Goal: Information Seeking & Learning: Learn about a topic

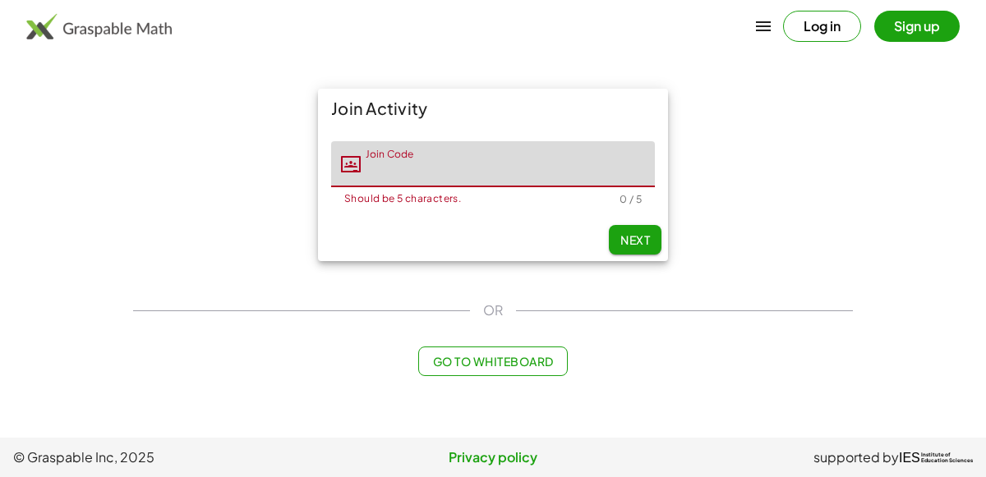
click at [457, 167] on input "Join Code" at bounding box center [508, 164] width 294 height 46
type input "*****"
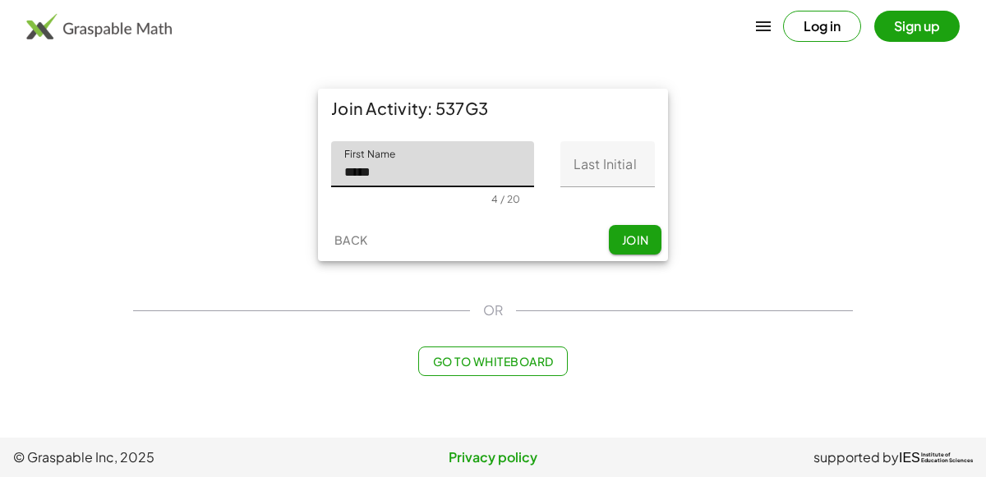
type input "*****"
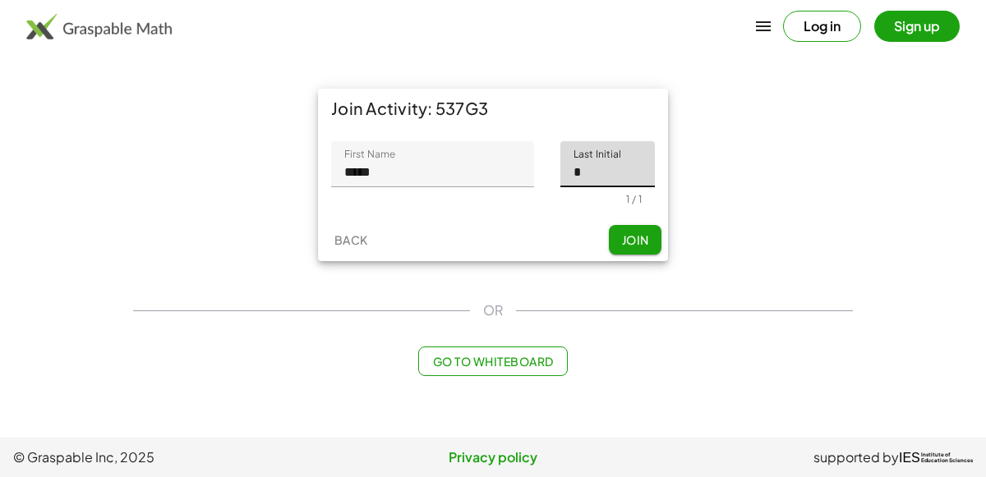
type input "*"
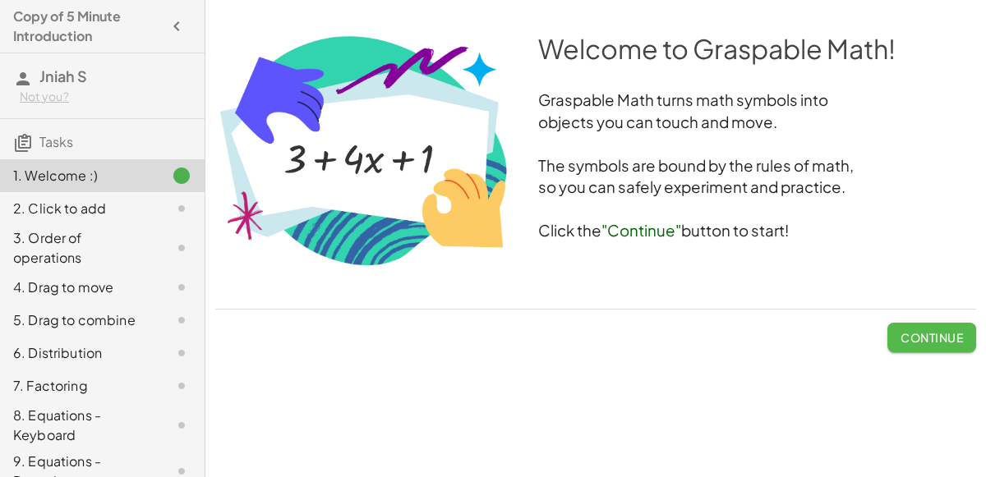
click at [953, 330] on span "Continue" at bounding box center [931, 337] width 62 height 15
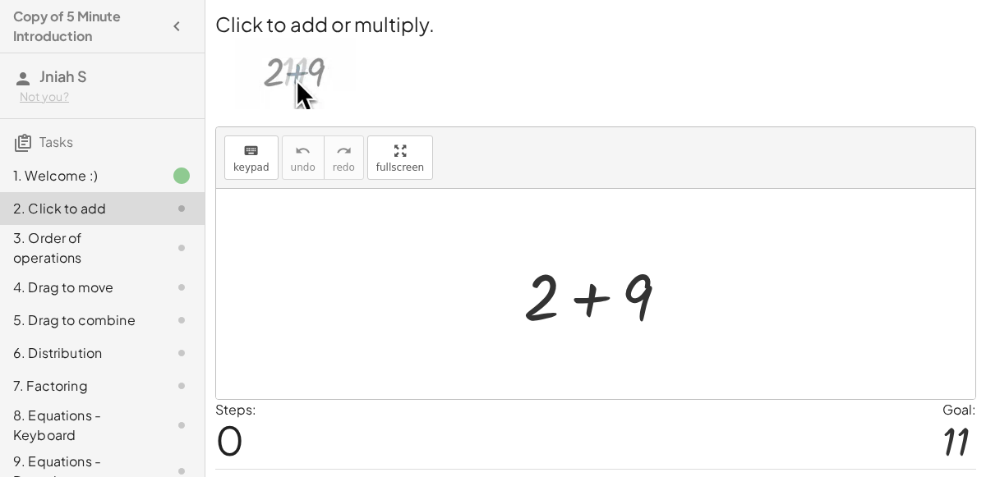
click at [618, 295] on div at bounding box center [602, 294] width 175 height 85
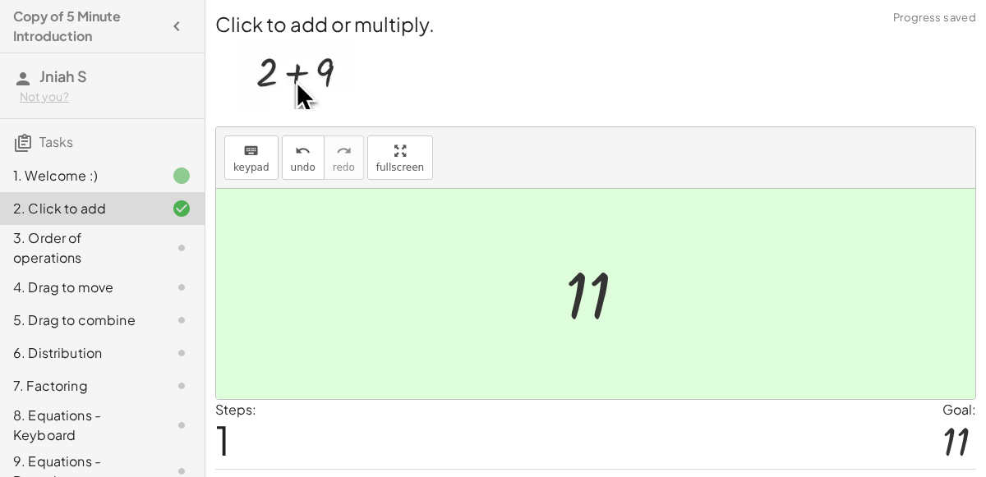
click at [650, 283] on div "+ 2 + 9 11" at bounding box center [595, 295] width 111 height 90
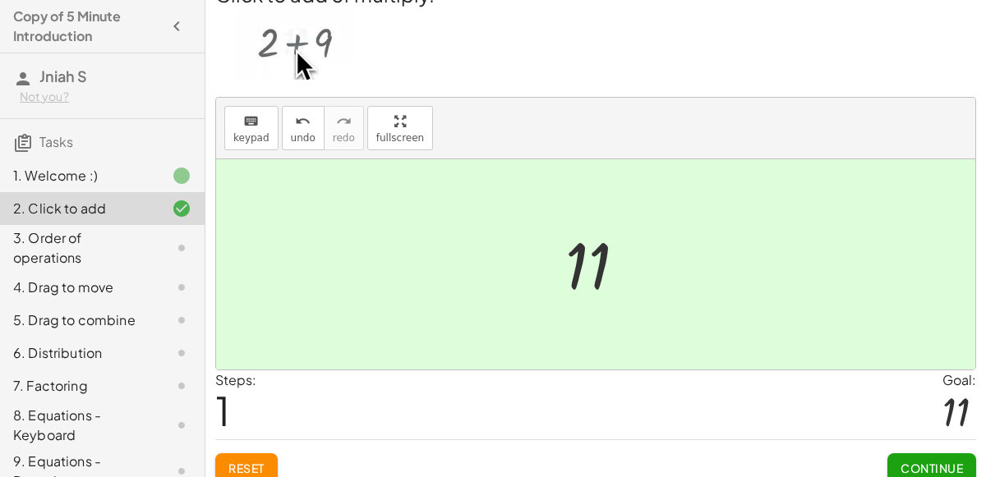
scroll to position [42, 0]
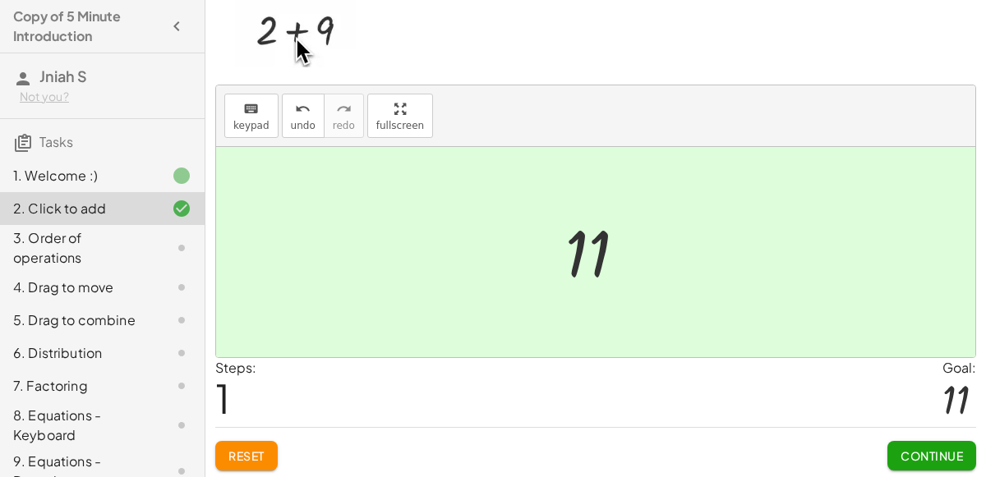
click at [948, 441] on button "Continue" at bounding box center [931, 456] width 89 height 30
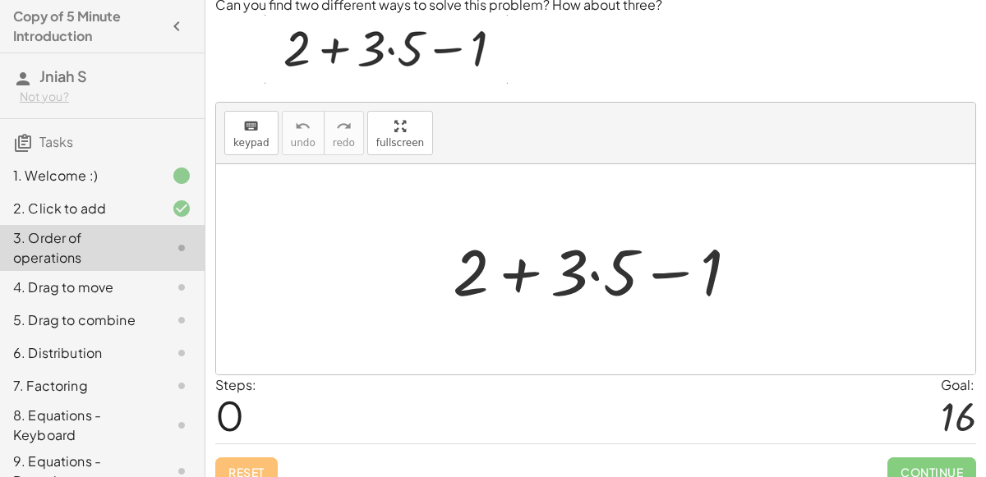
click at [568, 274] on div at bounding box center [601, 270] width 315 height 85
click at [617, 278] on div at bounding box center [601, 270] width 315 height 85
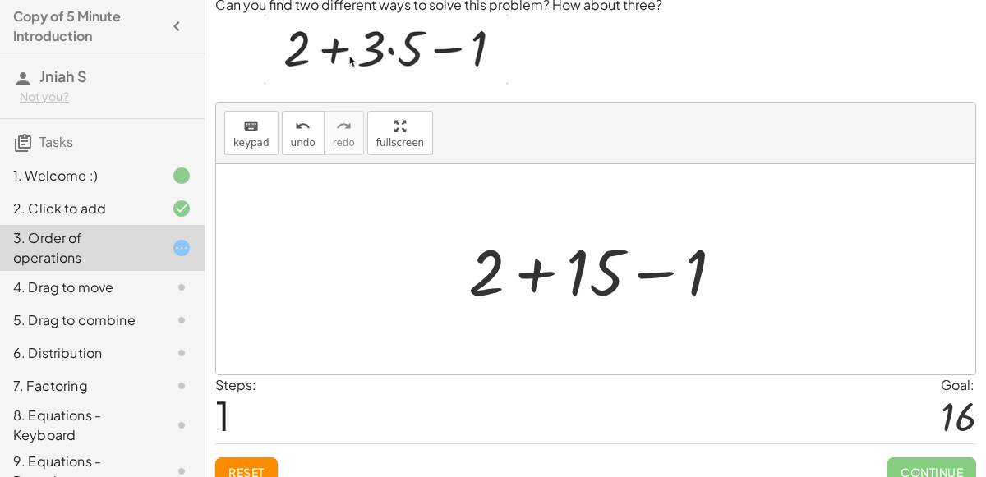
click at [544, 270] on div at bounding box center [602, 270] width 285 height 85
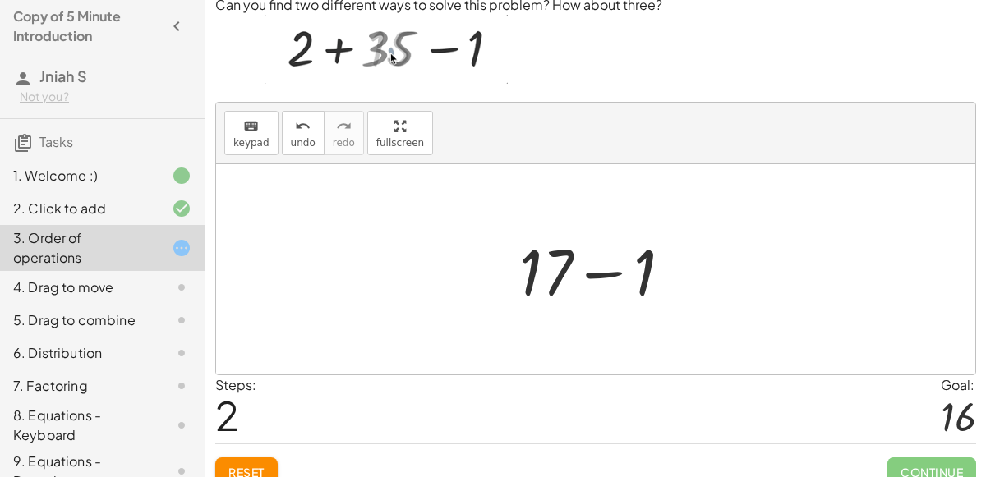
click at [611, 267] on div at bounding box center [602, 270] width 182 height 85
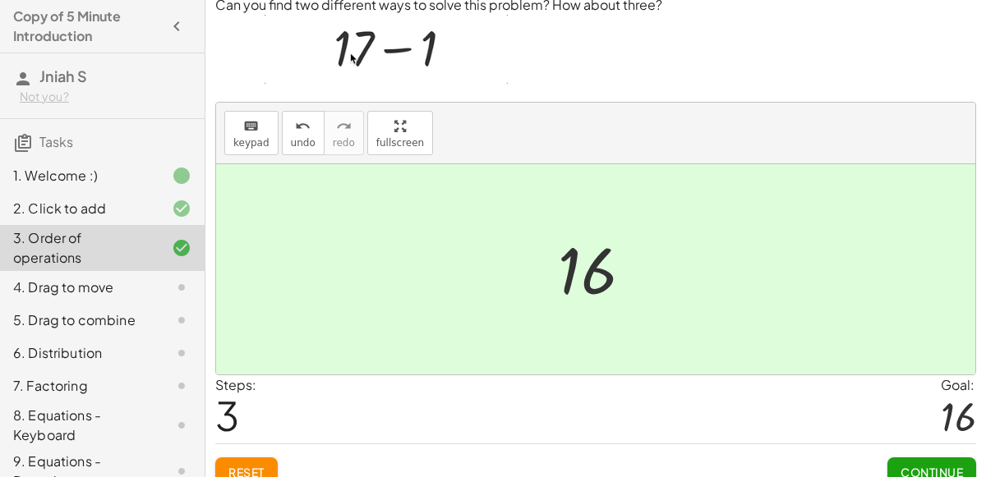
click at [966, 467] on button "Continue" at bounding box center [931, 472] width 89 height 30
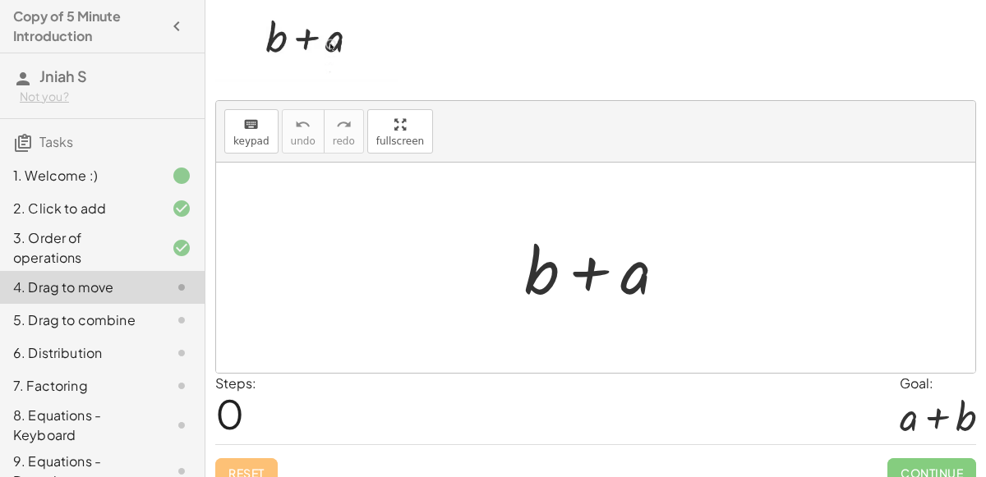
click at [595, 267] on div at bounding box center [602, 268] width 172 height 85
click at [637, 279] on div at bounding box center [602, 268] width 172 height 85
drag, startPoint x: 637, startPoint y: 279, endPoint x: 538, endPoint y: 278, distance: 99.4
click at [538, 278] on div at bounding box center [602, 268] width 172 height 85
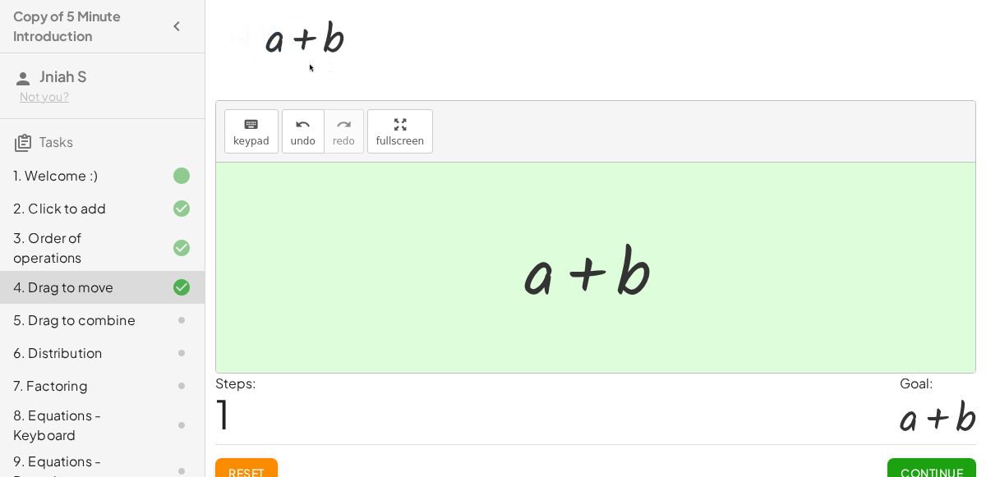
click at [901, 453] on div "Continue" at bounding box center [931, 466] width 89 height 43
click at [903, 459] on button "Continue" at bounding box center [931, 473] width 89 height 30
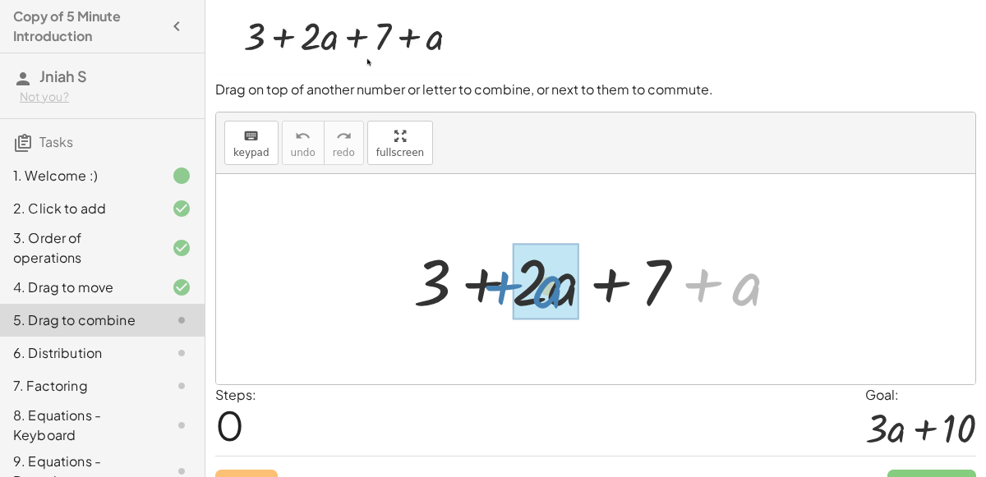
drag, startPoint x: 762, startPoint y: 275, endPoint x: 567, endPoint y: 278, distance: 195.5
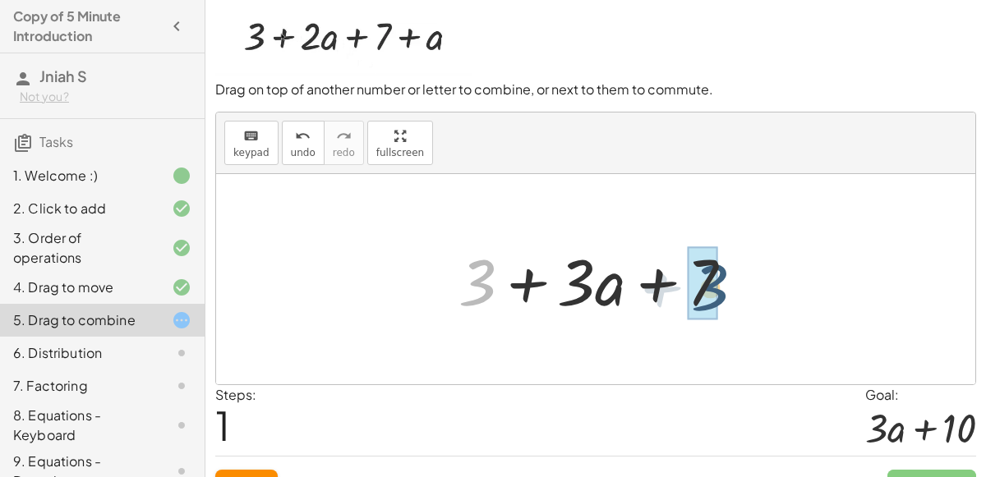
drag, startPoint x: 485, startPoint y: 290, endPoint x: 718, endPoint y: 294, distance: 233.3
click at [718, 294] on div at bounding box center [602, 279] width 304 height 85
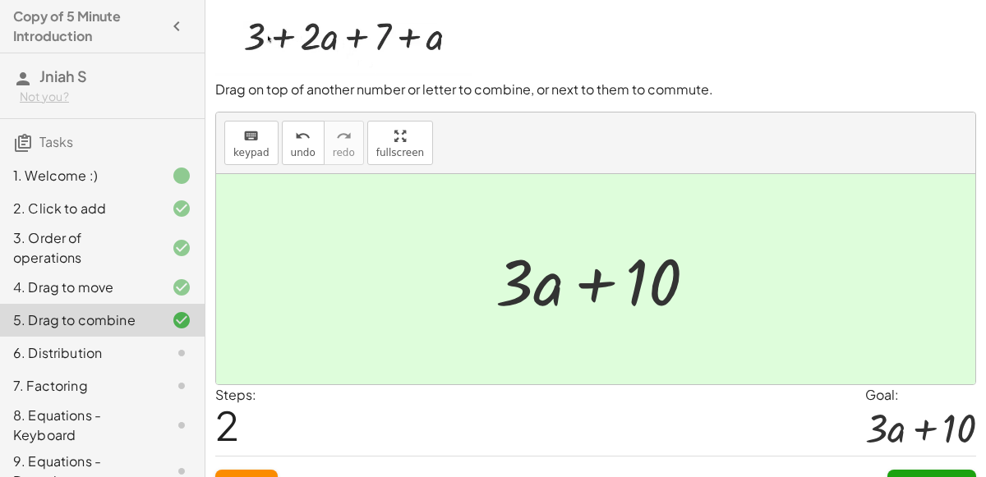
click at [914, 471] on button "Continue" at bounding box center [931, 485] width 89 height 30
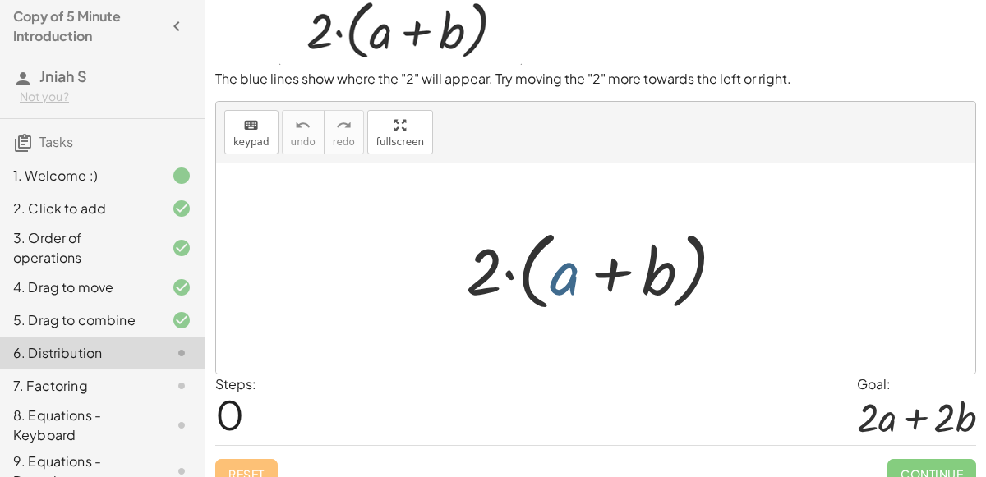
click at [551, 282] on div at bounding box center [601, 269] width 288 height 94
drag, startPoint x: 474, startPoint y: 275, endPoint x: 537, endPoint y: 264, distance: 64.3
click at [537, 264] on div at bounding box center [601, 269] width 288 height 94
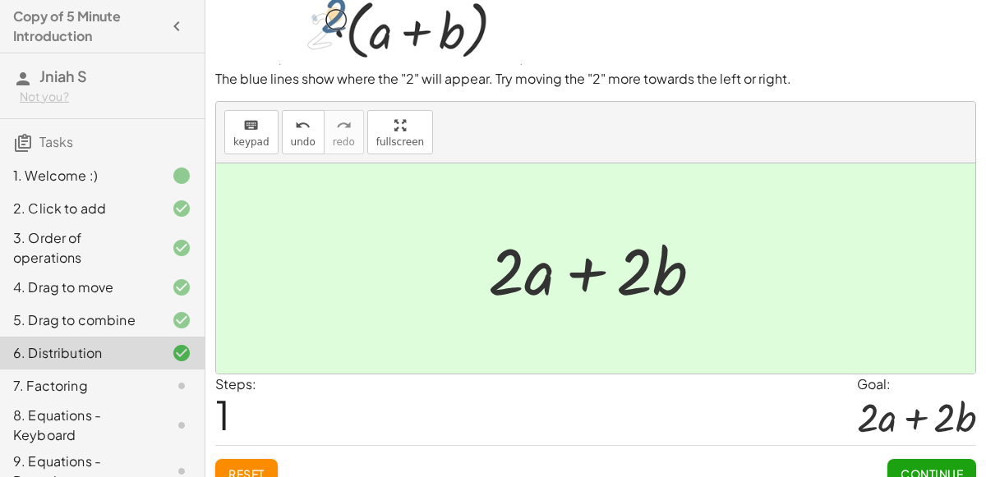
click at [907, 461] on button "Continue" at bounding box center [931, 474] width 89 height 30
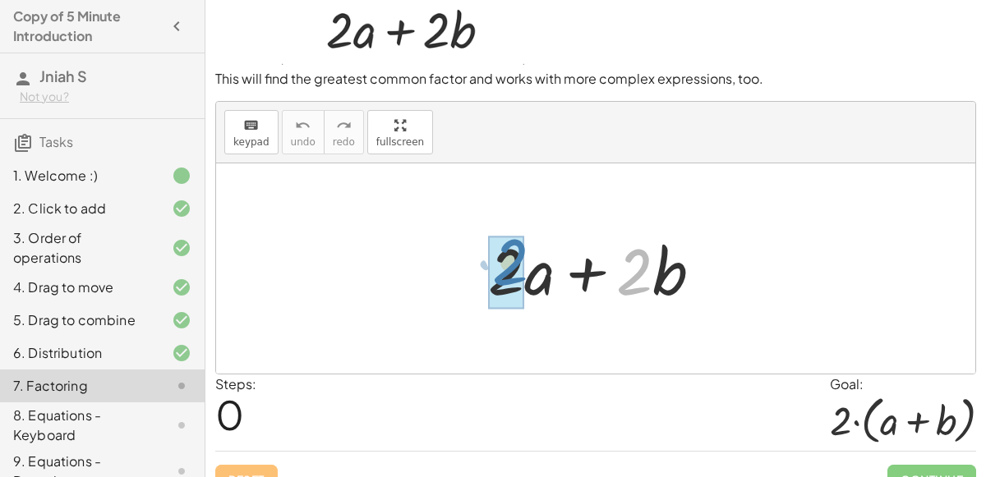
drag, startPoint x: 636, startPoint y: 270, endPoint x: 510, endPoint y: 262, distance: 125.9
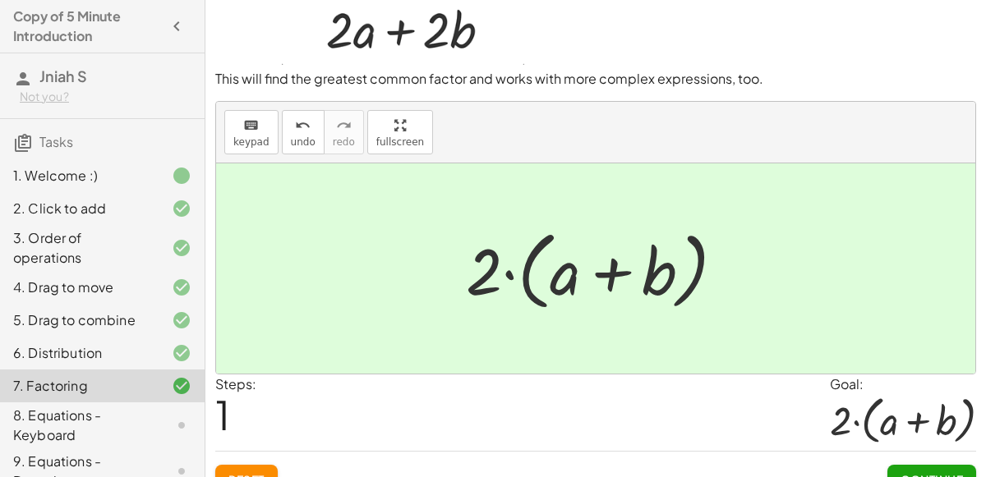
click at [930, 460] on div "Continue" at bounding box center [931, 473] width 89 height 43
click at [930, 466] on button "Continue" at bounding box center [931, 480] width 89 height 30
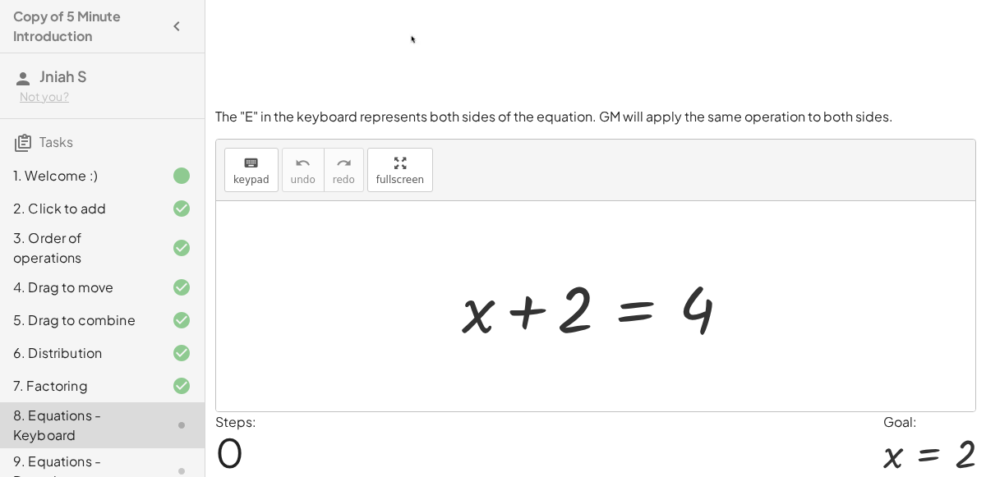
scroll to position [90, 0]
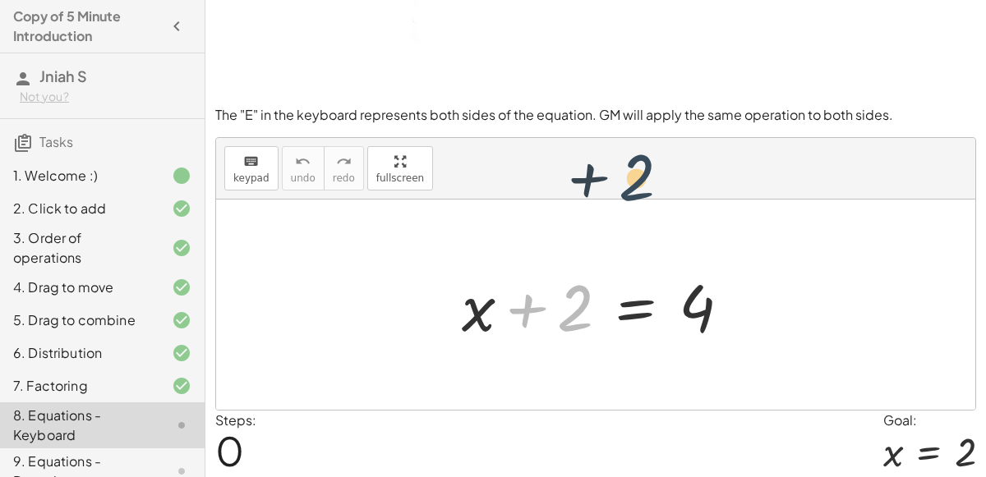
drag, startPoint x: 578, startPoint y: 303, endPoint x: 641, endPoint y: 172, distance: 145.8
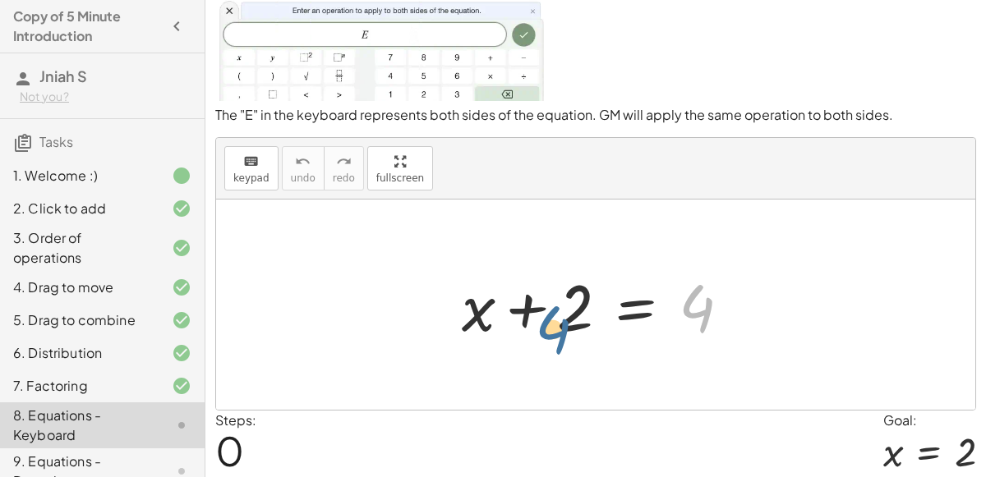
drag, startPoint x: 692, startPoint y: 288, endPoint x: 546, endPoint y: 309, distance: 146.8
click at [546, 309] on div at bounding box center [602, 305] width 298 height 85
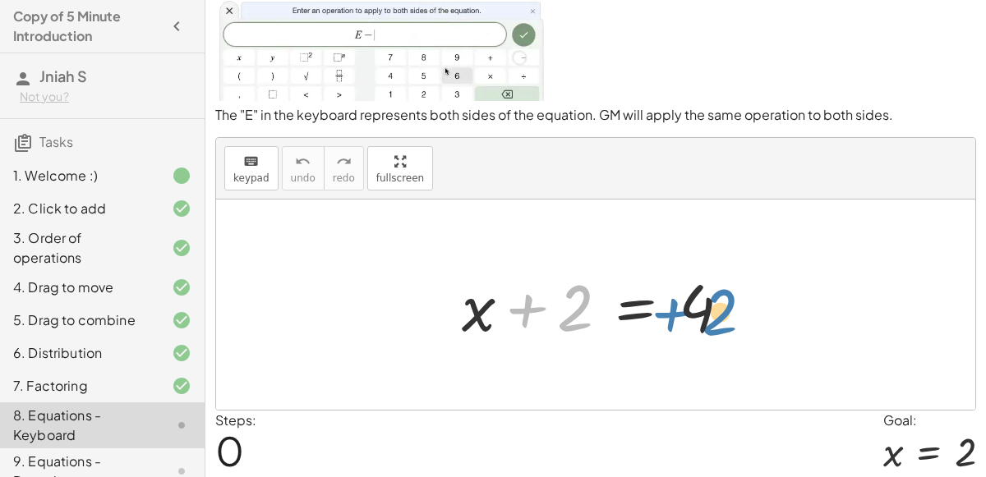
drag, startPoint x: 555, startPoint y: 307, endPoint x: 700, endPoint y: 311, distance: 144.6
click at [700, 311] on div at bounding box center [602, 305] width 298 height 85
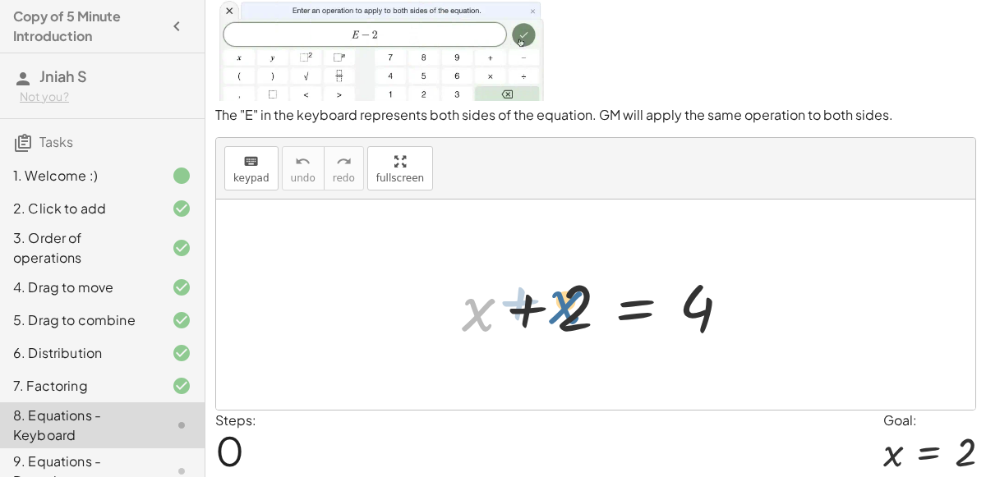
drag, startPoint x: 494, startPoint y: 321, endPoint x: 599, endPoint y: 319, distance: 105.2
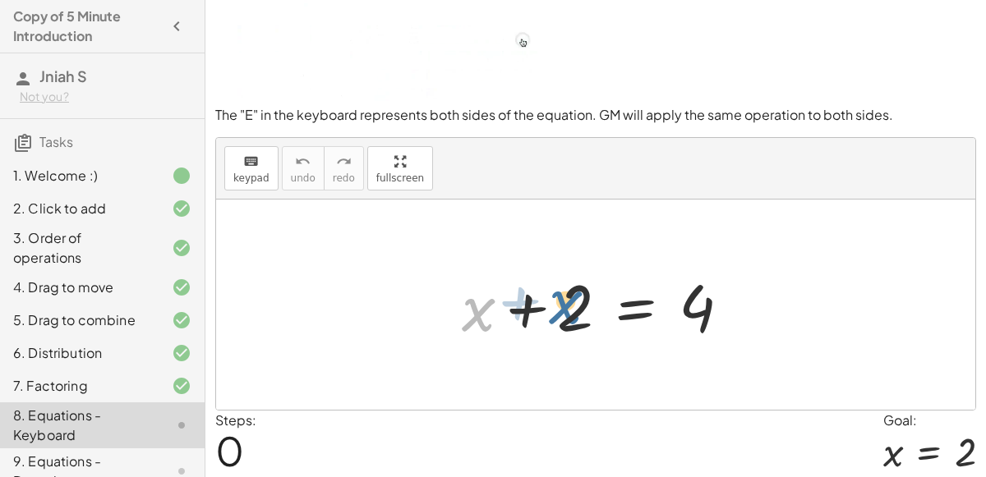
click at [599, 319] on div at bounding box center [602, 305] width 298 height 85
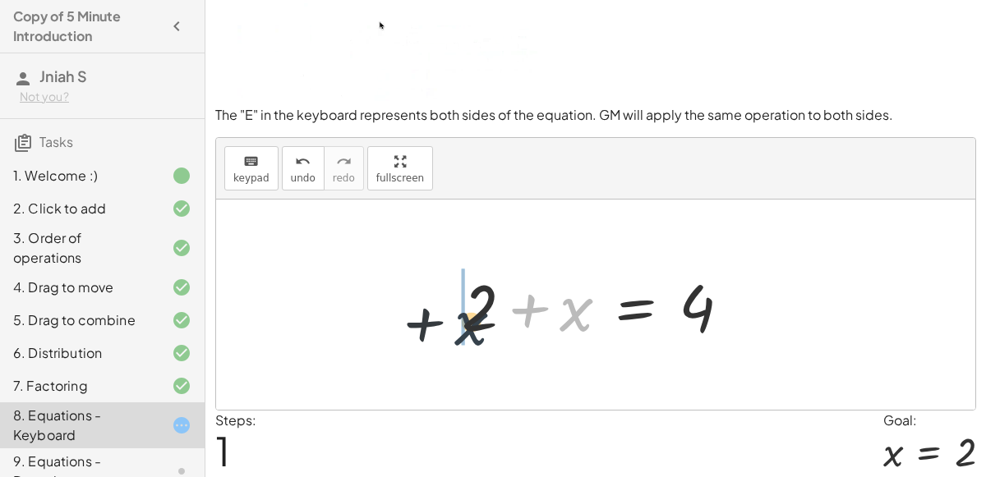
drag, startPoint x: 574, startPoint y: 314, endPoint x: 440, endPoint y: 329, distance: 134.7
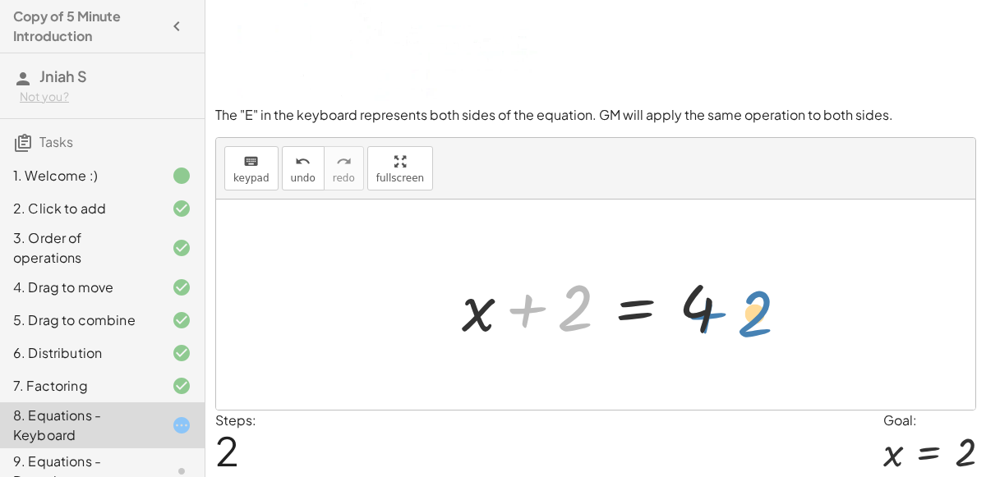
drag, startPoint x: 572, startPoint y: 301, endPoint x: 754, endPoint y: 307, distance: 182.4
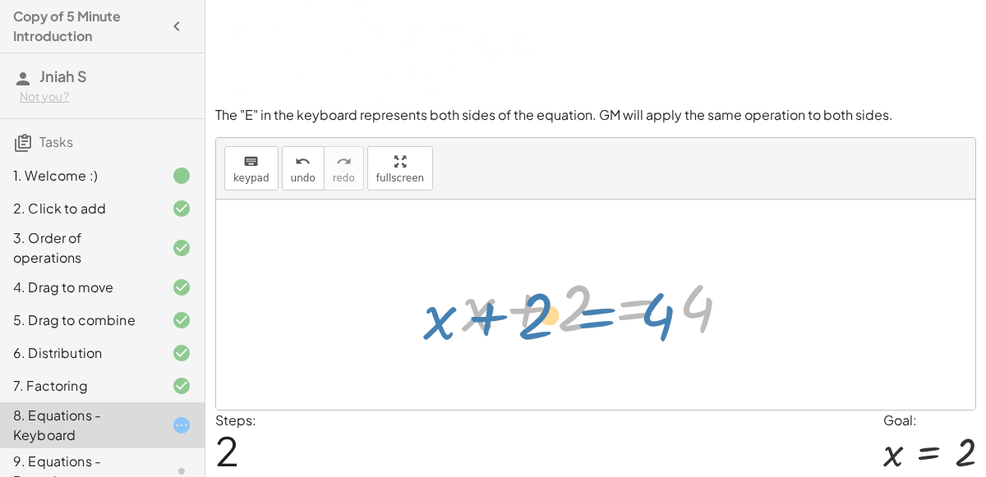
drag, startPoint x: 621, startPoint y: 307, endPoint x: 614, endPoint y: 315, distance: 10.5
click at [614, 315] on div at bounding box center [602, 305] width 298 height 85
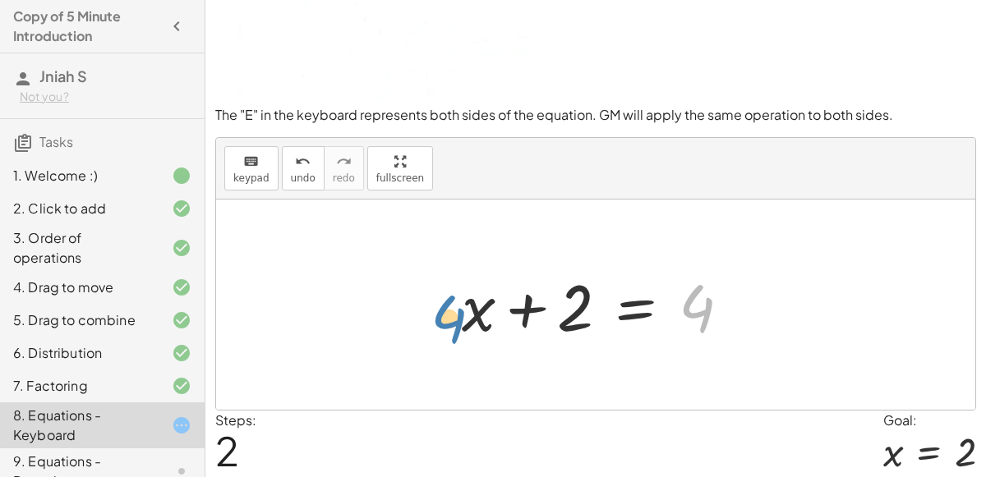
drag, startPoint x: 683, startPoint y: 313, endPoint x: 434, endPoint y: 324, distance: 249.9
click at [434, 324] on div "+ x + 2 = 4 + 2 + x = 4 4 + x + 2 = 4" at bounding box center [595, 305] width 759 height 210
click at [537, 305] on div at bounding box center [602, 305] width 298 height 85
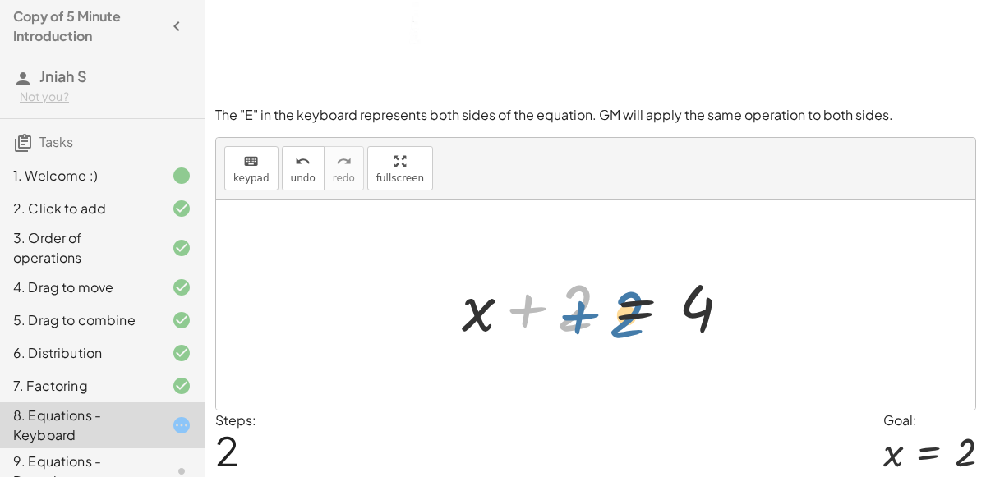
drag, startPoint x: 545, startPoint y: 310, endPoint x: 598, endPoint y: 316, distance: 53.8
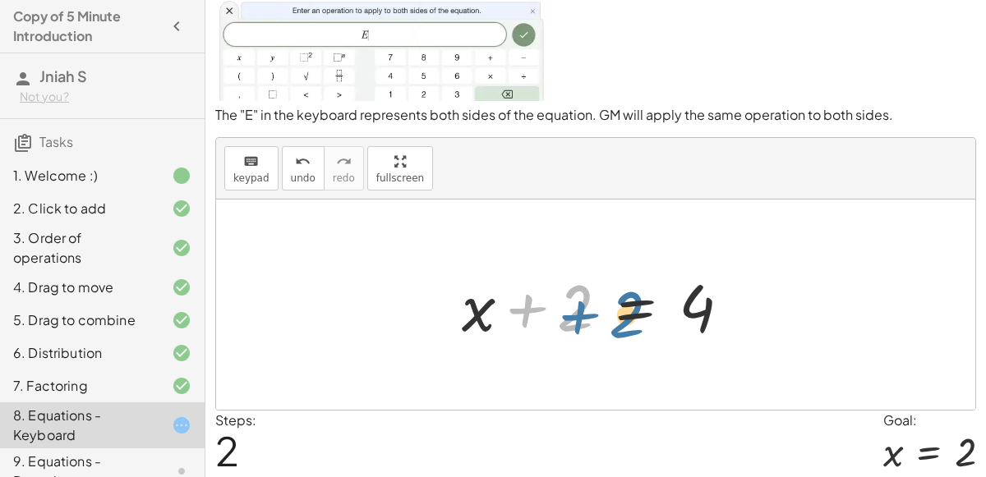
click at [598, 316] on div at bounding box center [602, 305] width 298 height 85
drag, startPoint x: 526, startPoint y: 309, endPoint x: 526, endPoint y: 336, distance: 27.1
click at [526, 336] on div at bounding box center [602, 305] width 298 height 85
click at [658, 304] on div at bounding box center [602, 305] width 298 height 85
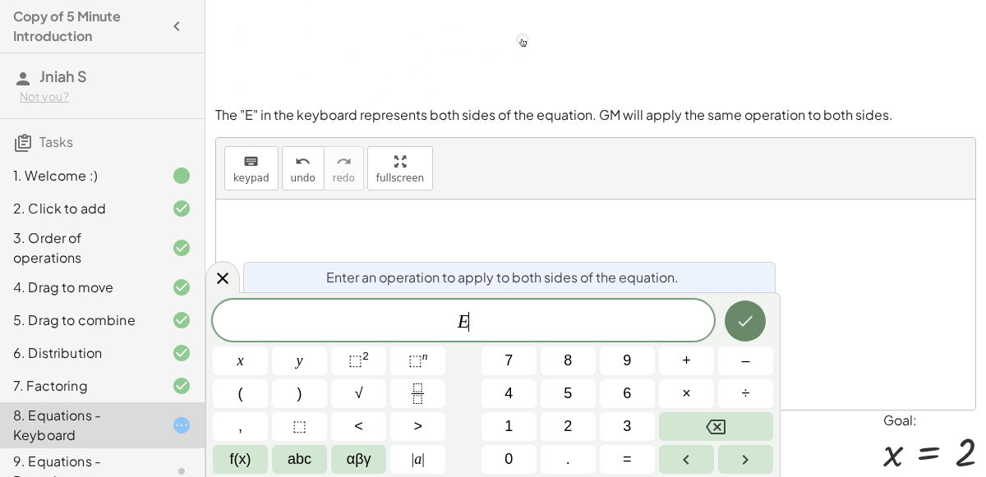
click at [746, 326] on icon "Done" at bounding box center [745, 321] width 20 height 20
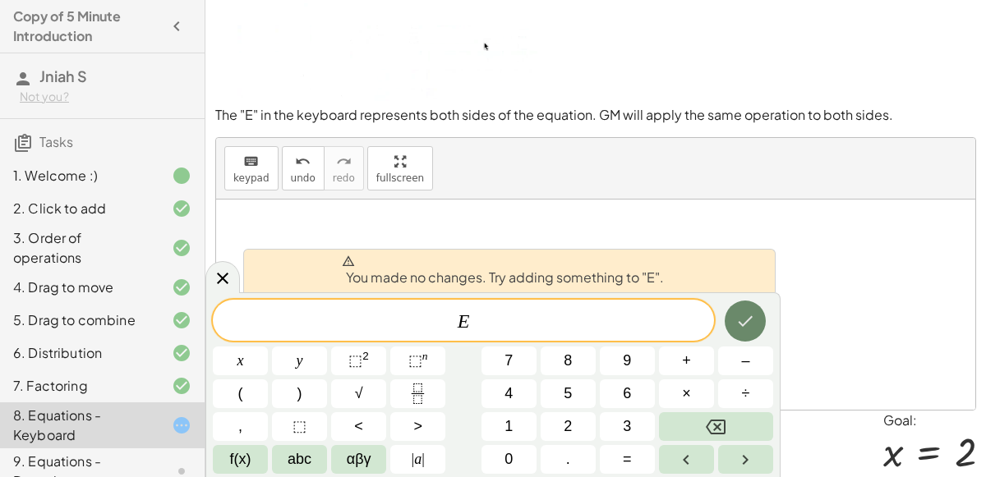
click at [742, 327] on icon "Done" at bounding box center [745, 321] width 20 height 20
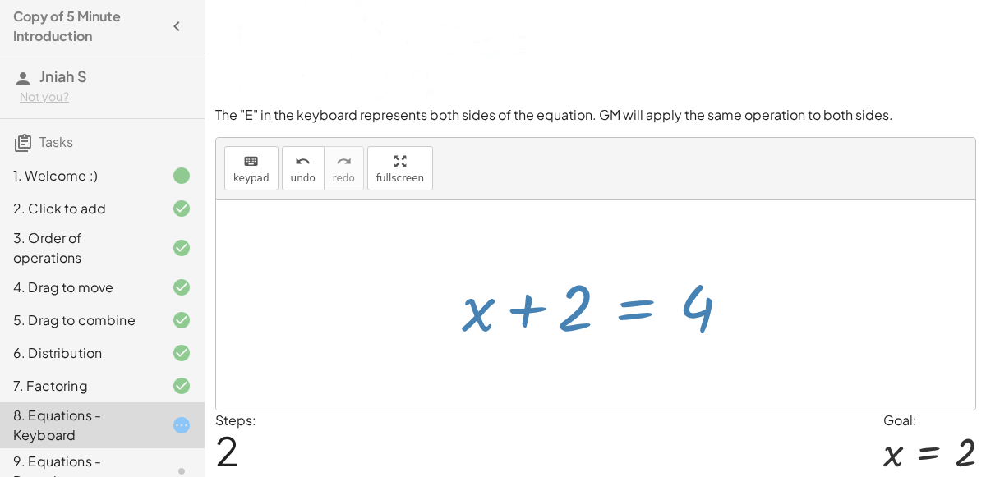
click at [742, 327] on div at bounding box center [602, 305] width 298 height 85
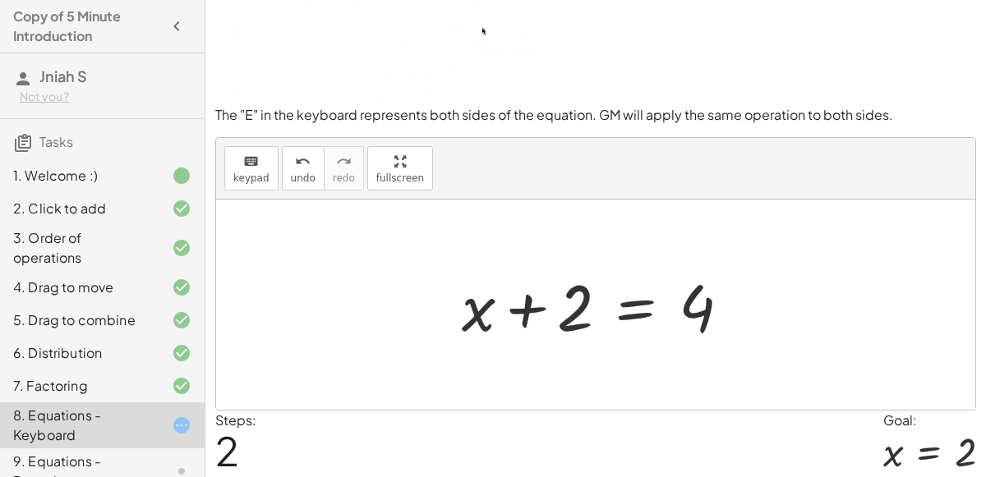
click at [635, 311] on div at bounding box center [602, 305] width 298 height 85
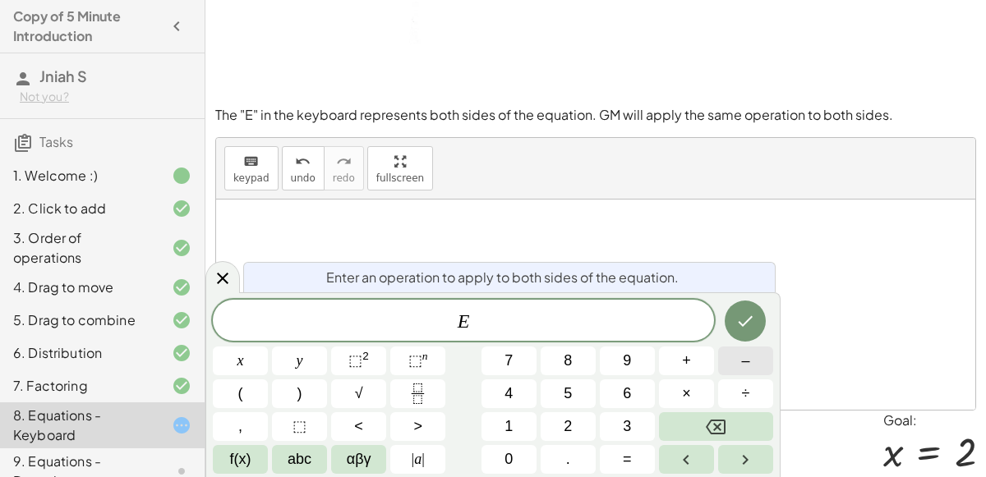
click at [753, 356] on button "–" at bounding box center [745, 361] width 55 height 29
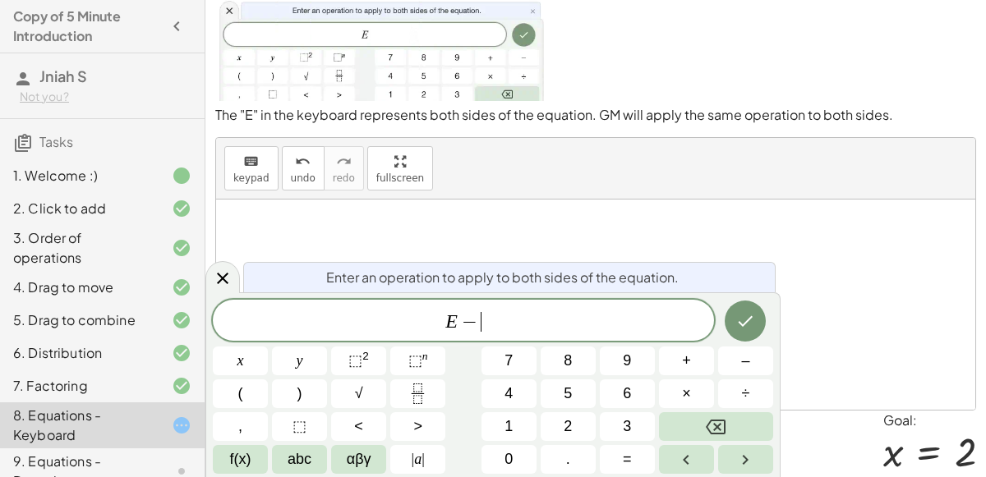
click at [563, 411] on div "E − ​ x y ⬚ 2 ⬚ n 7 8 9 + – ( ) √ 4 5 6 × ÷ , ⬚ < > 1 2 3 f(x) abc αβγ | a | 0 …" at bounding box center [493, 387] width 560 height 174
click at [566, 421] on span "2" at bounding box center [567, 427] width 8 height 22
click at [428, 333] on span "E − 2 ​" at bounding box center [463, 321] width 501 height 23
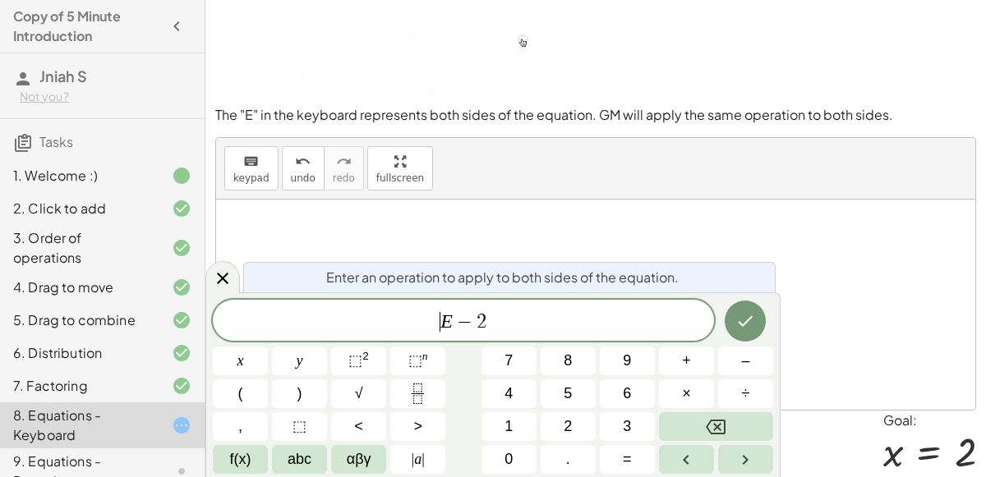
click at [268, 347] on div at bounding box center [240, 361] width 55 height 29
click at [738, 320] on icon "Done" at bounding box center [745, 321] width 20 height 20
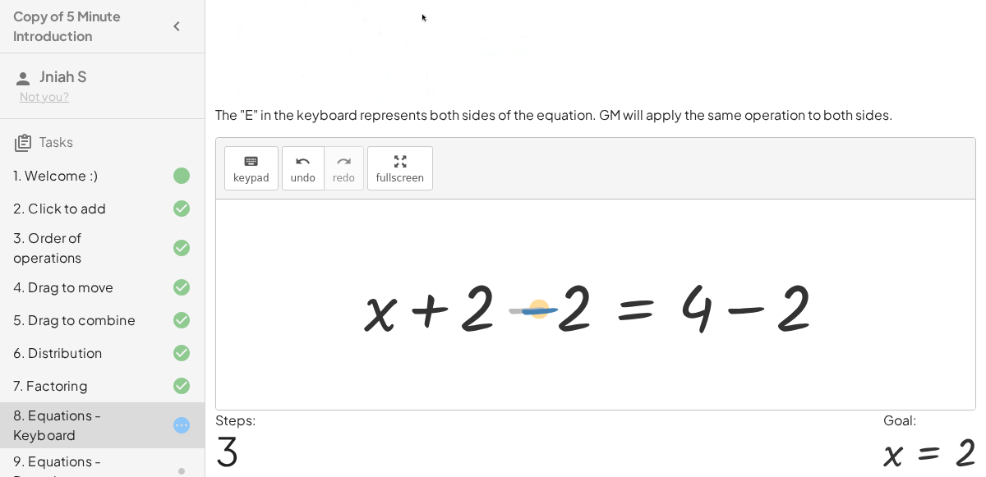
drag, startPoint x: 495, startPoint y: 301, endPoint x: 508, endPoint y: 301, distance: 13.2
click at [508, 301] on div at bounding box center [602, 305] width 493 height 85
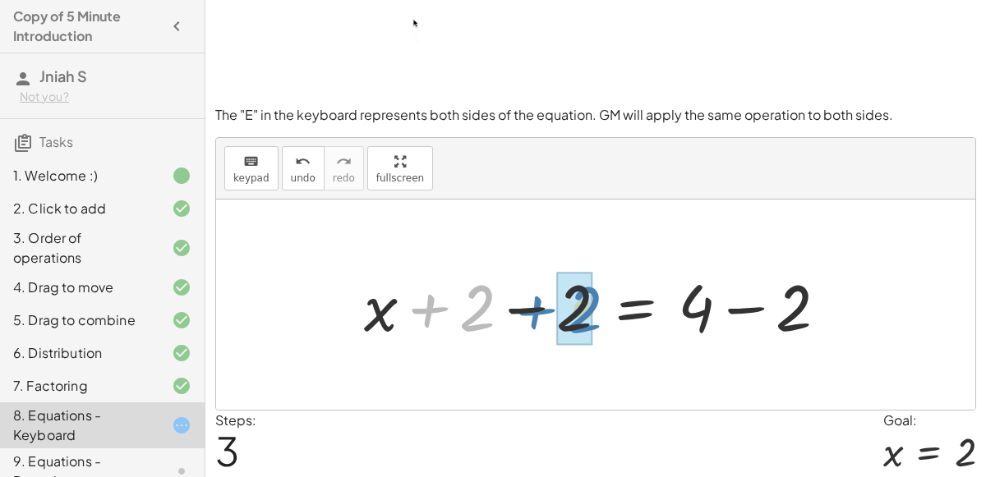
drag, startPoint x: 484, startPoint y: 301, endPoint x: 591, endPoint y: 303, distance: 106.8
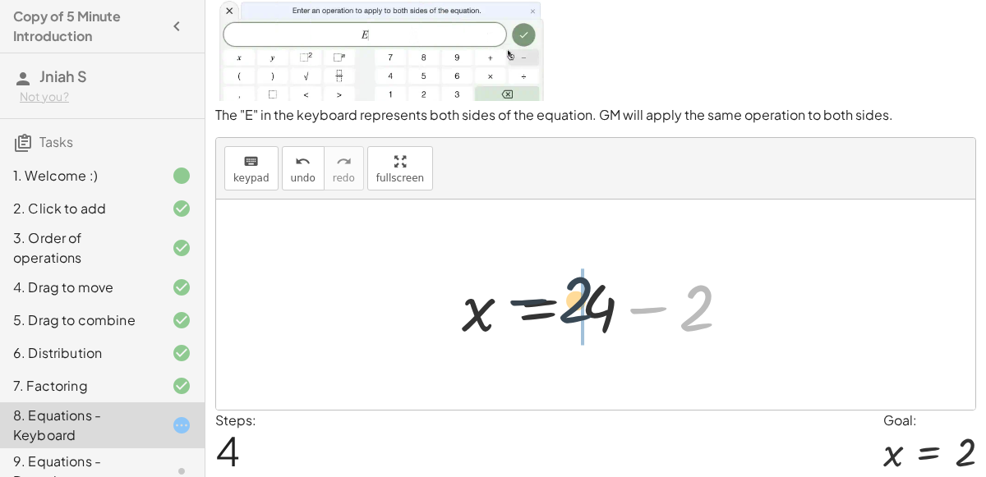
drag, startPoint x: 684, startPoint y: 319, endPoint x: 561, endPoint y: 310, distance: 123.5
click at [561, 310] on div at bounding box center [602, 305] width 298 height 85
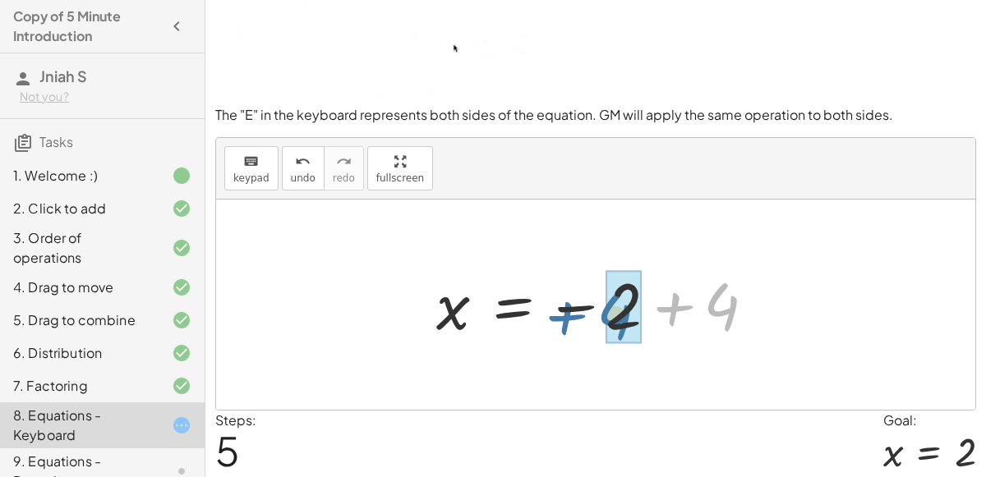
drag, startPoint x: 722, startPoint y: 297, endPoint x: 614, endPoint y: 305, distance: 108.7
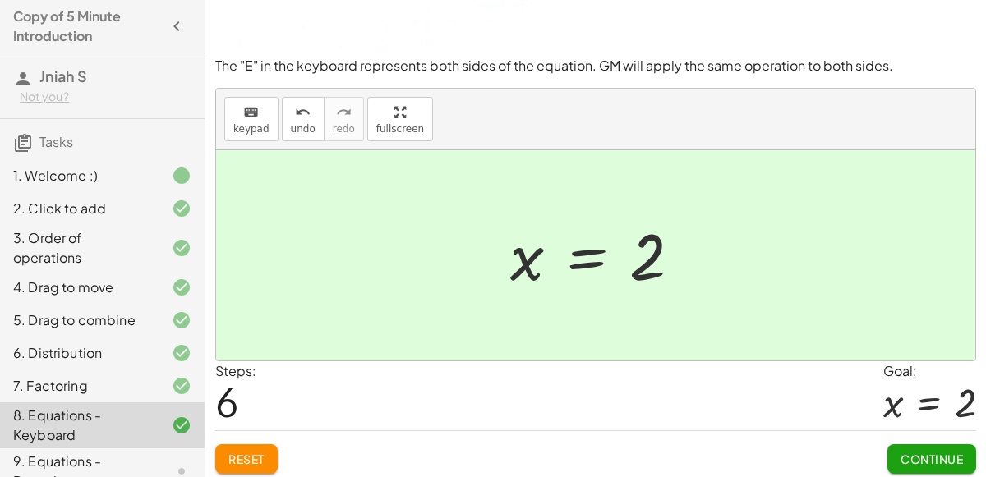
scroll to position [142, 0]
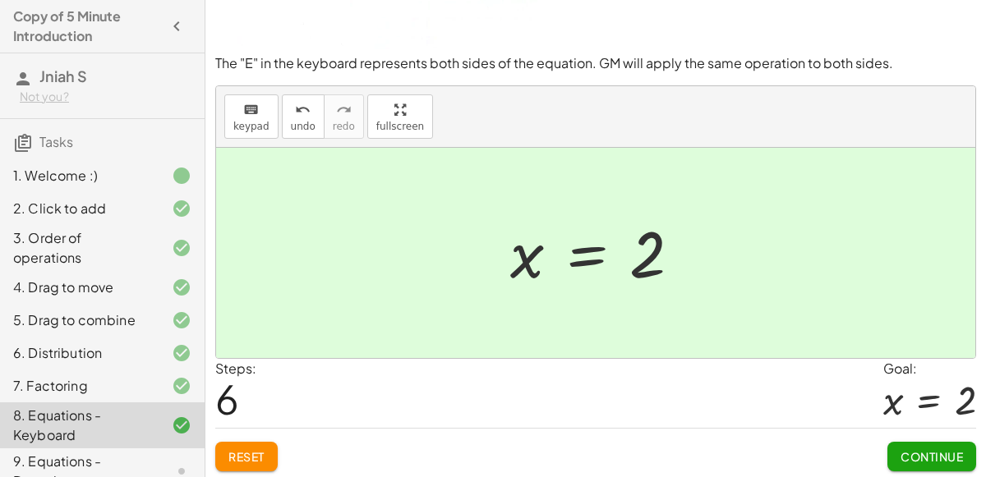
click at [901, 425] on div "x = 2" at bounding box center [929, 403] width 93 height 48
click at [908, 436] on div "Continue" at bounding box center [931, 450] width 89 height 43
click at [909, 442] on button "Continue" at bounding box center [931, 457] width 89 height 30
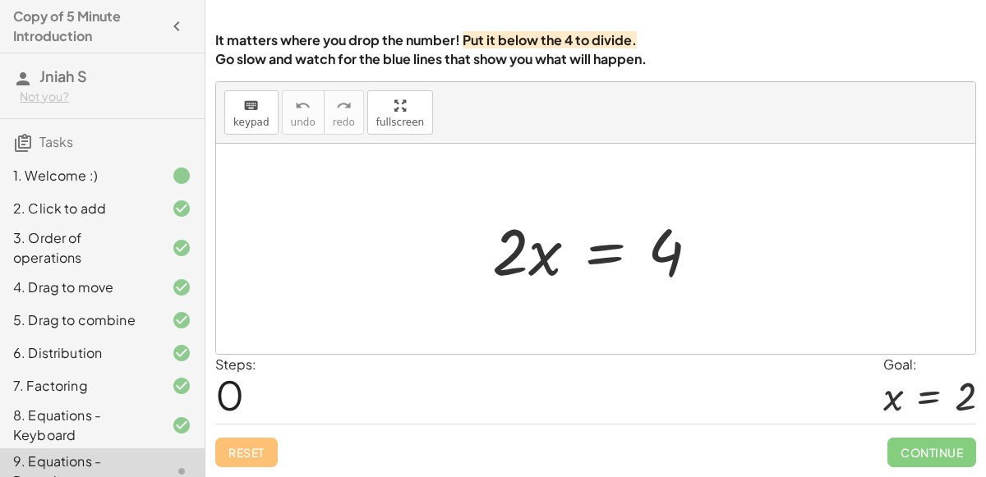
scroll to position [133, 0]
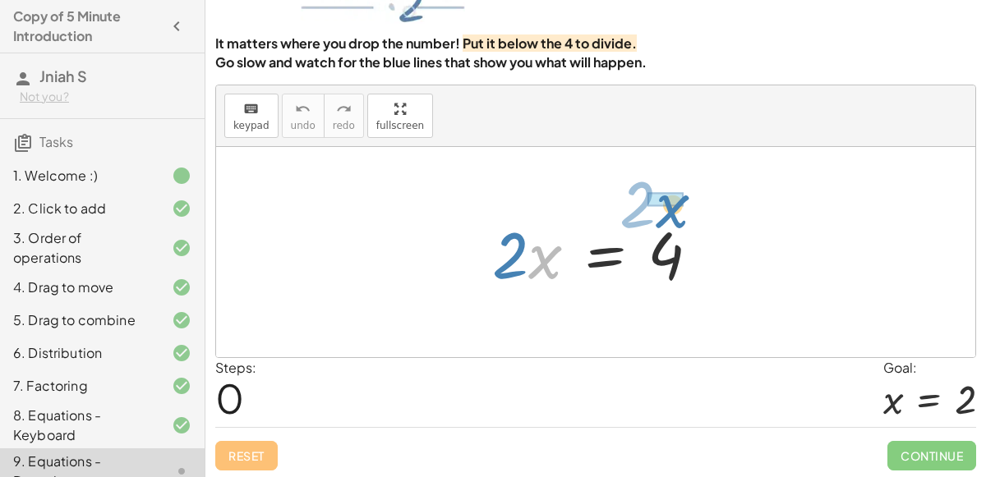
drag, startPoint x: 546, startPoint y: 266, endPoint x: 670, endPoint y: 209, distance: 136.4
click at [670, 210] on div at bounding box center [602, 252] width 237 height 85
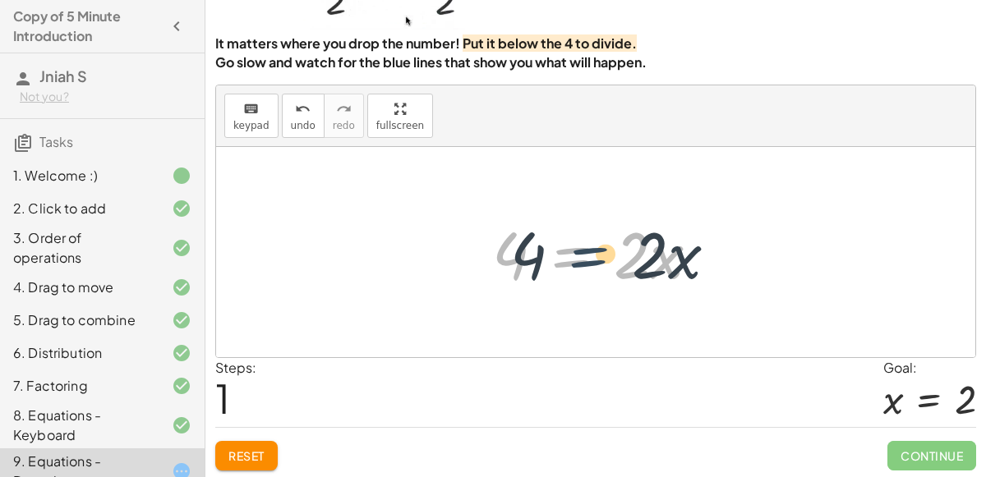
drag, startPoint x: 532, startPoint y: 255, endPoint x: 550, endPoint y: 255, distance: 18.1
click at [550, 255] on div at bounding box center [602, 252] width 237 height 85
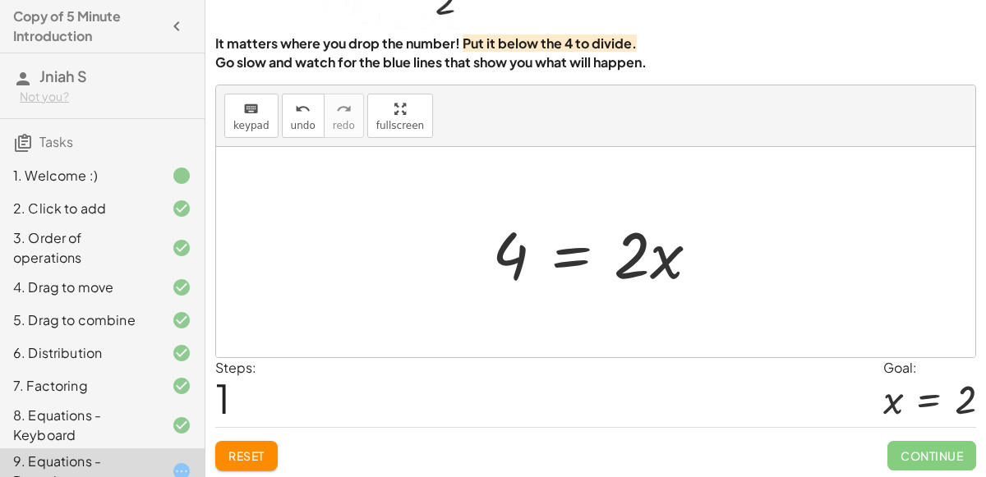
click at [531, 258] on div at bounding box center [602, 252] width 237 height 85
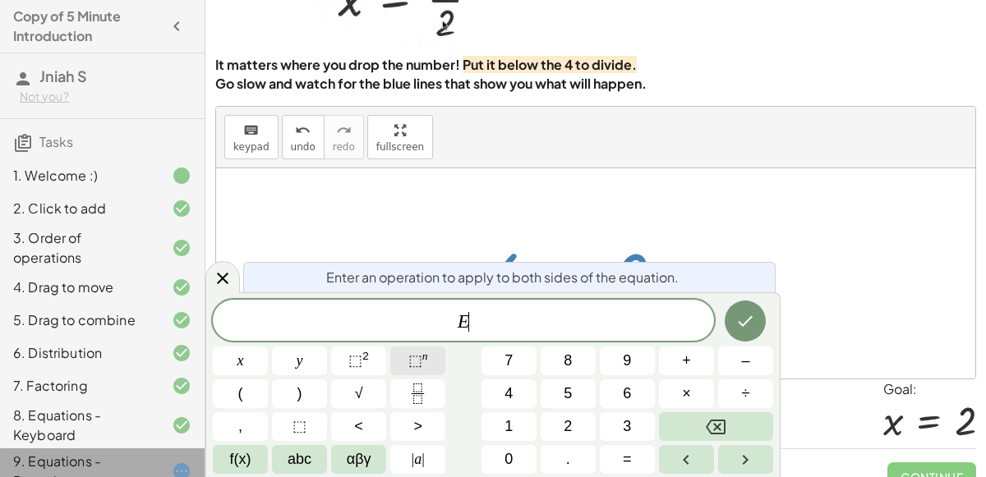
scroll to position [111, 0]
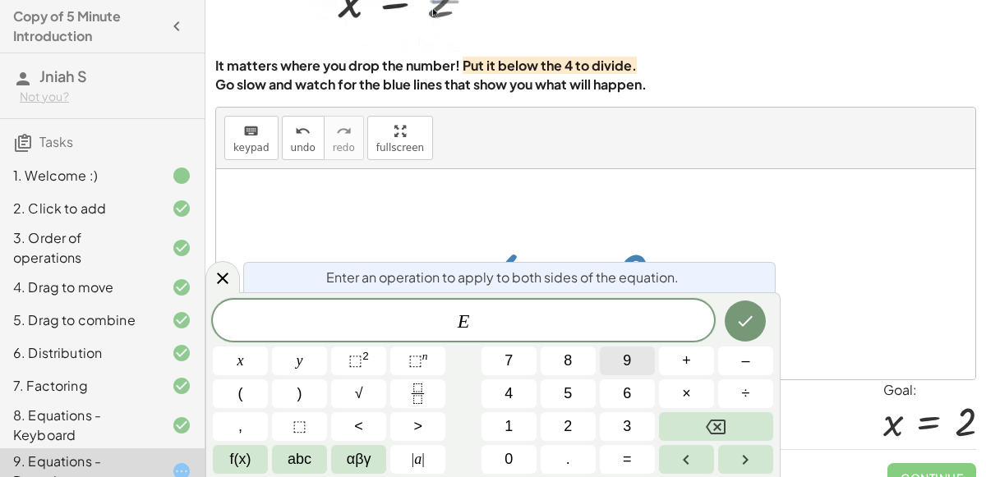
click at [616, 361] on button "9" at bounding box center [627, 361] width 55 height 29
click at [706, 417] on icon "Backspace" at bounding box center [716, 427] width 20 height 20
click at [744, 398] on span "÷" at bounding box center [746, 394] width 8 height 22
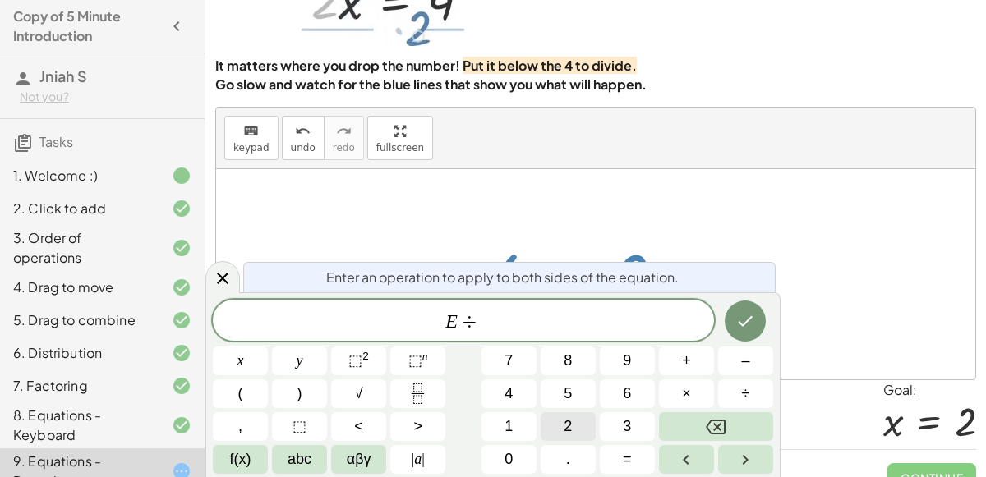
click at [575, 433] on button "2" at bounding box center [567, 426] width 55 height 29
click at [734, 326] on button "Done" at bounding box center [744, 321] width 41 height 41
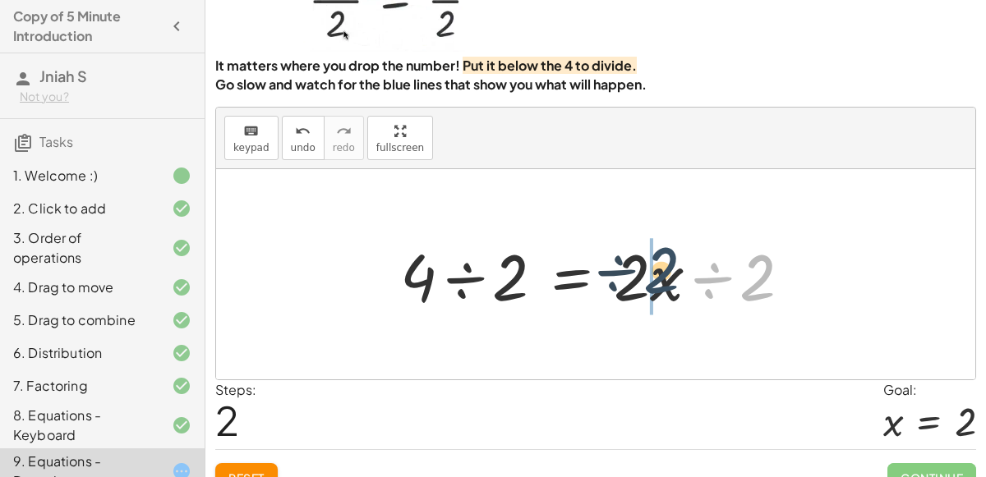
drag, startPoint x: 749, startPoint y: 269, endPoint x: 640, endPoint y: 271, distance: 109.3
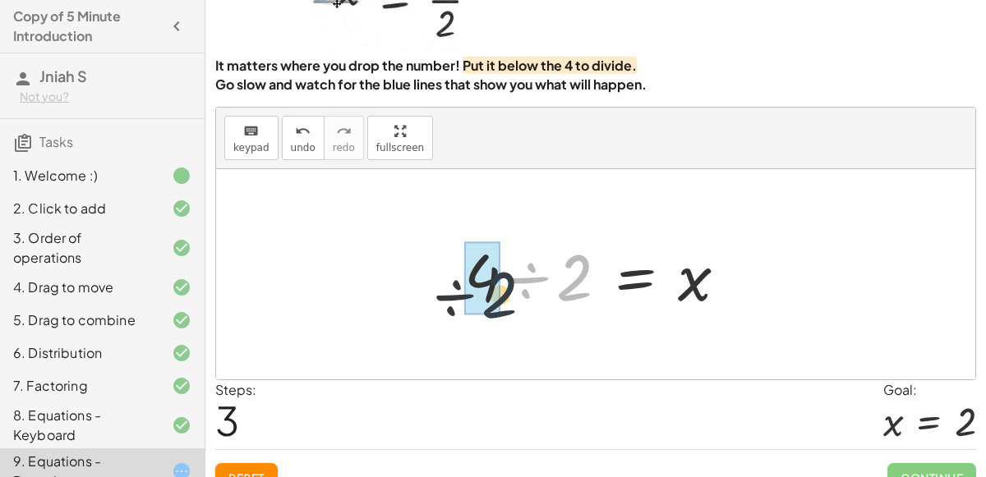
drag, startPoint x: 559, startPoint y: 273, endPoint x: 479, endPoint y: 287, distance: 81.7
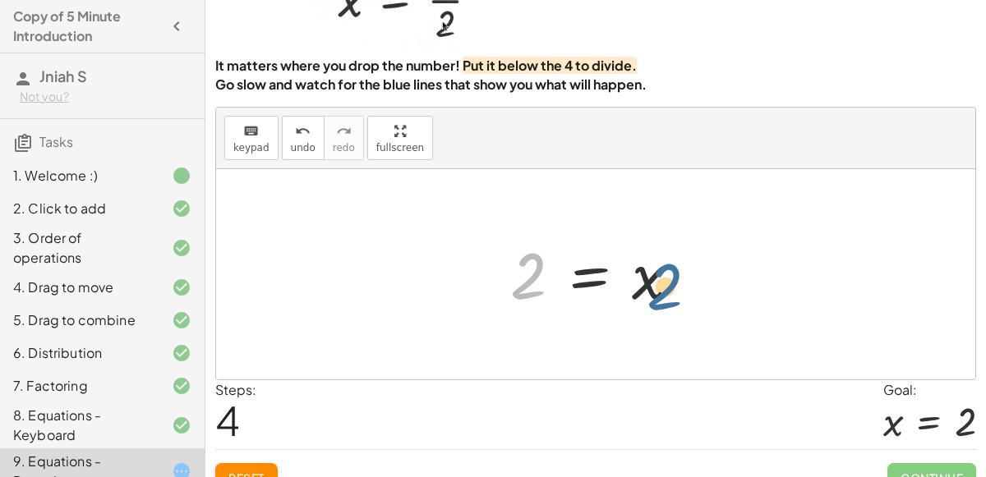
drag, startPoint x: 521, startPoint y: 267, endPoint x: 664, endPoint y: 278, distance: 144.1
click at [664, 278] on div at bounding box center [602, 274] width 200 height 81
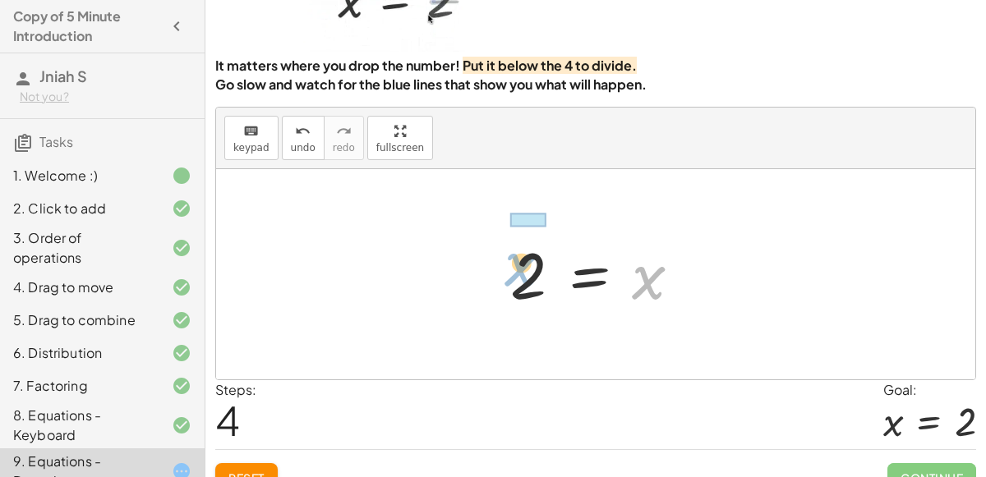
drag, startPoint x: 659, startPoint y: 279, endPoint x: 540, endPoint y: 249, distance: 122.9
click at [540, 249] on div at bounding box center [602, 274] width 200 height 81
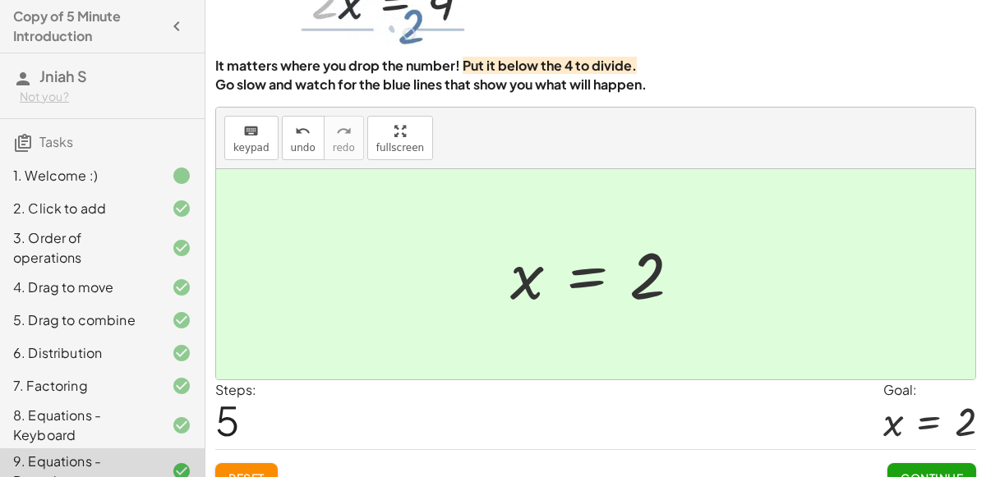
click at [912, 466] on button "Continue" at bounding box center [931, 478] width 89 height 30
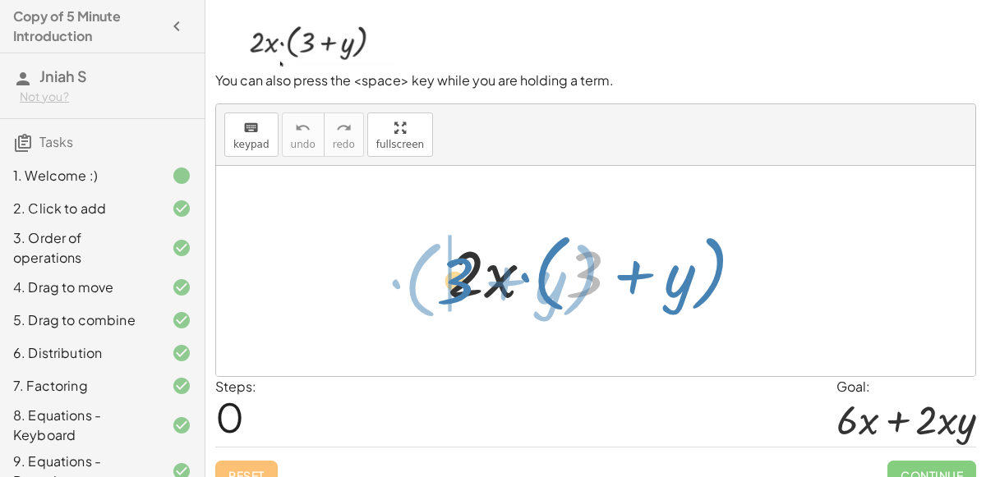
drag, startPoint x: 584, startPoint y: 264, endPoint x: 456, endPoint y: 270, distance: 128.3
click at [456, 270] on div at bounding box center [601, 271] width 325 height 94
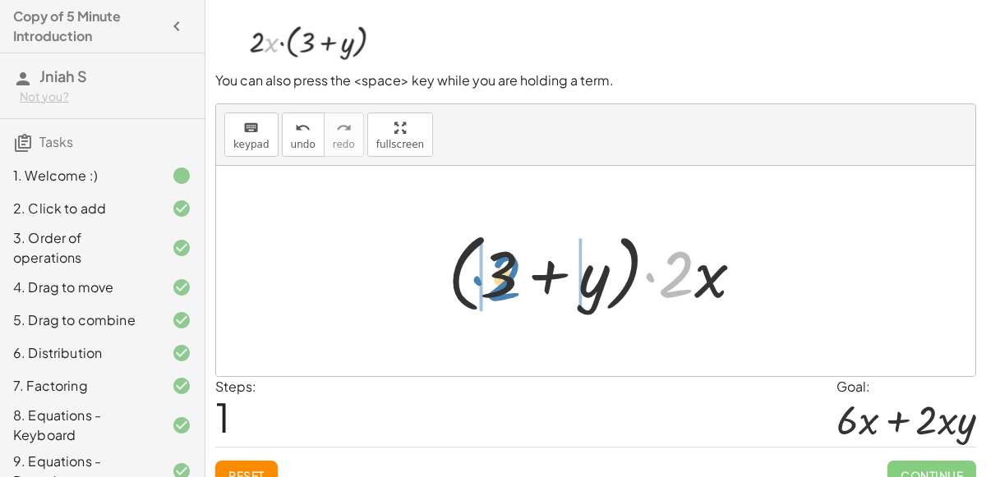
drag, startPoint x: 687, startPoint y: 261, endPoint x: 515, endPoint y: 259, distance: 172.5
click at [515, 259] on div at bounding box center [601, 271] width 325 height 94
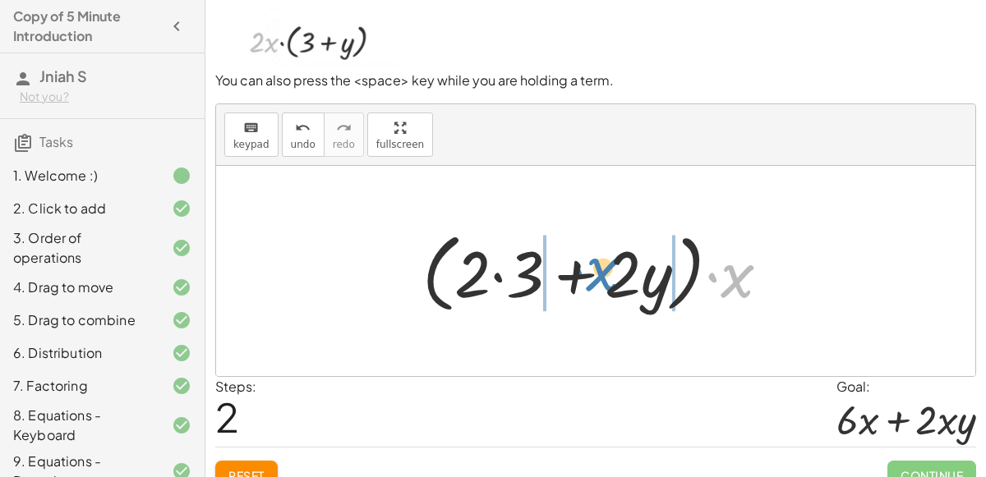
drag, startPoint x: 728, startPoint y: 264, endPoint x: 595, endPoint y: 255, distance: 133.3
click at [595, 255] on div at bounding box center [602, 271] width 377 height 94
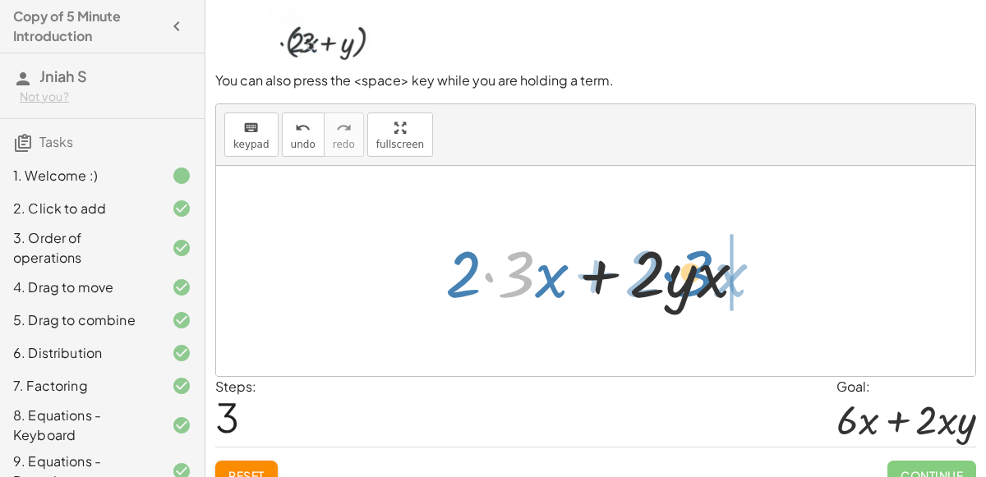
drag, startPoint x: 519, startPoint y: 276, endPoint x: 702, endPoint y: 276, distance: 183.2
click at [702, 276] on div at bounding box center [602, 271] width 330 height 85
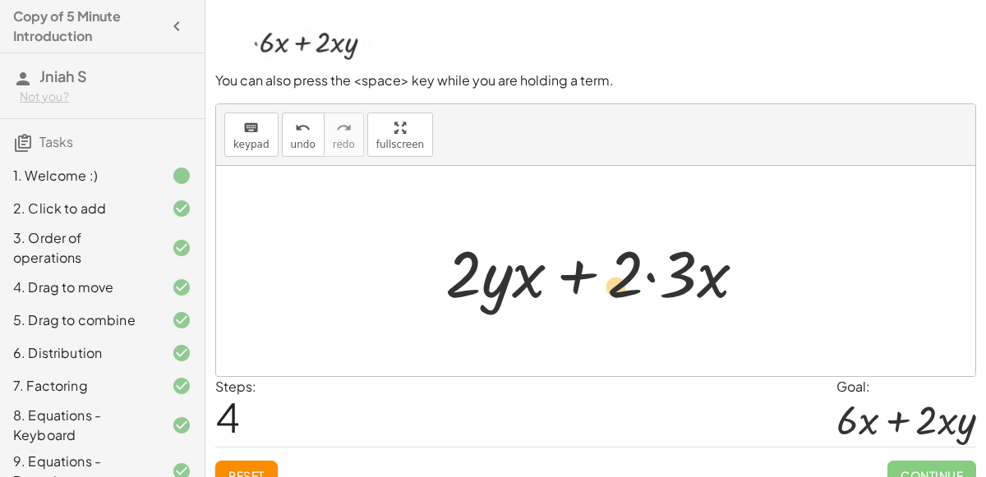
click at [628, 282] on div at bounding box center [602, 271] width 330 height 85
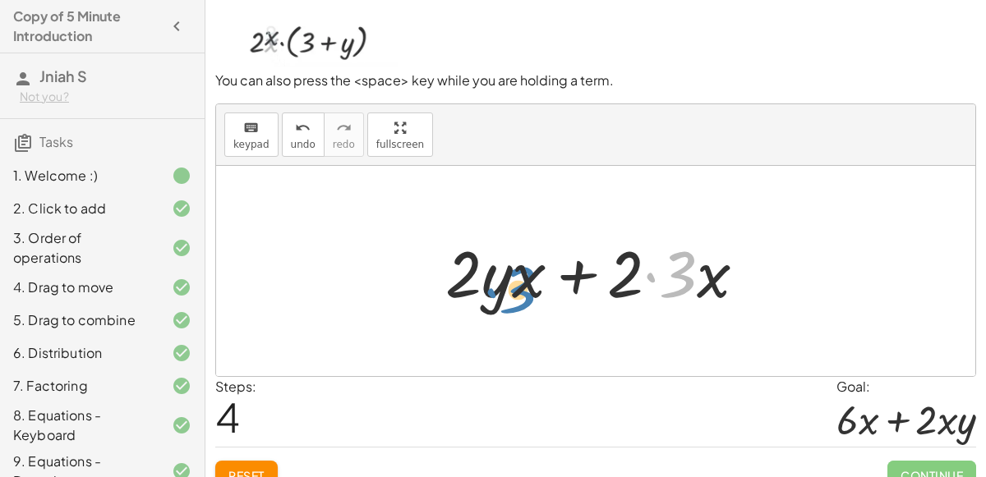
drag, startPoint x: 695, startPoint y: 260, endPoint x: 535, endPoint y: 275, distance: 160.9
click at [535, 275] on div at bounding box center [602, 271] width 330 height 85
drag, startPoint x: 684, startPoint y: 272, endPoint x: 705, endPoint y: 284, distance: 23.9
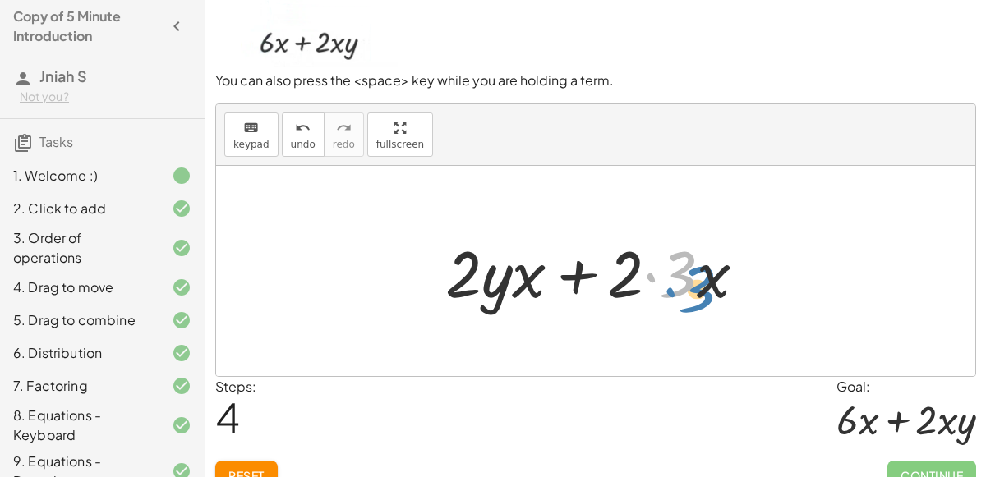
click at [705, 284] on div at bounding box center [602, 271] width 330 height 85
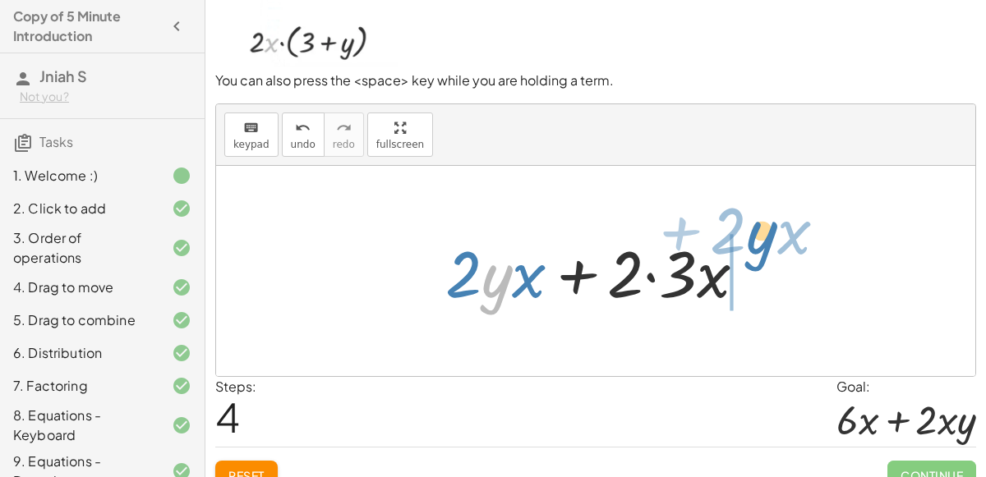
drag, startPoint x: 490, startPoint y: 273, endPoint x: 757, endPoint y: 230, distance: 270.3
click at [757, 230] on div at bounding box center [602, 271] width 330 height 85
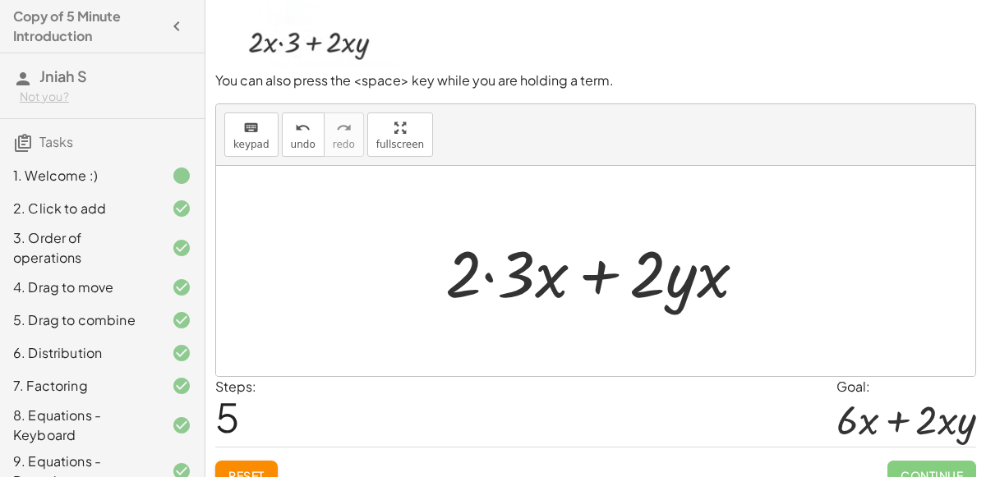
click at [517, 281] on div at bounding box center [602, 271] width 330 height 85
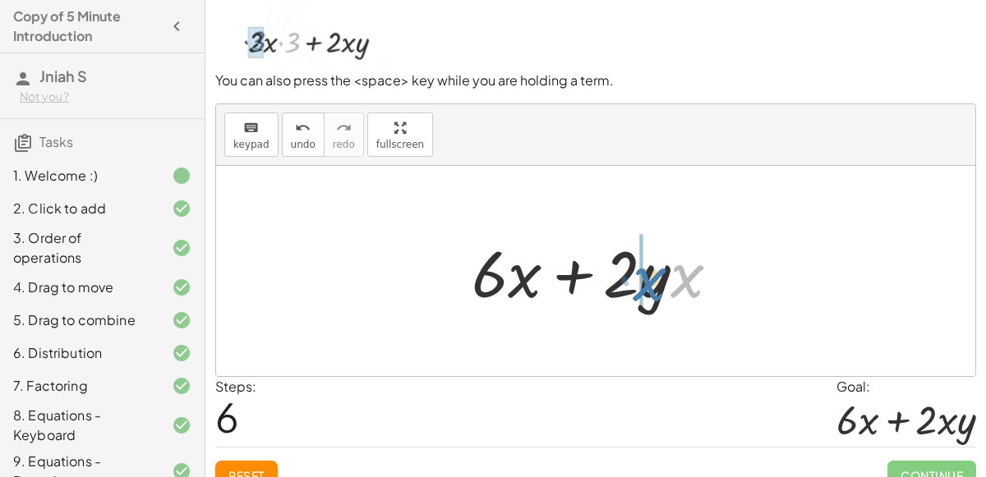
drag, startPoint x: 686, startPoint y: 287, endPoint x: 646, endPoint y: 291, distance: 39.6
click at [646, 291] on div at bounding box center [602, 271] width 278 height 85
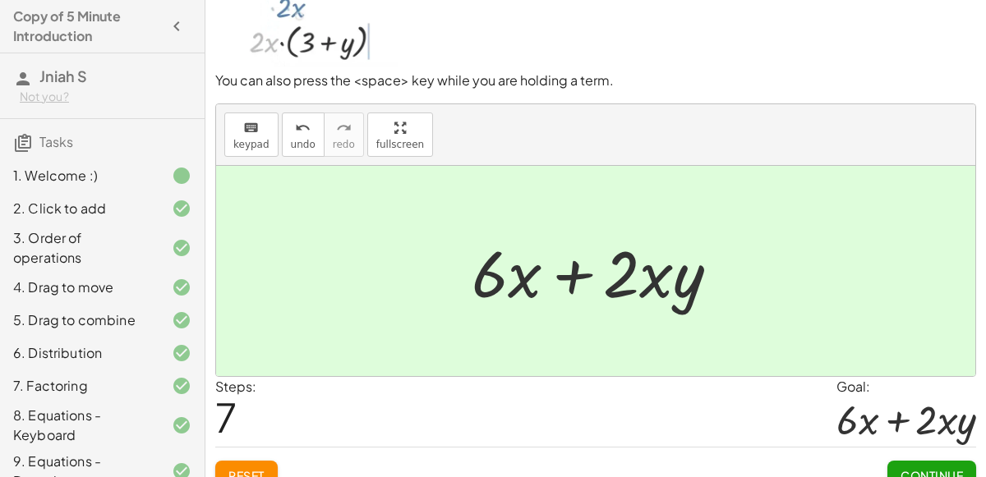
click at [905, 463] on button "Continue" at bounding box center [931, 476] width 89 height 30
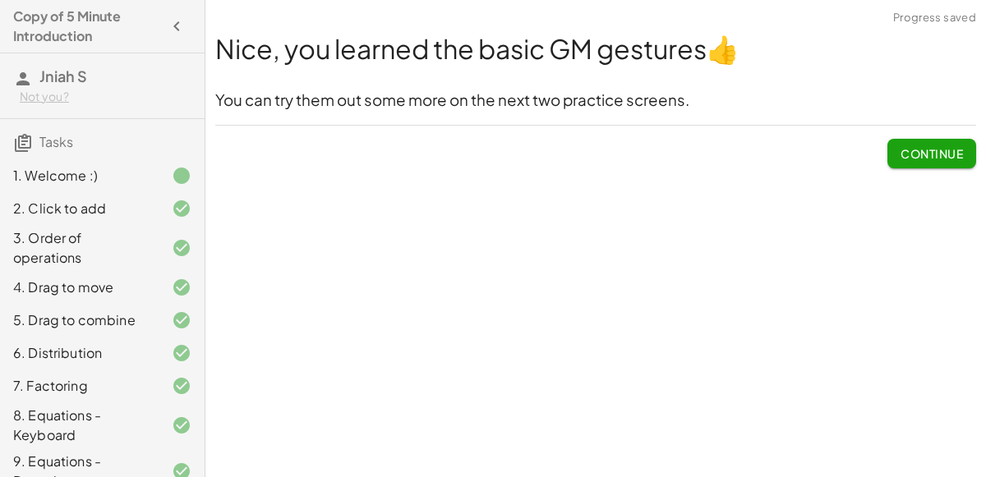
click at [421, 144] on div "Continue" at bounding box center [595, 147] width 761 height 43
click at [939, 142] on button "Continue" at bounding box center [931, 154] width 89 height 30
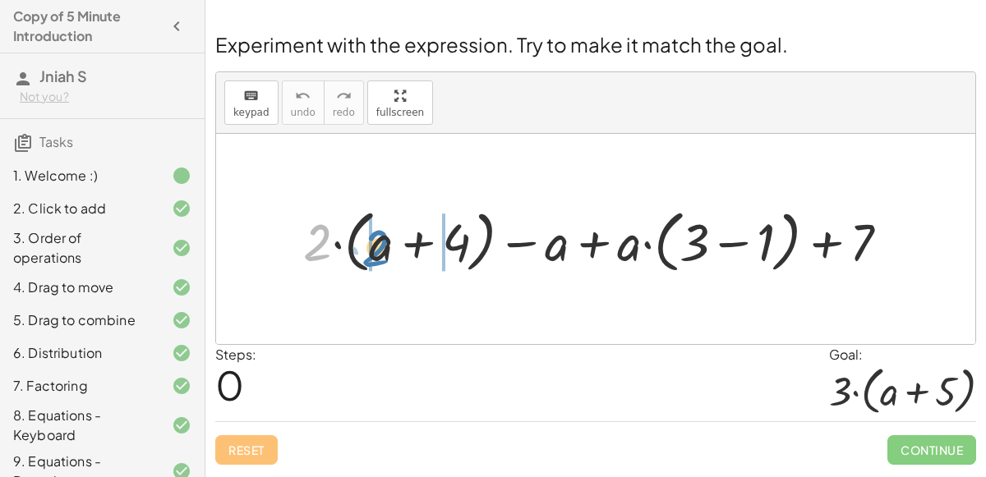
drag, startPoint x: 312, startPoint y: 241, endPoint x: 375, endPoint y: 246, distance: 62.7
click at [375, 246] on div at bounding box center [602, 239] width 615 height 76
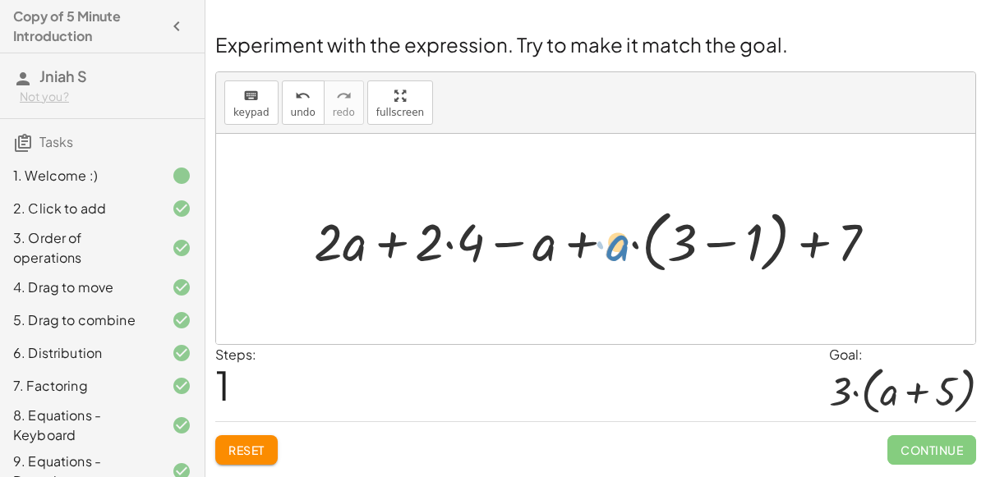
click at [616, 251] on div at bounding box center [602, 239] width 592 height 76
click at [830, 229] on div at bounding box center [602, 239] width 592 height 76
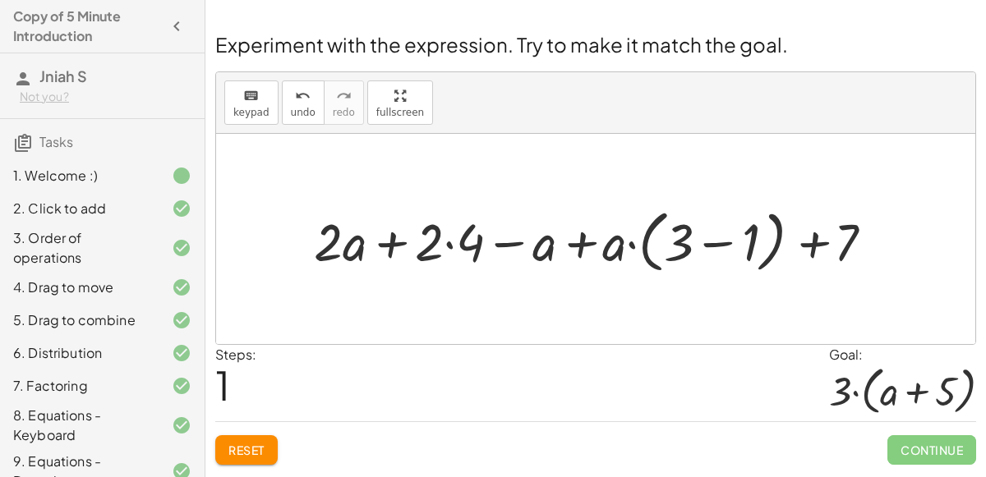
click at [818, 241] on div at bounding box center [602, 239] width 592 height 76
click at [852, 241] on div at bounding box center [602, 239] width 592 height 76
click at [466, 251] on div at bounding box center [602, 239] width 592 height 76
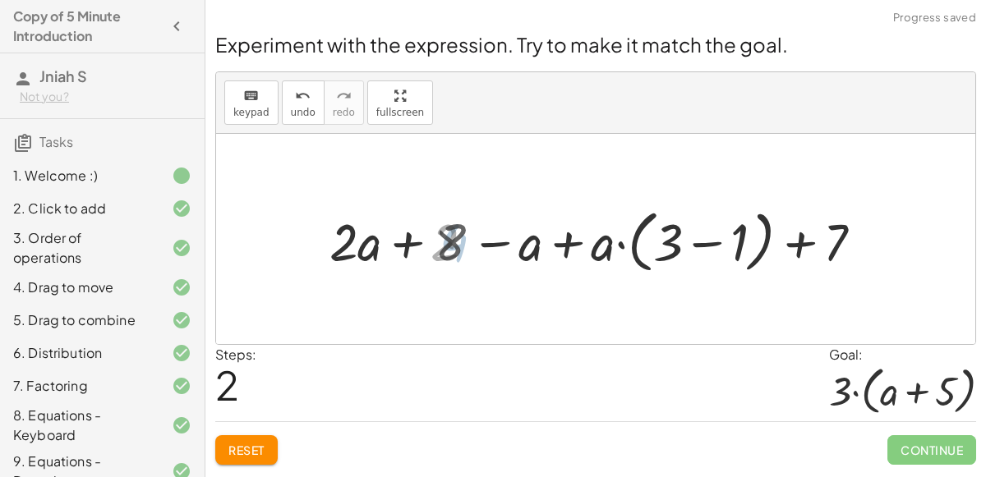
click at [466, 231] on div at bounding box center [602, 239] width 554 height 76
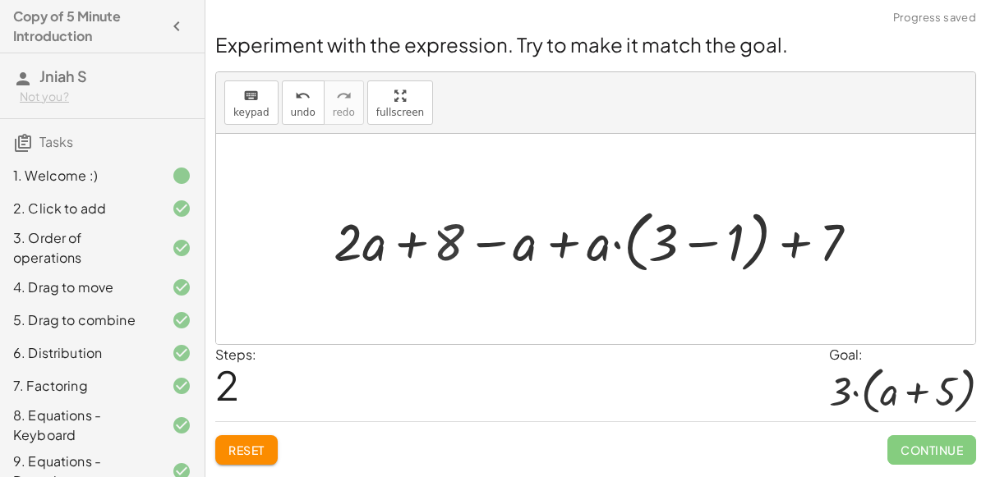
click at [376, 257] on div at bounding box center [602, 239] width 554 height 76
click at [563, 241] on div at bounding box center [602, 239] width 554 height 76
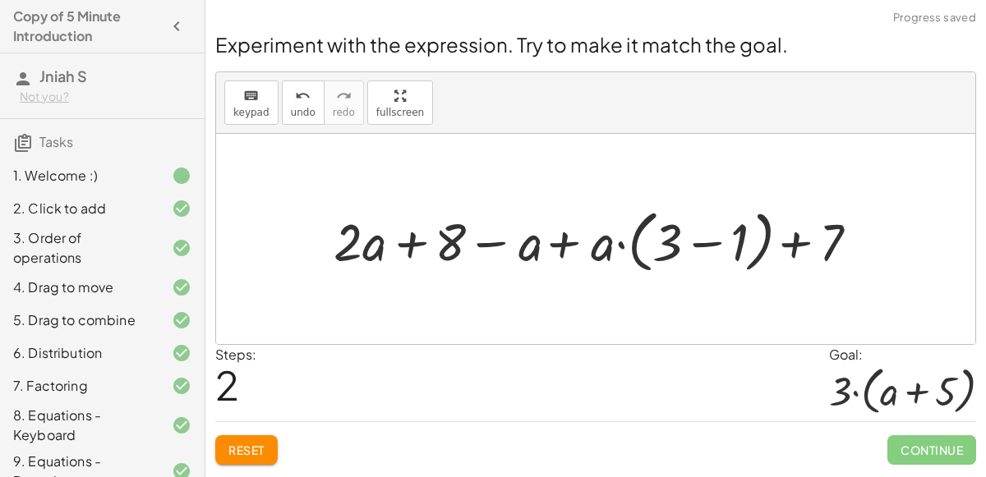
click at [621, 245] on div at bounding box center [602, 239] width 554 height 76
click at [601, 246] on div at bounding box center [602, 239] width 554 height 76
click at [646, 244] on div at bounding box center [602, 239] width 554 height 76
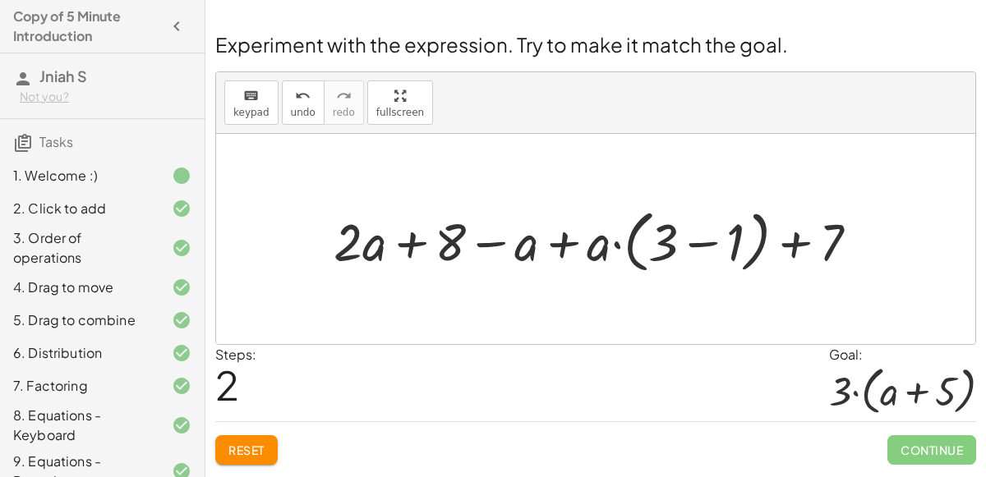
click at [661, 241] on div at bounding box center [602, 239] width 554 height 76
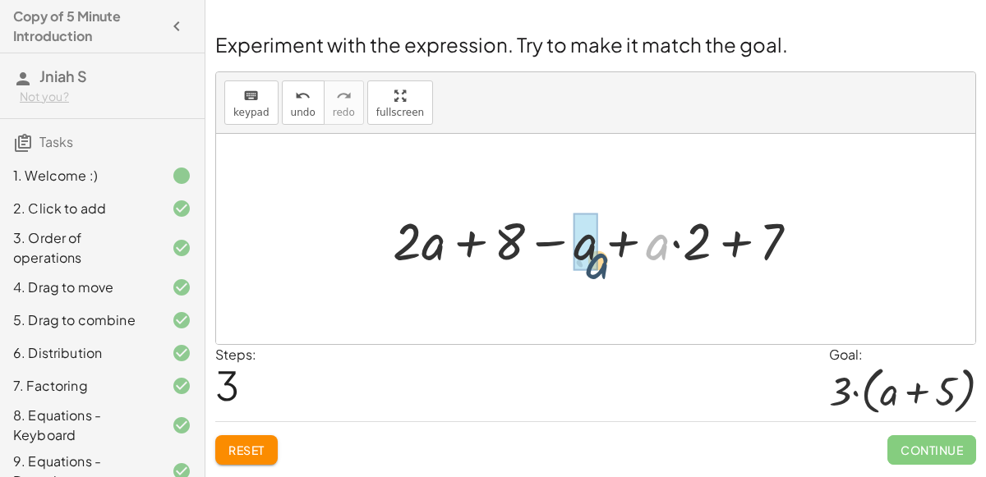
drag, startPoint x: 646, startPoint y: 239, endPoint x: 569, endPoint y: 252, distance: 78.3
click at [569, 252] on div at bounding box center [601, 239] width 435 height 68
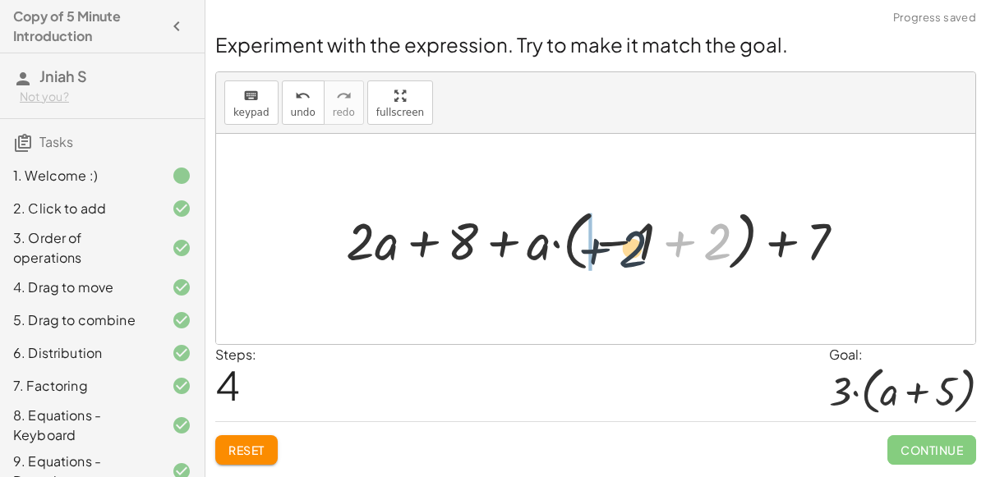
drag, startPoint x: 706, startPoint y: 234, endPoint x: 619, endPoint y: 241, distance: 87.3
click at [619, 241] on div at bounding box center [602, 238] width 529 height 73
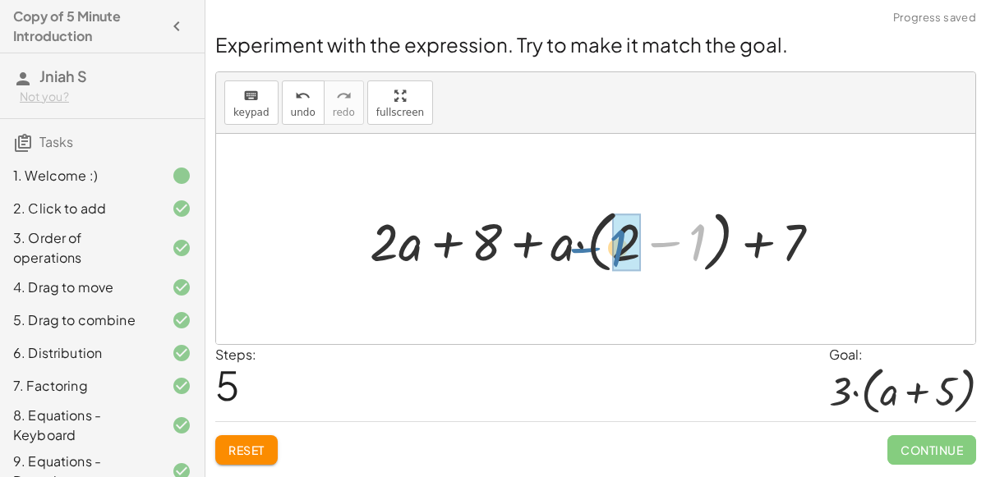
drag, startPoint x: 692, startPoint y: 237, endPoint x: 612, endPoint y: 241, distance: 80.6
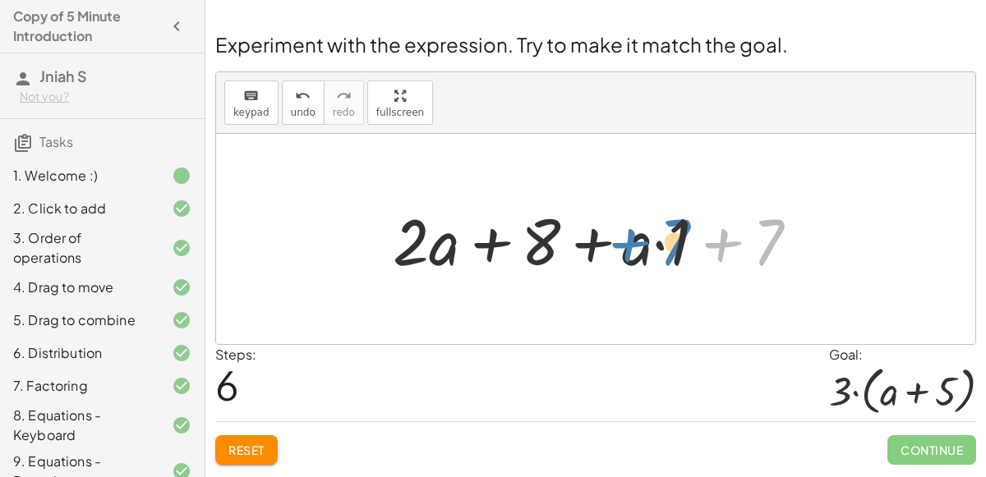
drag, startPoint x: 768, startPoint y: 232, endPoint x: 674, endPoint y: 232, distance: 93.6
click at [674, 232] on div at bounding box center [601, 239] width 435 height 85
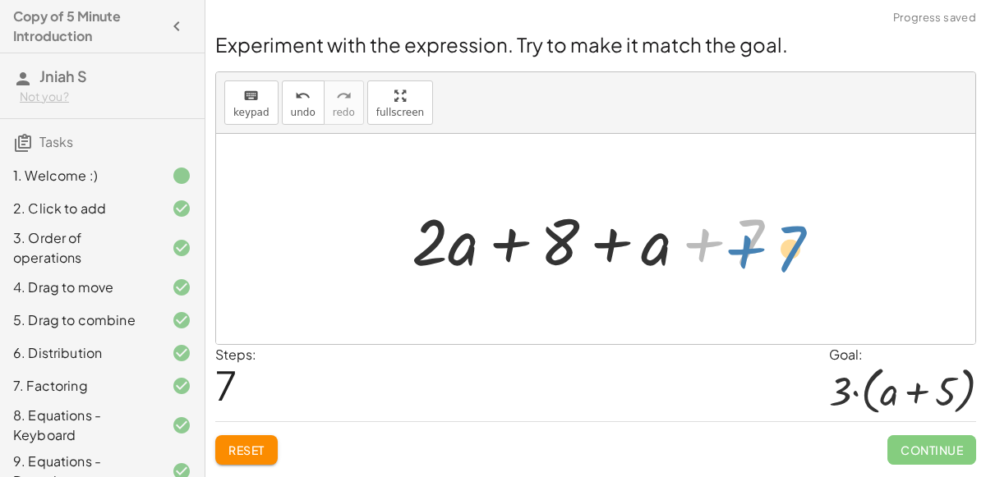
drag, startPoint x: 674, startPoint y: 232, endPoint x: 701, endPoint y: 239, distance: 27.9
click at [701, 239] on div at bounding box center [601, 239] width 397 height 85
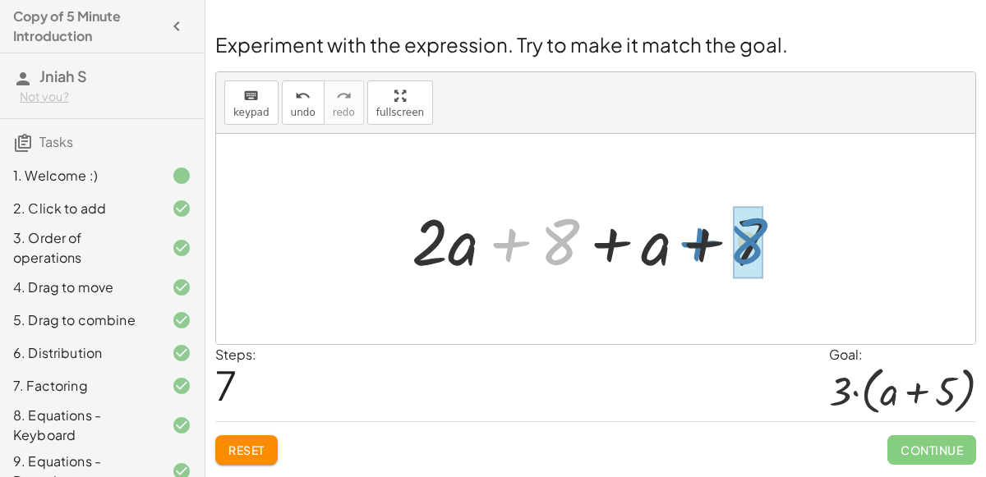
drag, startPoint x: 559, startPoint y: 251, endPoint x: 752, endPoint y: 249, distance: 193.0
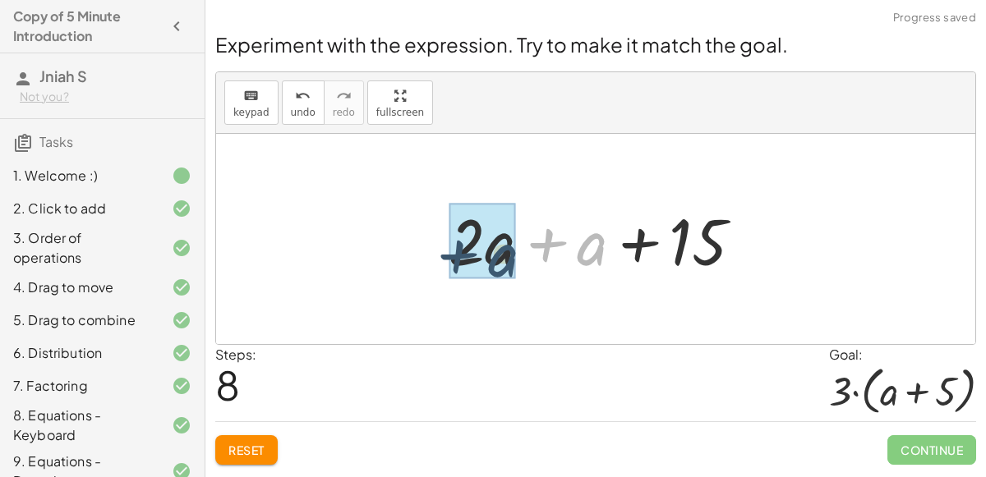
drag, startPoint x: 577, startPoint y: 238, endPoint x: 486, endPoint y: 250, distance: 91.9
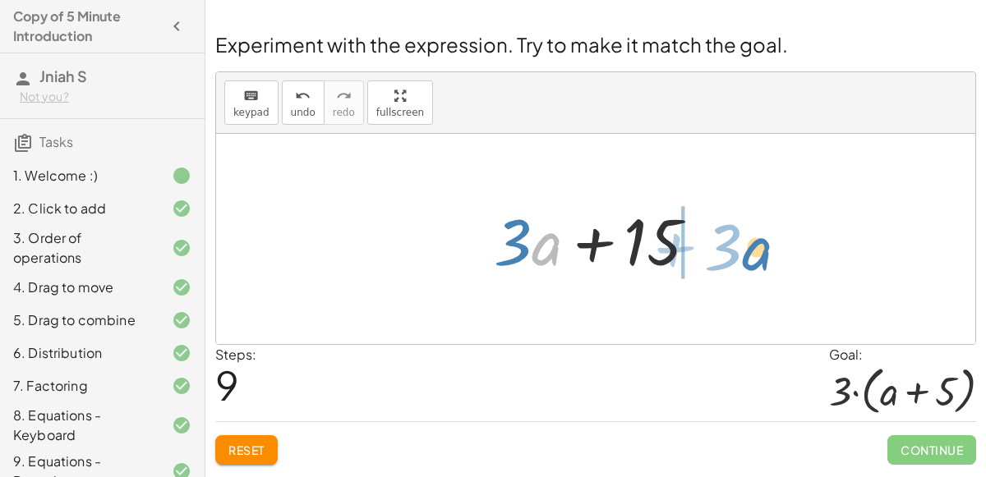
drag, startPoint x: 552, startPoint y: 251, endPoint x: 764, endPoint y: 256, distance: 212.0
click at [764, 256] on div "+ · 2 · ( + a + 4 ) − a + · a · ( + 3 − 1 ) + 7 + · 2 · a + · 2 · 4 − a + · a ·…" at bounding box center [595, 239] width 759 height 210
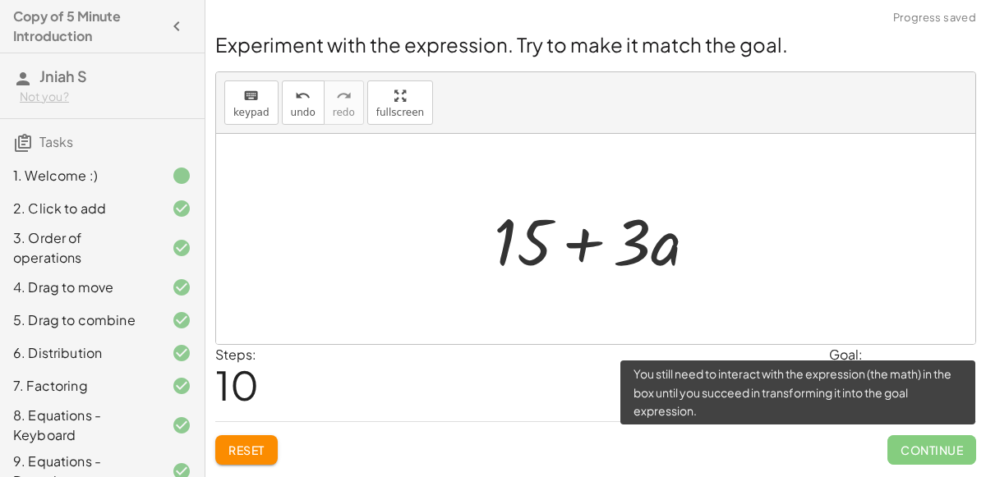
click at [927, 450] on span "Continue" at bounding box center [931, 450] width 89 height 30
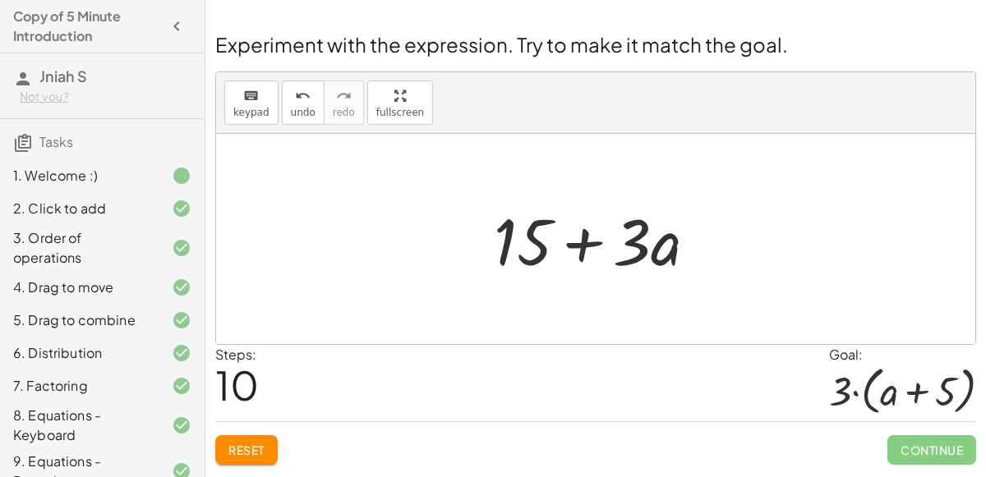
drag, startPoint x: 611, startPoint y: 237, endPoint x: 644, endPoint y: 256, distance: 37.9
click at [644, 256] on div at bounding box center [601, 239] width 233 height 85
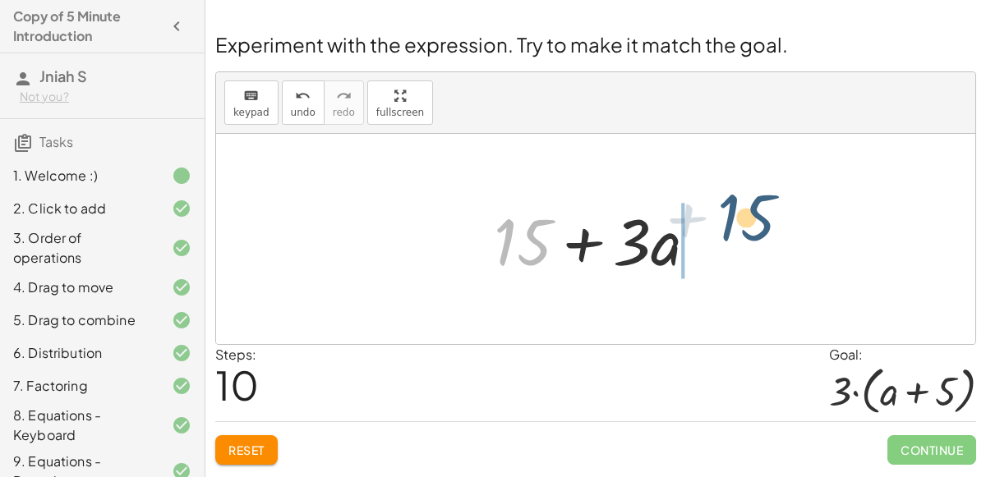
drag, startPoint x: 540, startPoint y: 249, endPoint x: 785, endPoint y: 234, distance: 245.2
click at [785, 234] on div "+ · 2 · ( + a + 4 ) − a + · a · ( + 3 − 1 ) + 7 + · 2 · a + · 2 · 4 − a + · a ·…" at bounding box center [595, 239] width 759 height 210
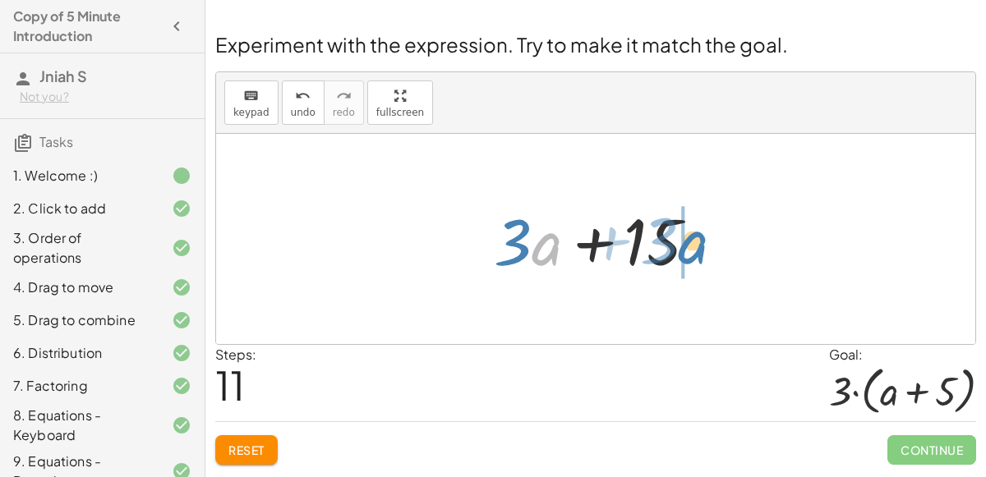
drag, startPoint x: 539, startPoint y: 247, endPoint x: 686, endPoint y: 246, distance: 147.0
click at [686, 246] on div at bounding box center [601, 239] width 233 height 85
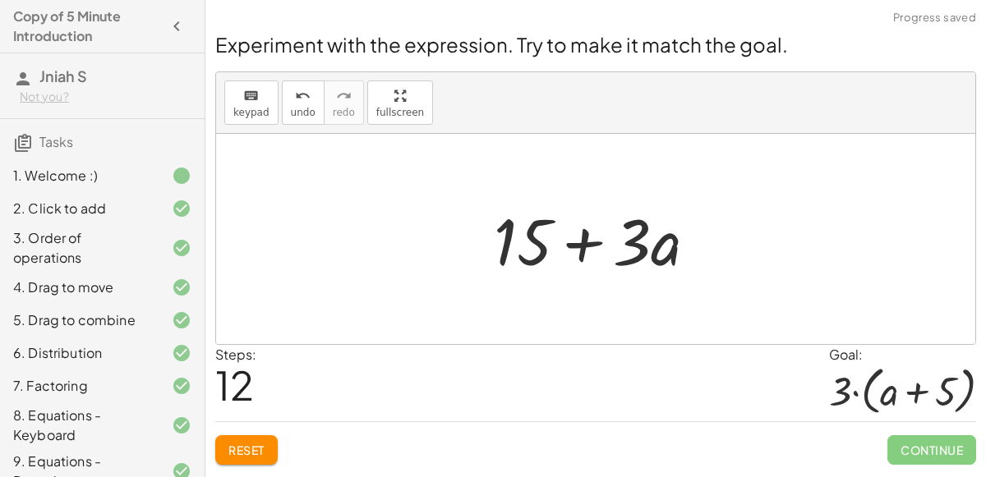
click at [538, 253] on div at bounding box center [601, 239] width 233 height 85
drag, startPoint x: 538, startPoint y: 253, endPoint x: 600, endPoint y: 233, distance: 64.7
click at [600, 233] on div at bounding box center [601, 239] width 233 height 85
click at [303, 98] on icon "undo" at bounding box center [303, 96] width 16 height 20
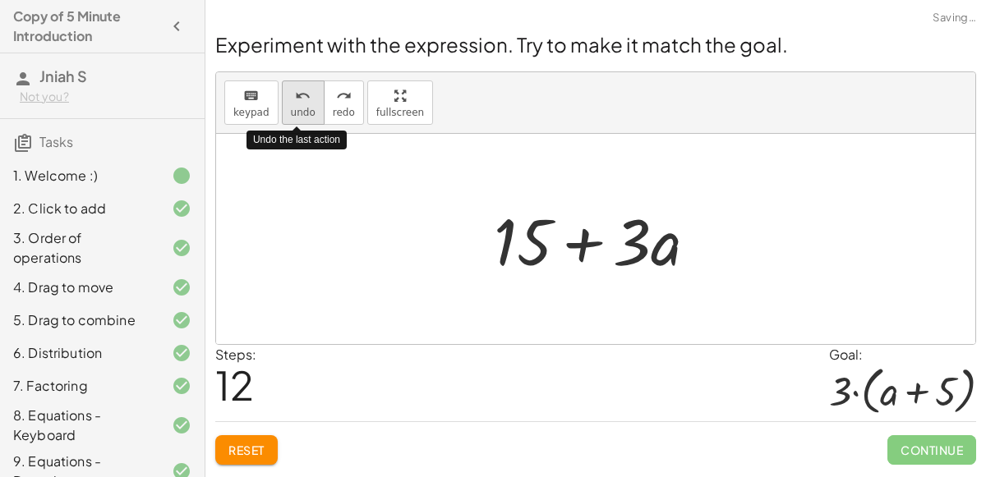
click at [303, 98] on icon "undo" at bounding box center [303, 96] width 16 height 20
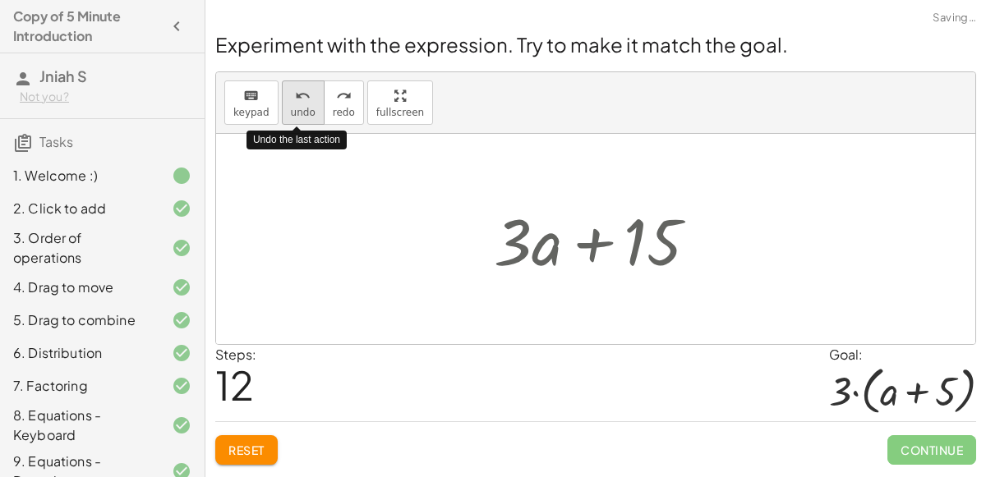
click at [303, 98] on icon "undo" at bounding box center [303, 96] width 16 height 20
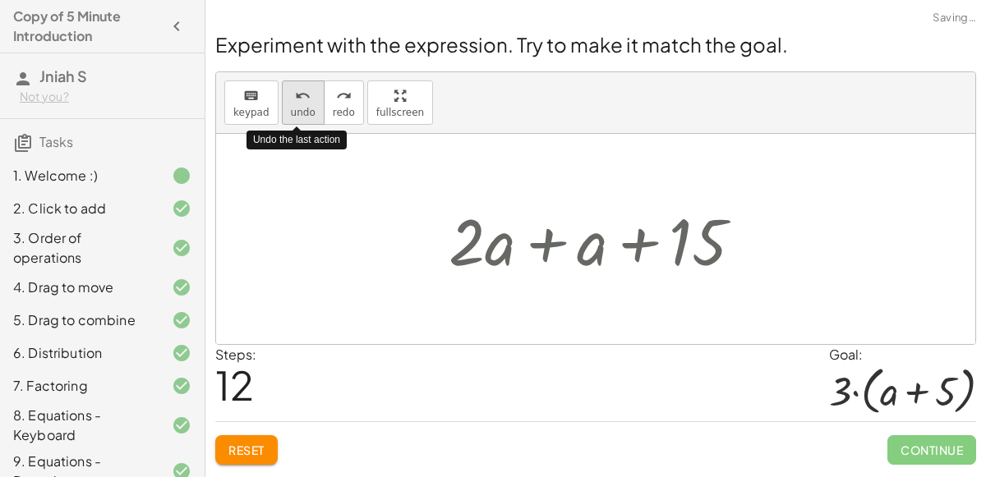
click at [303, 98] on icon "undo" at bounding box center [303, 96] width 16 height 20
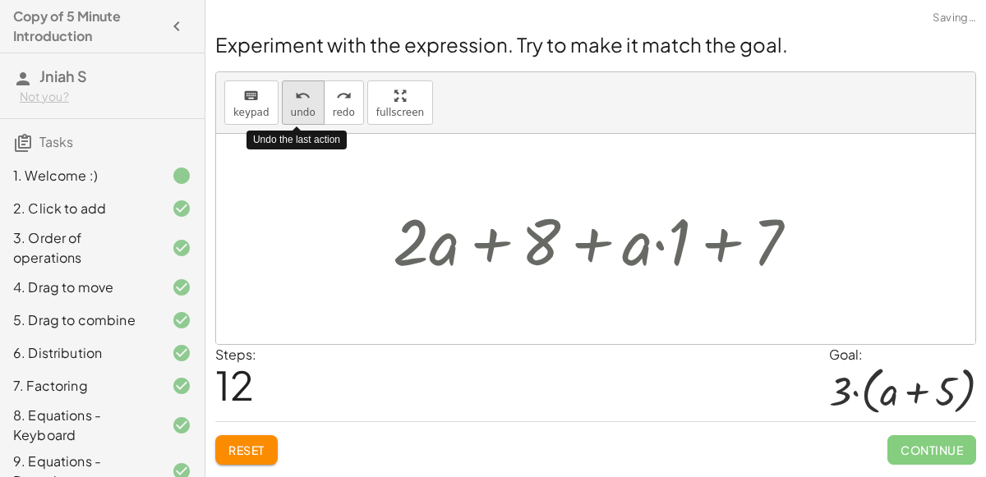
click at [303, 98] on icon "undo" at bounding box center [303, 96] width 16 height 20
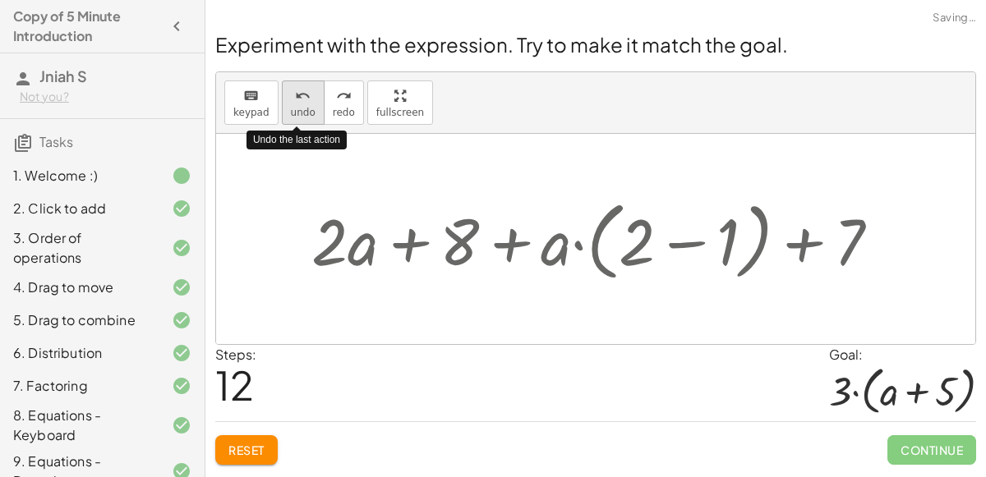
click at [303, 98] on icon "undo" at bounding box center [303, 96] width 16 height 20
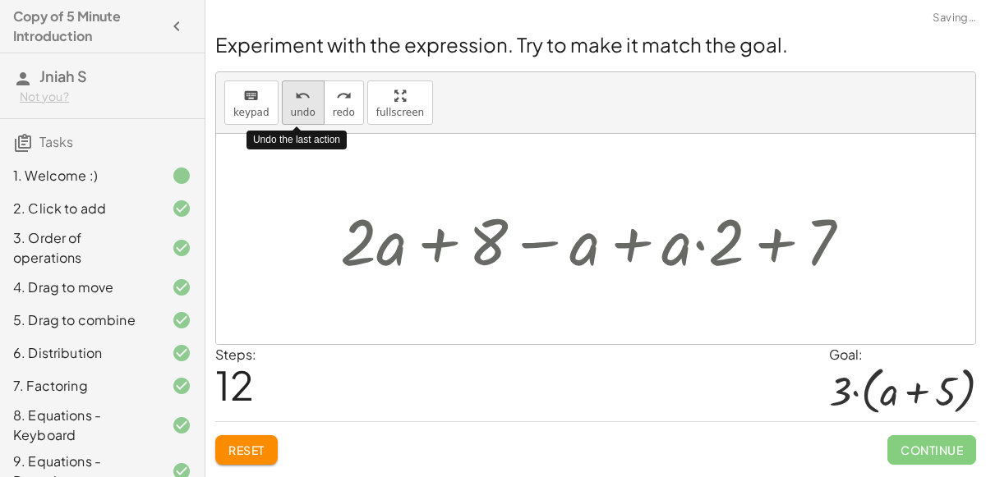
click at [303, 98] on icon "undo" at bounding box center [303, 96] width 16 height 20
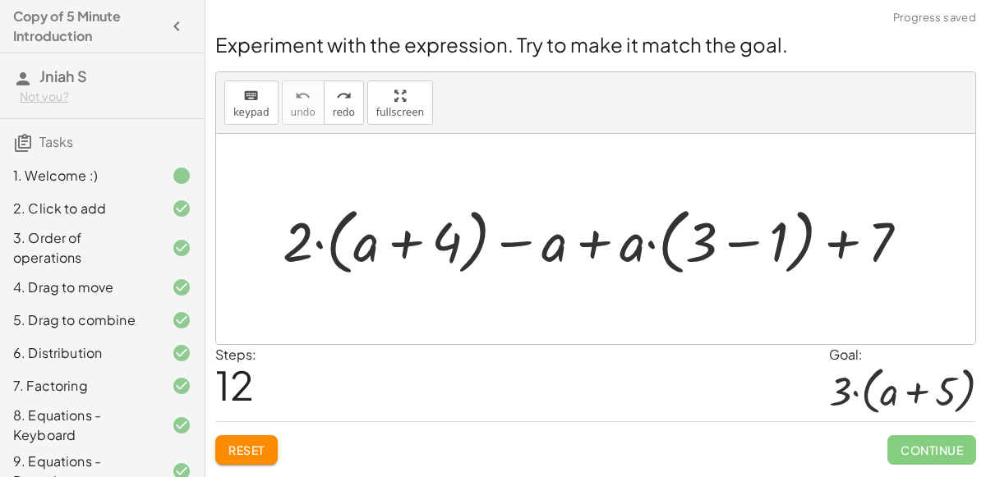
click at [372, 240] on div at bounding box center [601, 239] width 655 height 80
drag, startPoint x: 309, startPoint y: 249, endPoint x: 377, endPoint y: 243, distance: 68.4
click at [377, 243] on div at bounding box center [601, 239] width 655 height 80
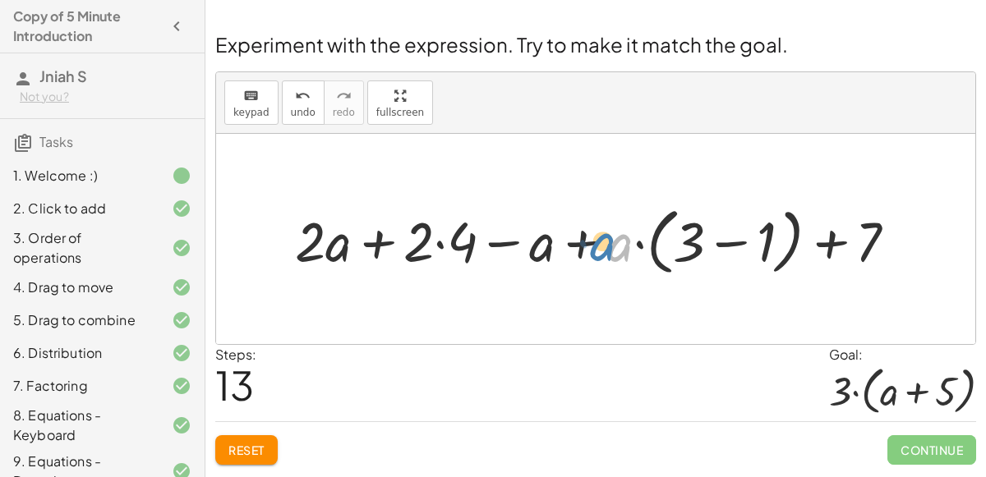
click at [618, 236] on div at bounding box center [603, 239] width 632 height 80
drag, startPoint x: 618, startPoint y: 236, endPoint x: 544, endPoint y: 235, distance: 73.9
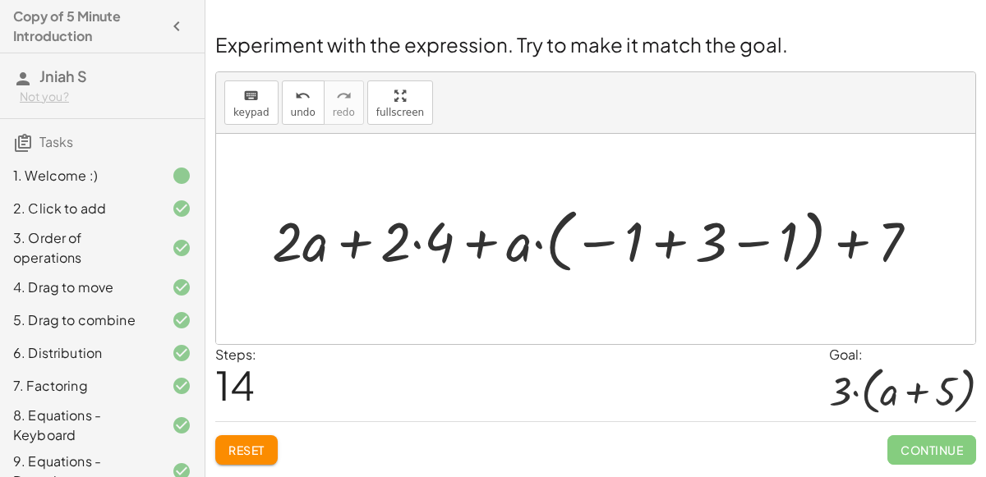
click at [797, 237] on div at bounding box center [602, 239] width 676 height 78
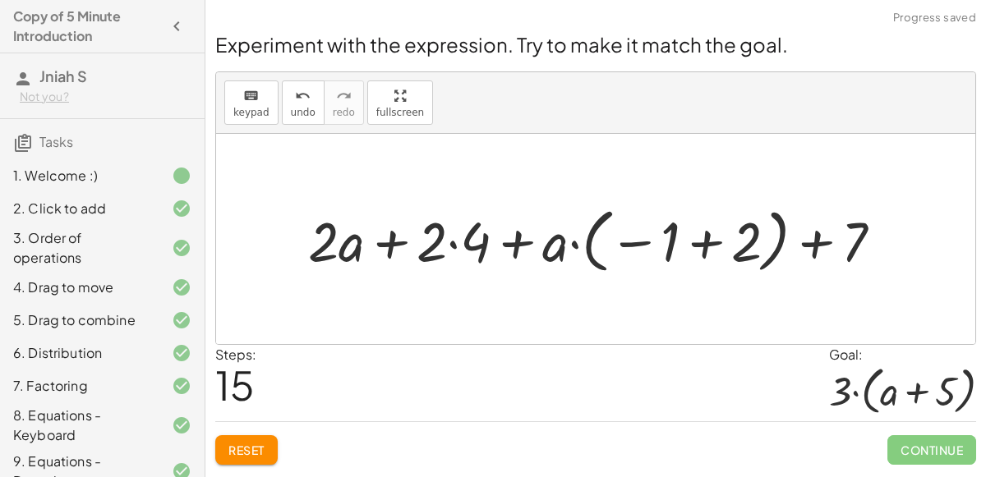
click at [701, 244] on div at bounding box center [602, 239] width 604 height 78
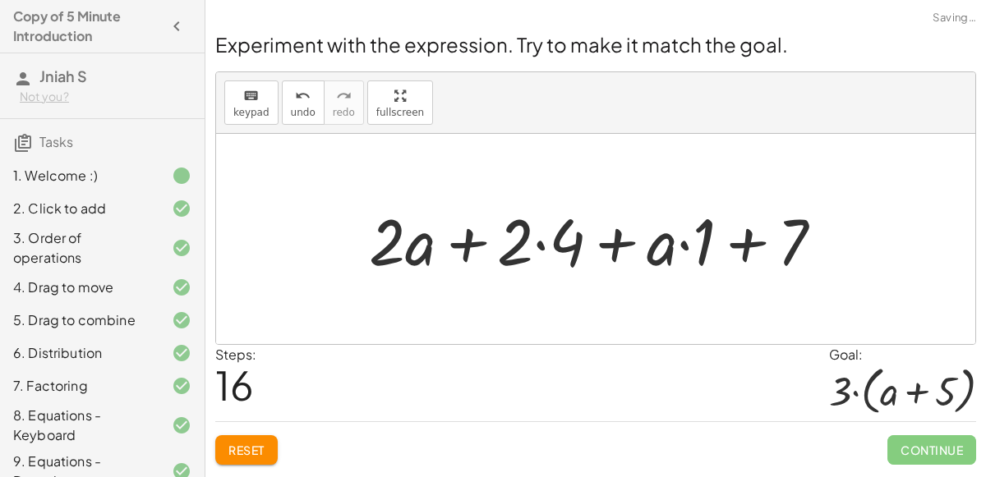
click at [742, 241] on div at bounding box center [602, 239] width 483 height 85
click at [746, 241] on div at bounding box center [602, 239] width 483 height 85
click at [752, 243] on div at bounding box center [602, 239] width 483 height 85
drag, startPoint x: 669, startPoint y: 247, endPoint x: 706, endPoint y: 243, distance: 38.0
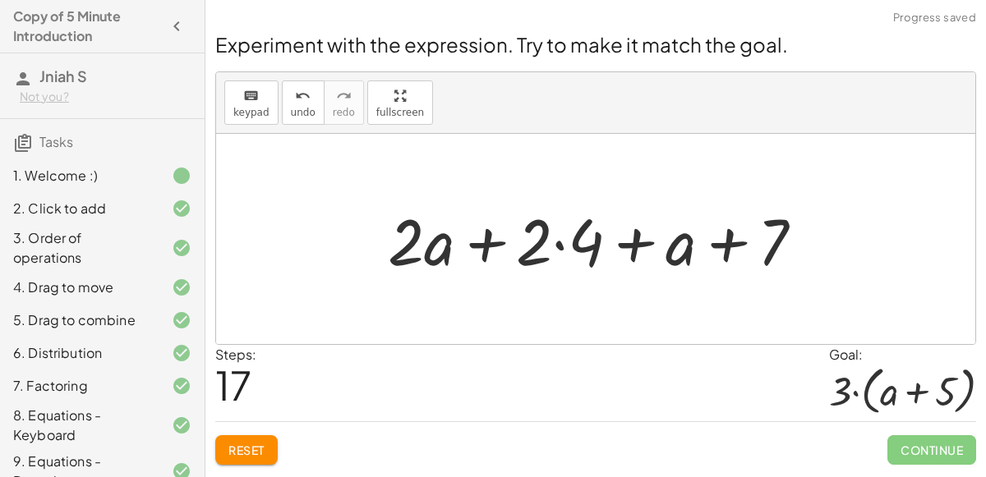
click at [729, 246] on div at bounding box center [601, 239] width 445 height 85
drag, startPoint x: 778, startPoint y: 241, endPoint x: 674, endPoint y: 246, distance: 103.6
click at [674, 246] on div at bounding box center [601, 239] width 445 height 85
click at [574, 237] on div at bounding box center [601, 239] width 445 height 85
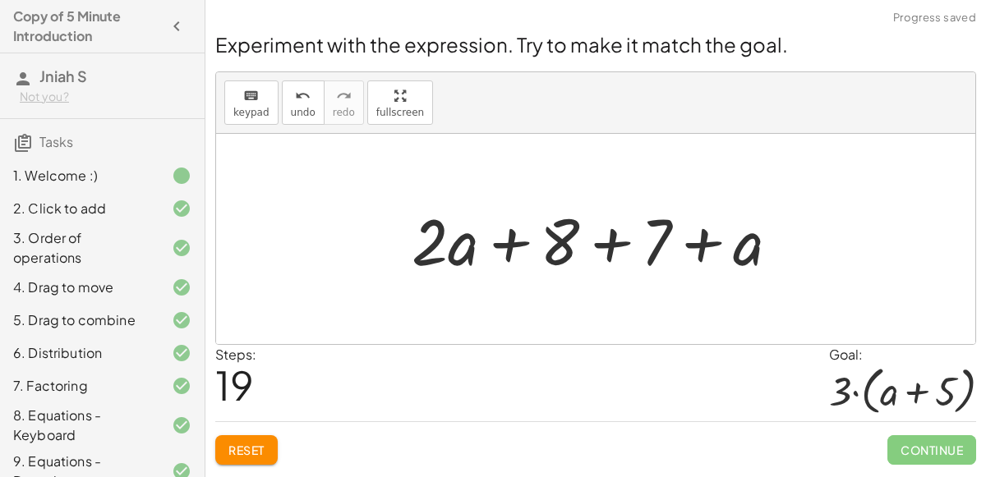
click at [613, 241] on div at bounding box center [601, 239] width 397 height 85
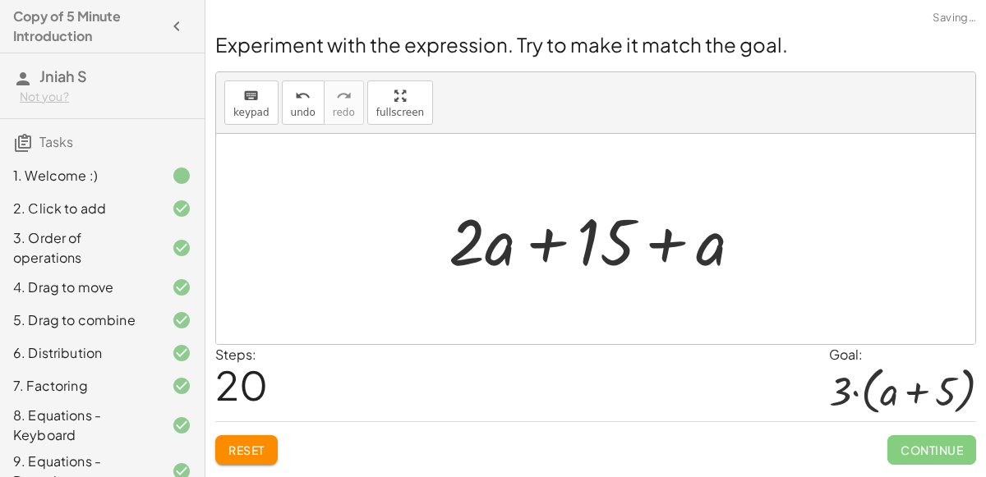
click at [549, 238] on div at bounding box center [602, 239] width 324 height 85
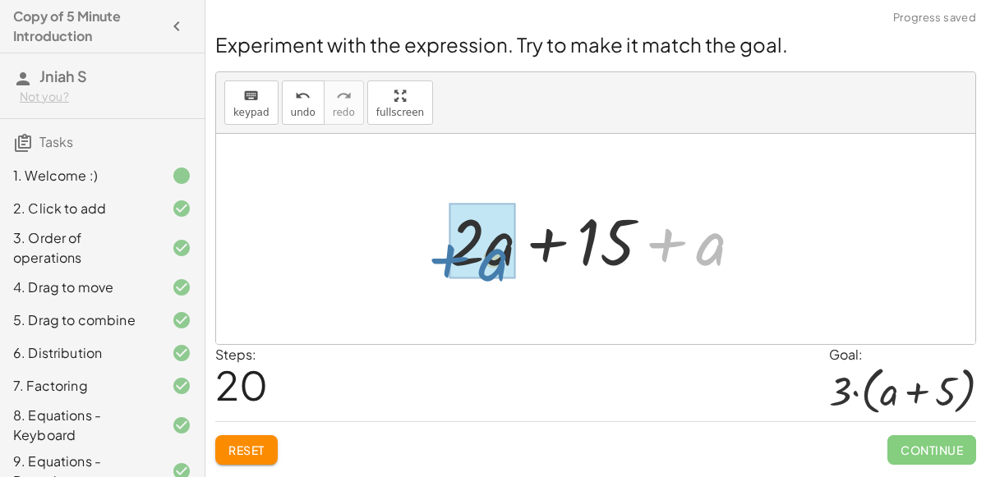
drag, startPoint x: 696, startPoint y: 242, endPoint x: 471, endPoint y: 258, distance: 226.4
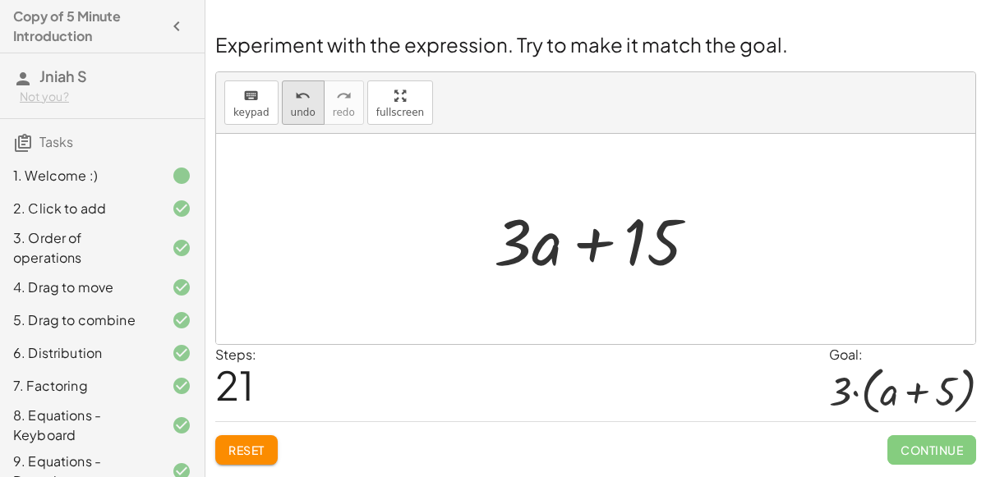
click at [301, 101] on icon "undo" at bounding box center [303, 96] width 16 height 20
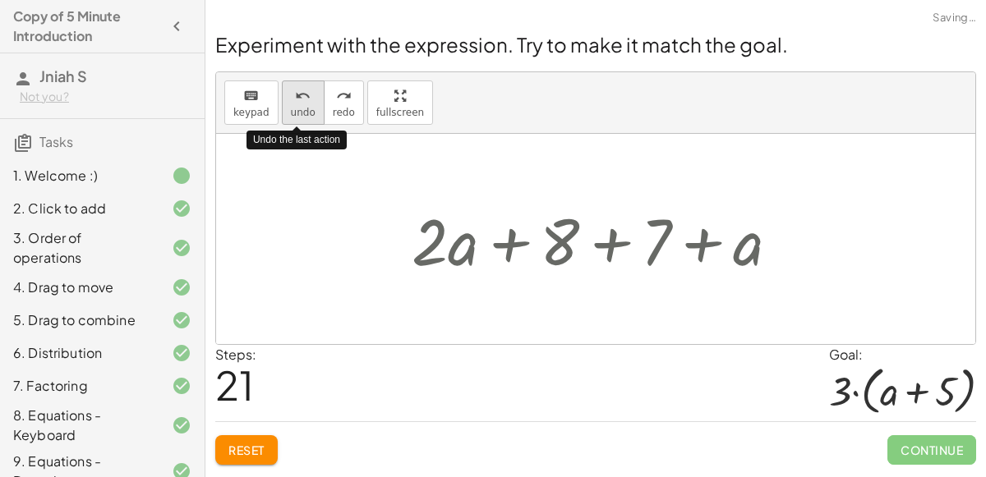
click at [301, 101] on icon "undo" at bounding box center [303, 96] width 16 height 20
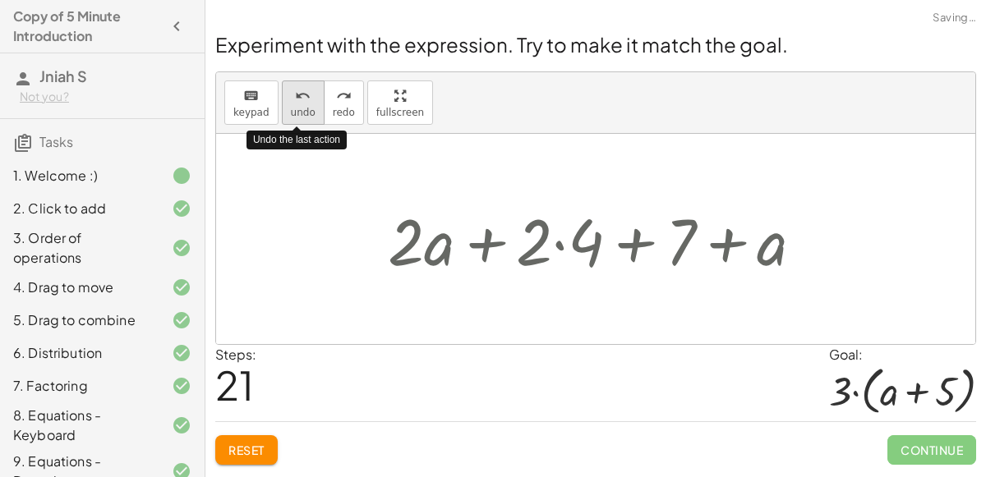
click at [301, 101] on icon "undo" at bounding box center [303, 96] width 16 height 20
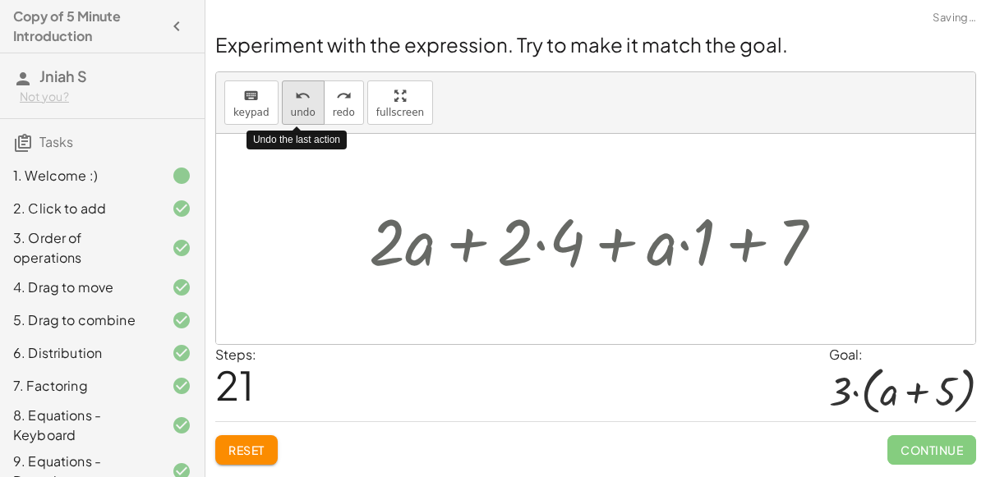
click at [301, 101] on icon "undo" at bounding box center [303, 96] width 16 height 20
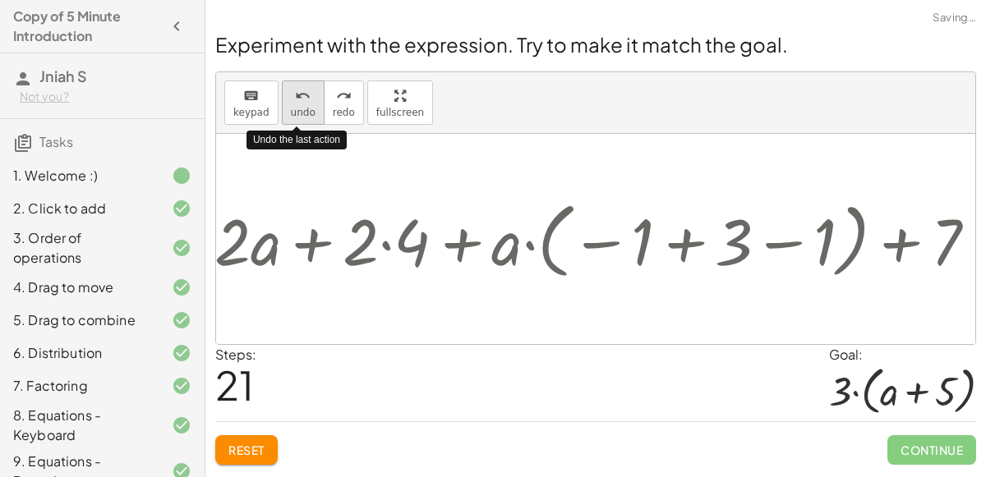
click at [301, 101] on icon "undo" at bounding box center [303, 96] width 16 height 20
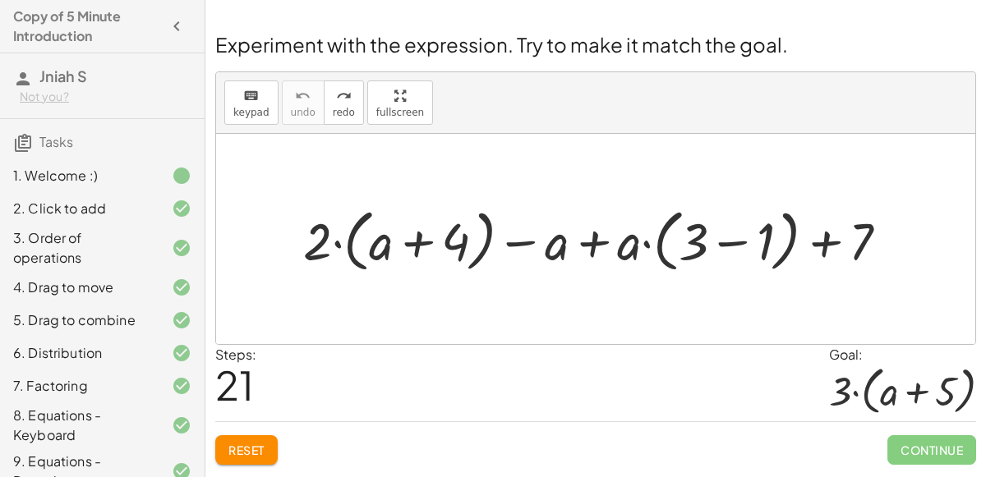
click at [738, 243] on div at bounding box center [602, 239] width 614 height 76
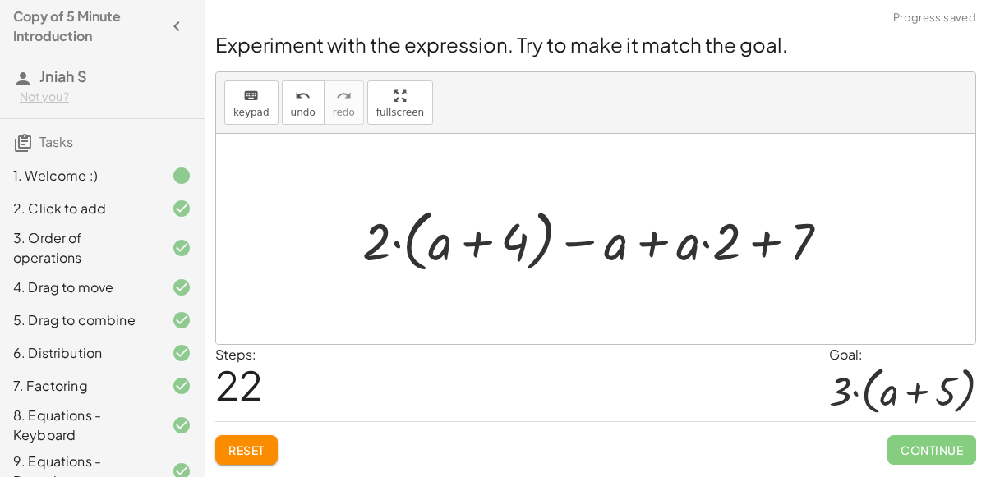
click at [483, 241] on div at bounding box center [602, 239] width 496 height 76
click at [767, 236] on div at bounding box center [602, 239] width 496 height 76
click at [767, 242] on div at bounding box center [602, 239] width 496 height 76
click at [714, 251] on div at bounding box center [602, 239] width 496 height 76
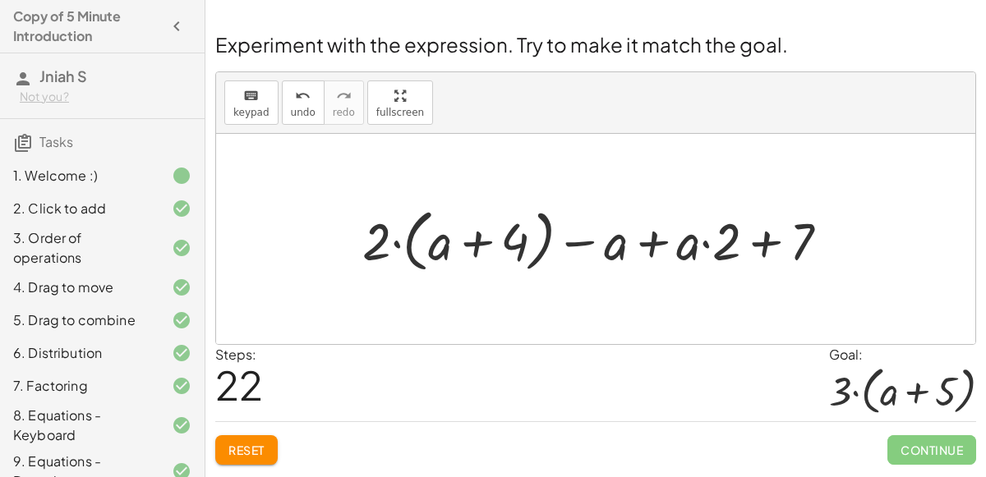
click at [701, 238] on div at bounding box center [602, 239] width 496 height 76
drag, startPoint x: 689, startPoint y: 243, endPoint x: 618, endPoint y: 248, distance: 71.6
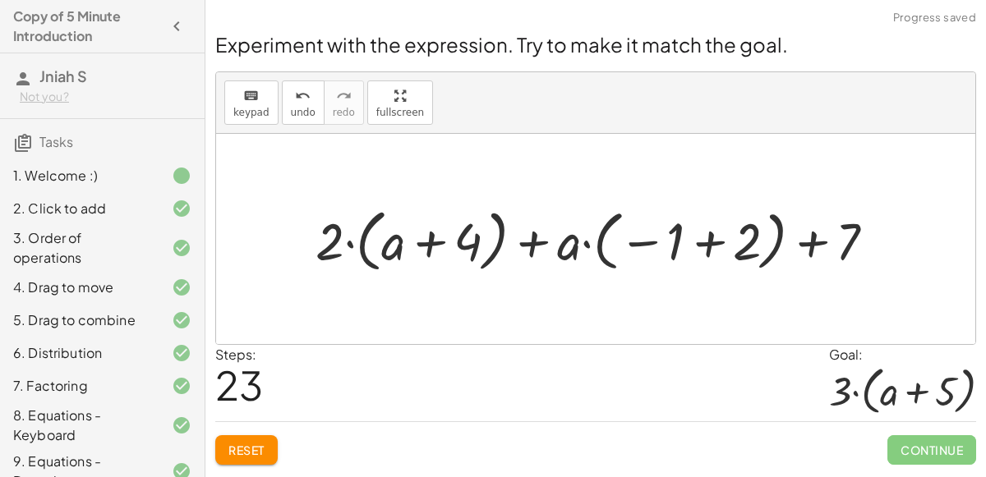
click at [711, 245] on div at bounding box center [601, 239] width 589 height 76
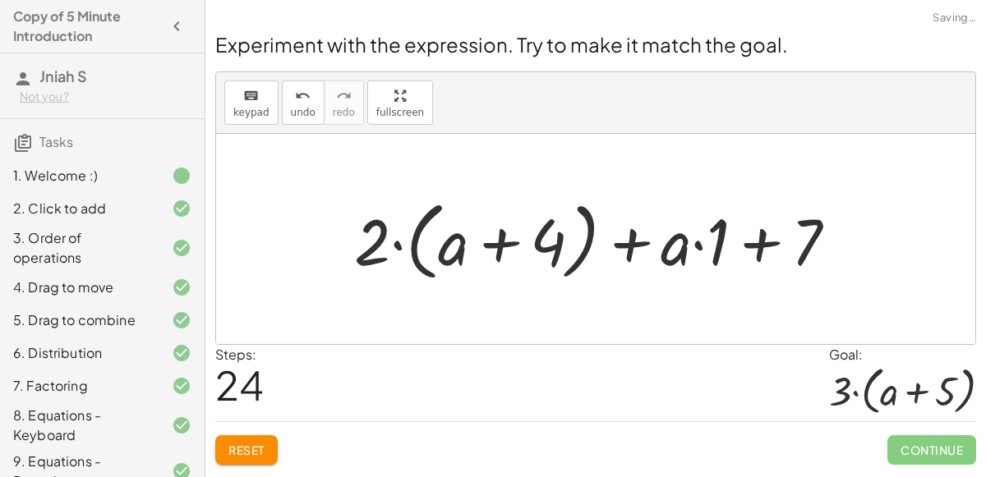
click at [728, 244] on div at bounding box center [602, 239] width 513 height 94
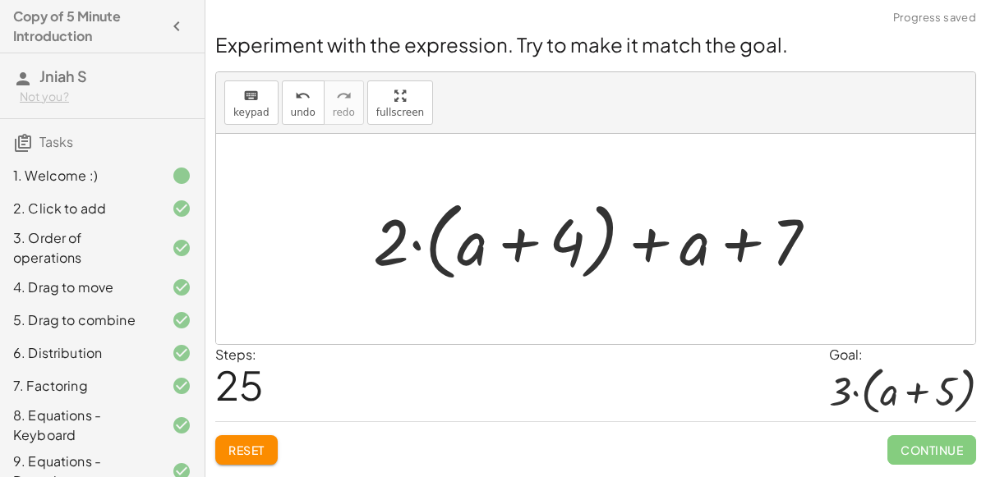
click at [735, 241] on div at bounding box center [602, 239] width 474 height 94
drag, startPoint x: 706, startPoint y: 246, endPoint x: 531, endPoint y: 249, distance: 174.2
click at [531, 249] on div at bounding box center [602, 239] width 474 height 94
click at [696, 239] on div at bounding box center [602, 239] width 474 height 94
drag, startPoint x: 696, startPoint y: 239, endPoint x: 648, endPoint y: 237, distance: 47.7
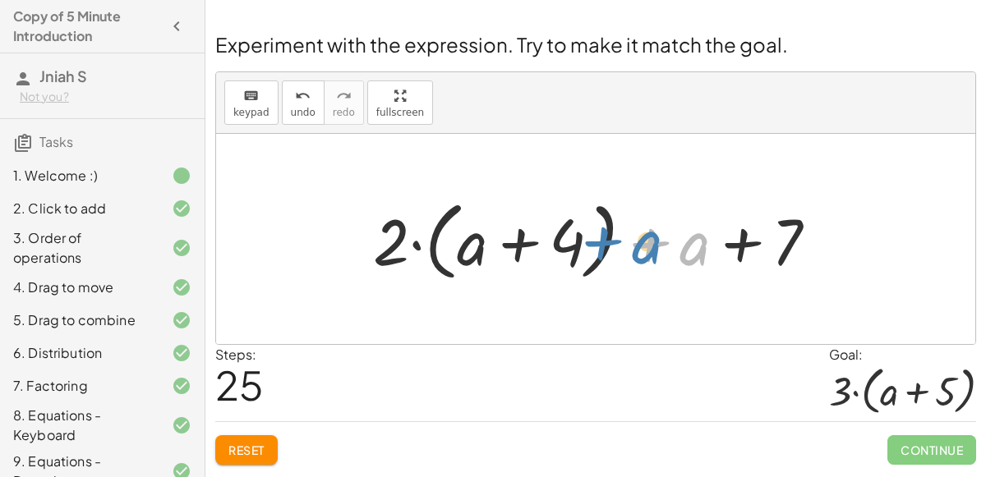
click at [648, 237] on div at bounding box center [602, 239] width 474 height 94
click at [259, 436] on button "Reset" at bounding box center [246, 450] width 62 height 30
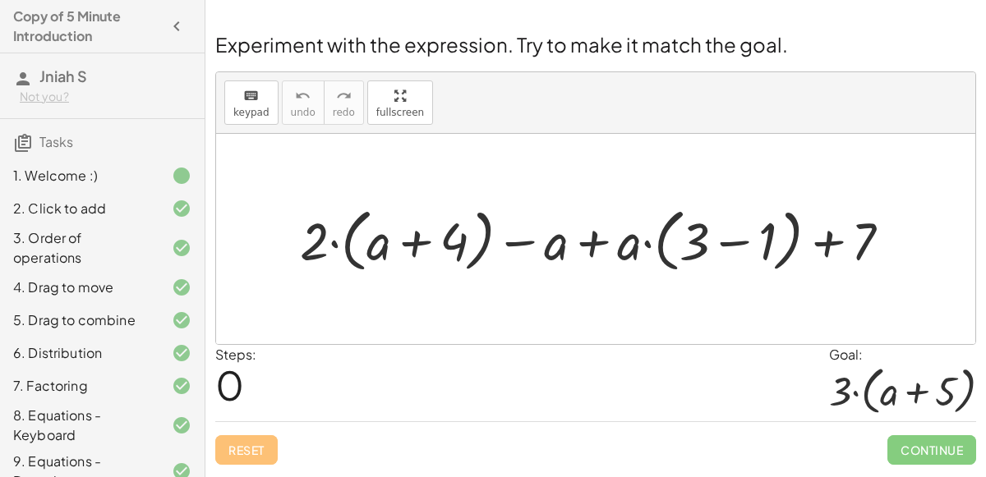
click at [259, 436] on div "Reset Continue" at bounding box center [595, 443] width 761 height 44
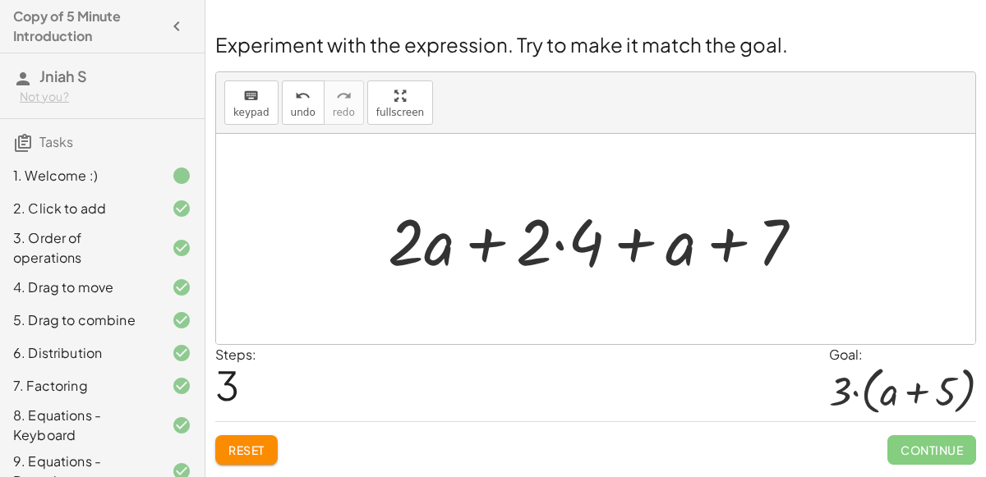
click at [0, 0] on div "Experiment with the expression. Try to make it match the goal. keyboard keypad …" at bounding box center [0, 0] width 0 height 0
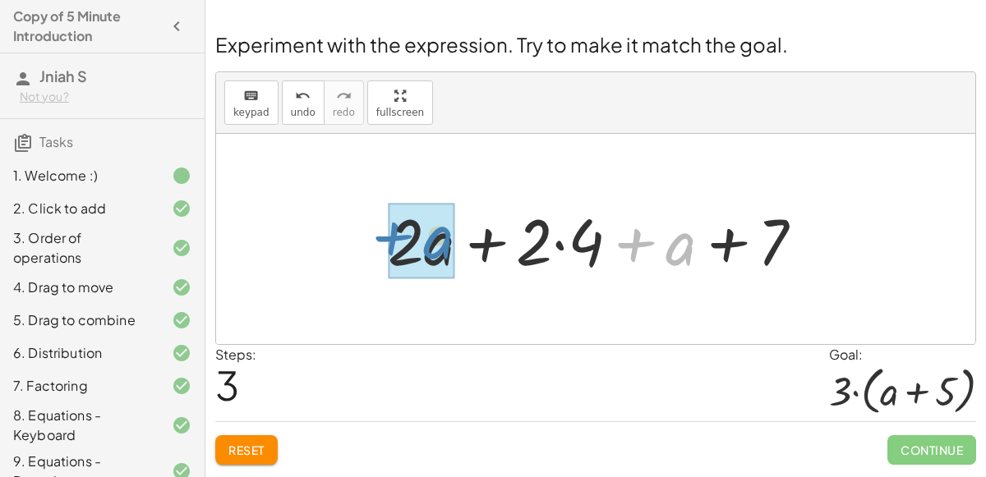
drag, startPoint x: 669, startPoint y: 258, endPoint x: 427, endPoint y: 251, distance: 241.6
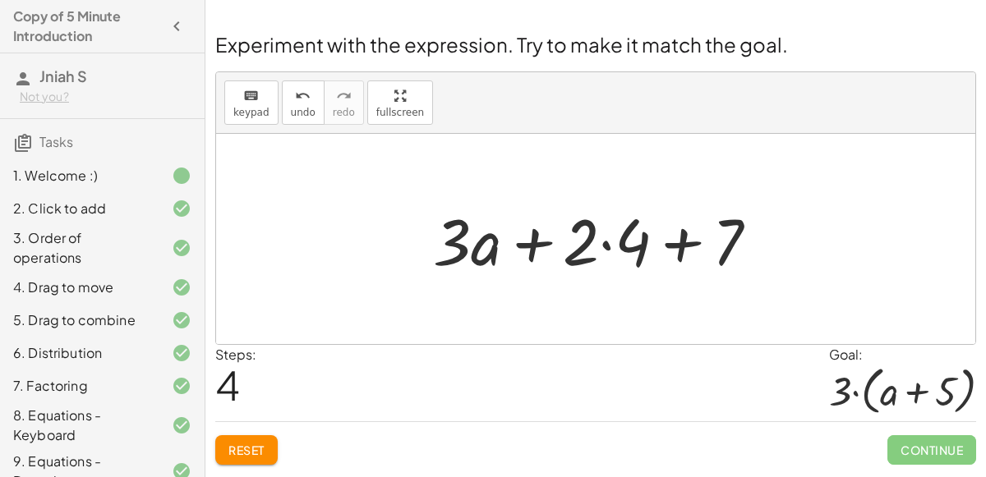
click at [674, 246] on div at bounding box center [602, 239] width 354 height 85
click at [687, 246] on div at bounding box center [602, 239] width 354 height 85
drag, startPoint x: 624, startPoint y: 256, endPoint x: 618, endPoint y: 263, distance: 8.7
click at [618, 263] on div at bounding box center [602, 239] width 354 height 85
click at [611, 246] on div at bounding box center [602, 239] width 354 height 85
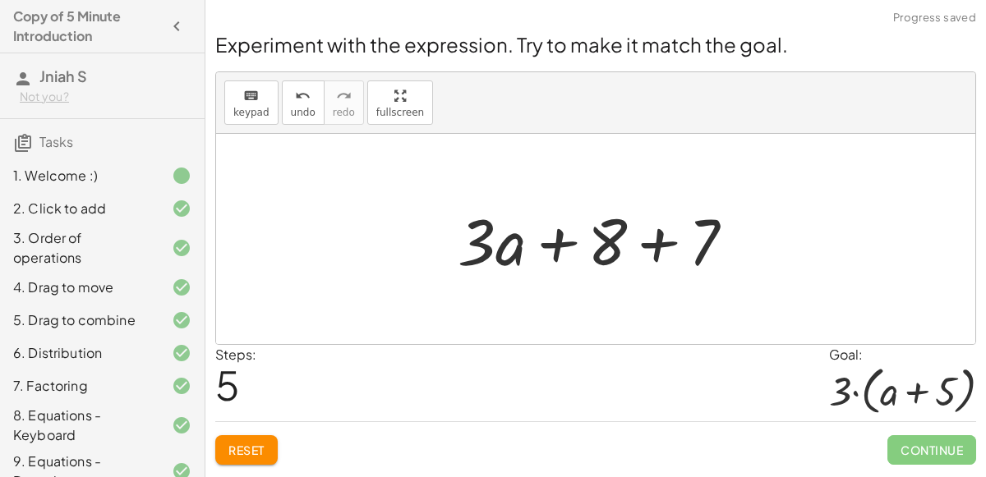
click at [661, 246] on div at bounding box center [602, 239] width 306 height 85
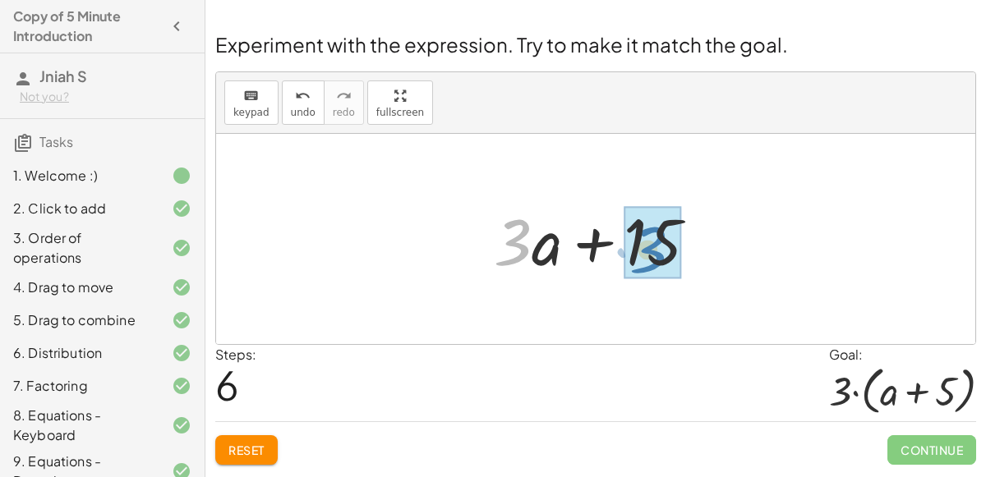
drag, startPoint x: 530, startPoint y: 246, endPoint x: 664, endPoint y: 253, distance: 134.9
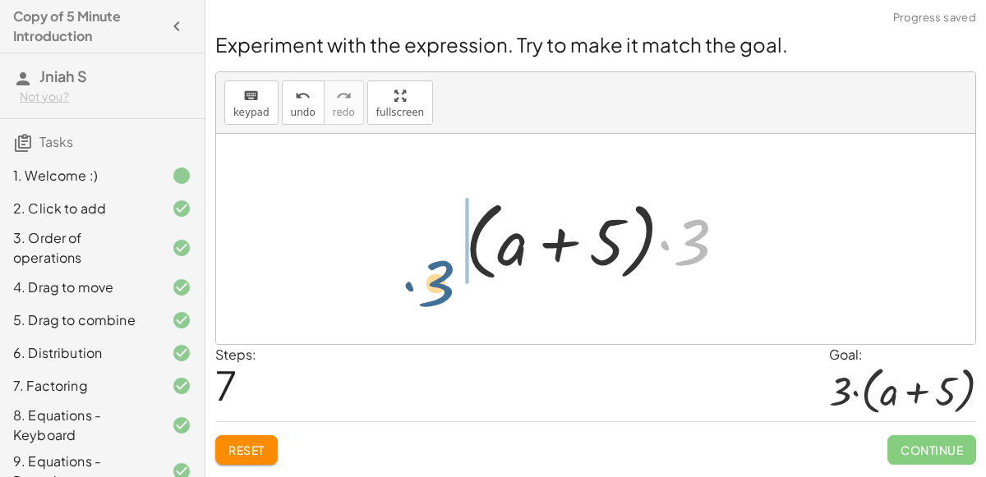
drag, startPoint x: 687, startPoint y: 247, endPoint x: 430, endPoint y: 287, distance: 260.2
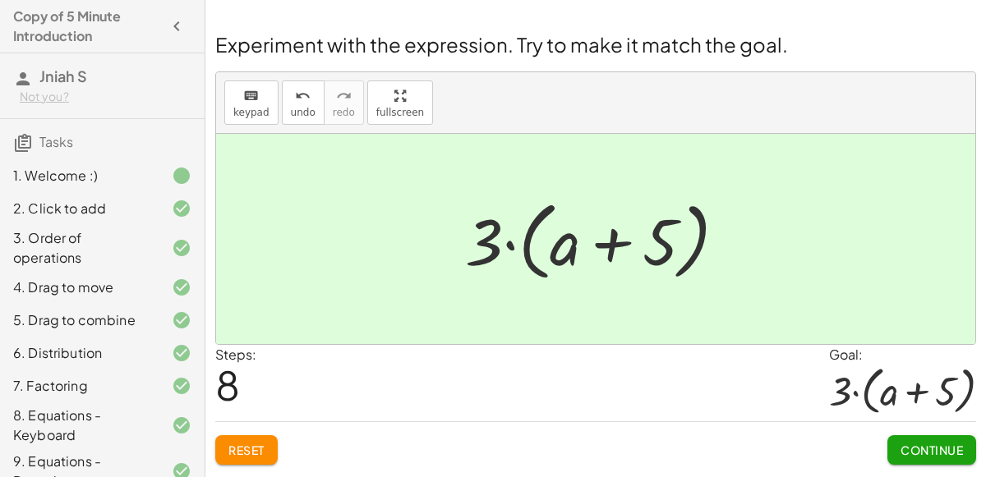
click at [959, 447] on span "Continue" at bounding box center [931, 450] width 62 height 15
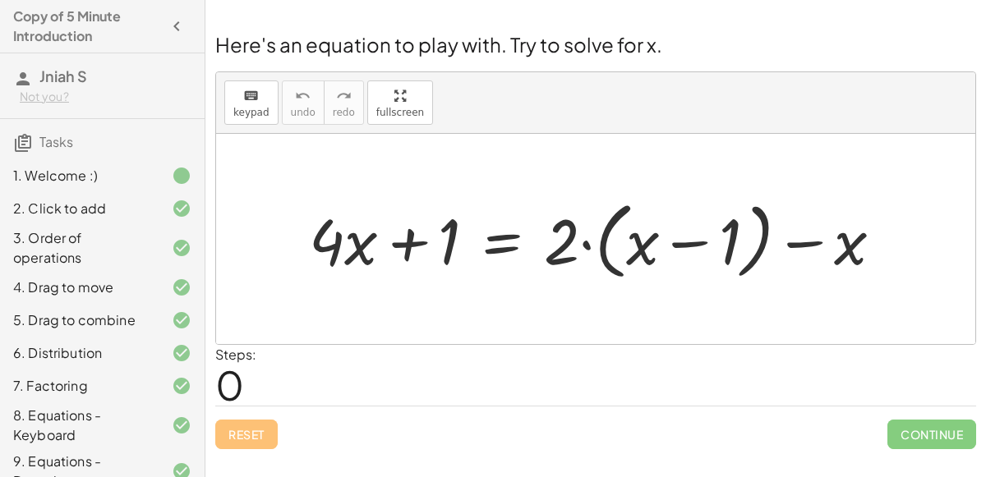
click at [411, 247] on div at bounding box center [602, 239] width 603 height 93
click at [563, 252] on div at bounding box center [602, 239] width 603 height 93
click at [630, 251] on div at bounding box center [602, 239] width 603 height 93
click at [723, 248] on div at bounding box center [602, 239] width 603 height 93
drag, startPoint x: 812, startPoint y: 246, endPoint x: 825, endPoint y: 249, distance: 12.6
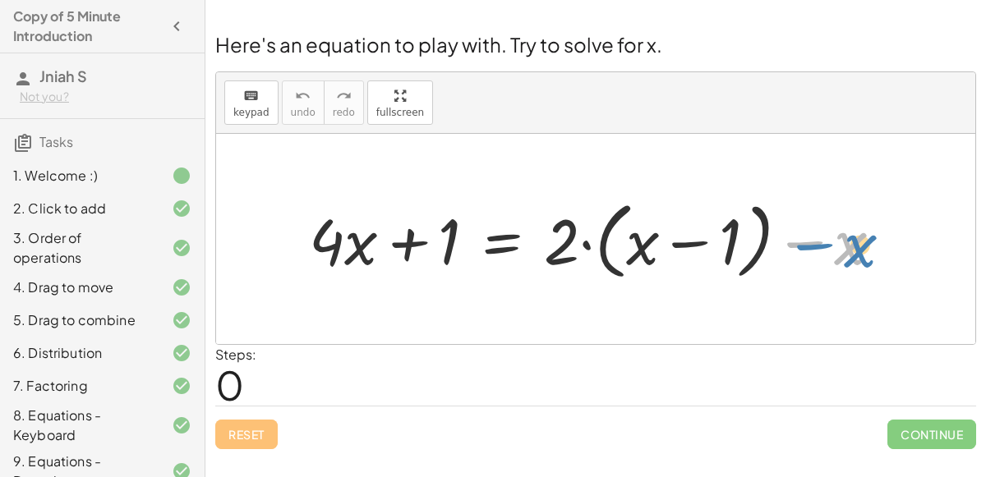
click at [825, 249] on div at bounding box center [602, 239] width 603 height 93
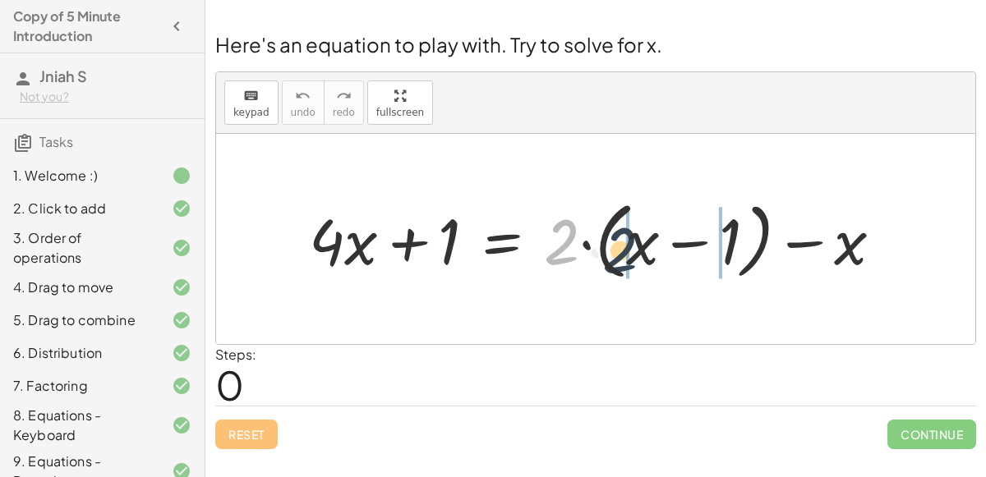
drag, startPoint x: 564, startPoint y: 246, endPoint x: 624, endPoint y: 255, distance: 60.5
click at [624, 255] on div at bounding box center [602, 239] width 603 height 93
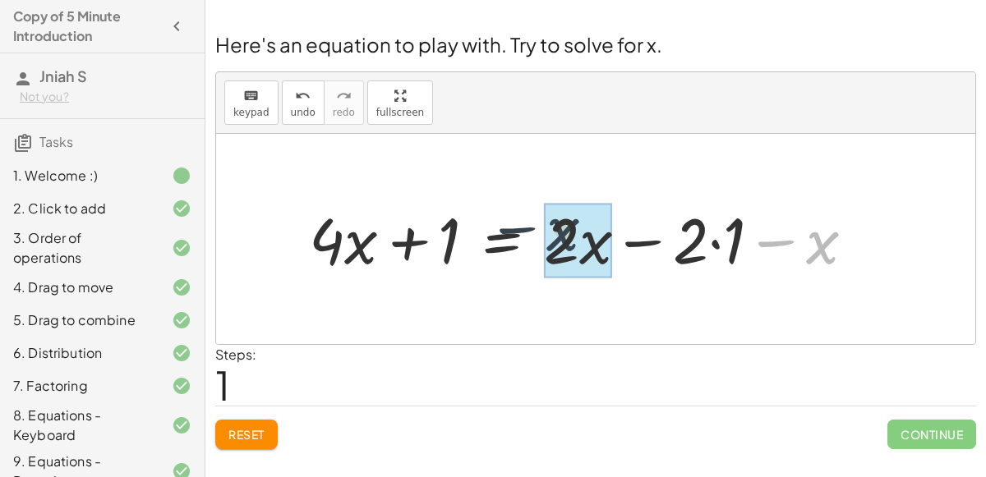
drag, startPoint x: 809, startPoint y: 247, endPoint x: 543, endPoint y: 240, distance: 266.2
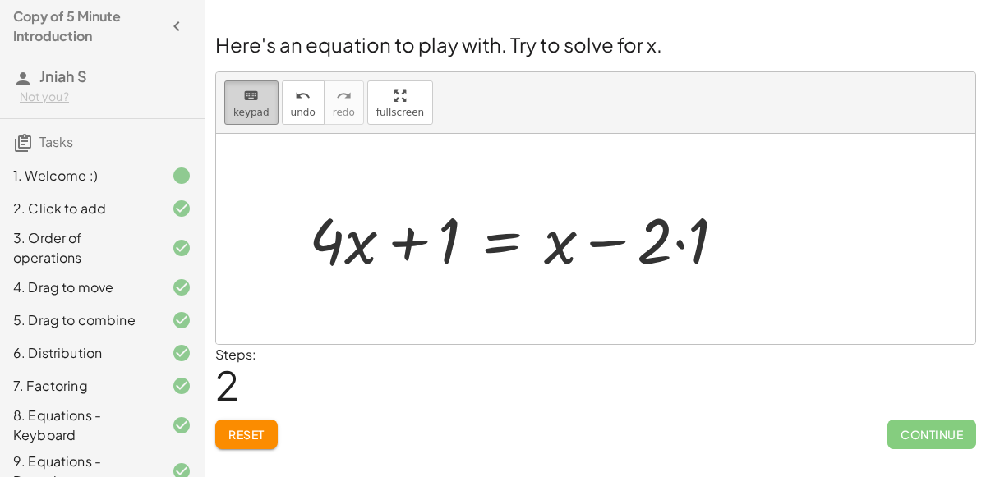
click at [251, 96] on icon "keyboard" at bounding box center [251, 96] width 16 height 20
click at [259, 100] on div "keyboard" at bounding box center [251, 95] width 36 height 20
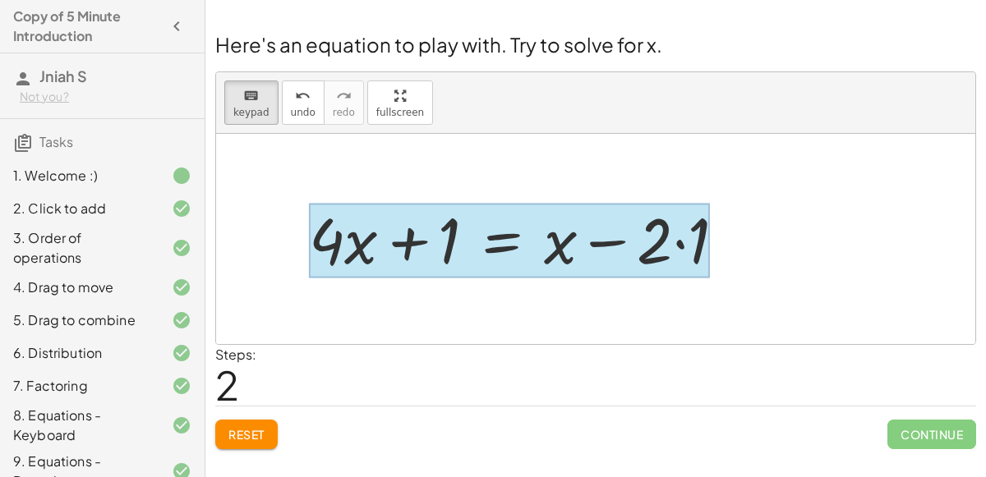
click at [510, 222] on div at bounding box center [509, 240] width 401 height 75
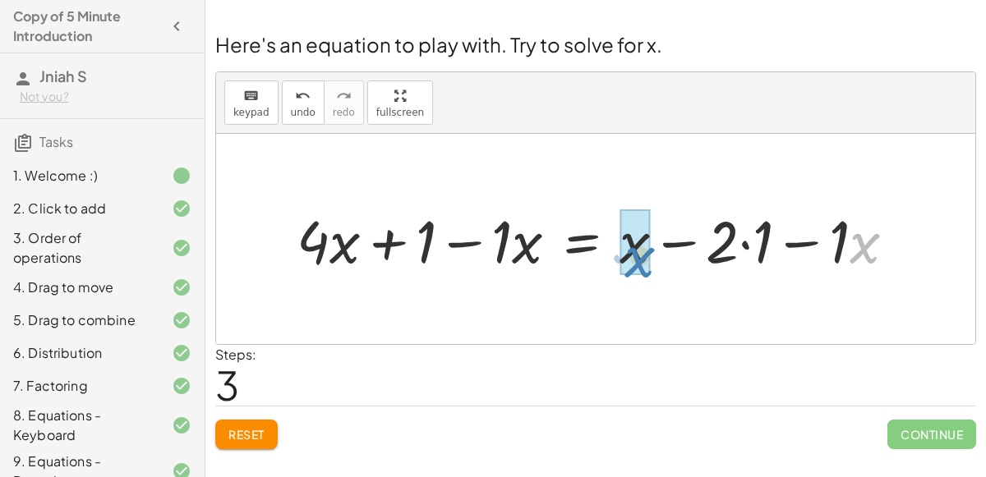
drag, startPoint x: 851, startPoint y: 247, endPoint x: 624, endPoint y: 260, distance: 227.1
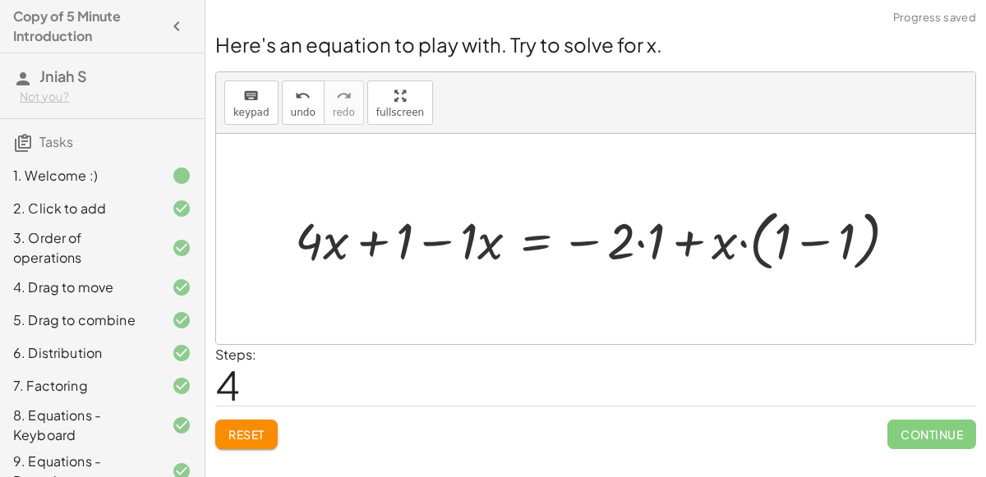
click at [788, 240] on div at bounding box center [602, 239] width 631 height 74
click at [808, 240] on div at bounding box center [602, 239] width 631 height 74
click at [808, 240] on div at bounding box center [549, 238] width 525 height 67
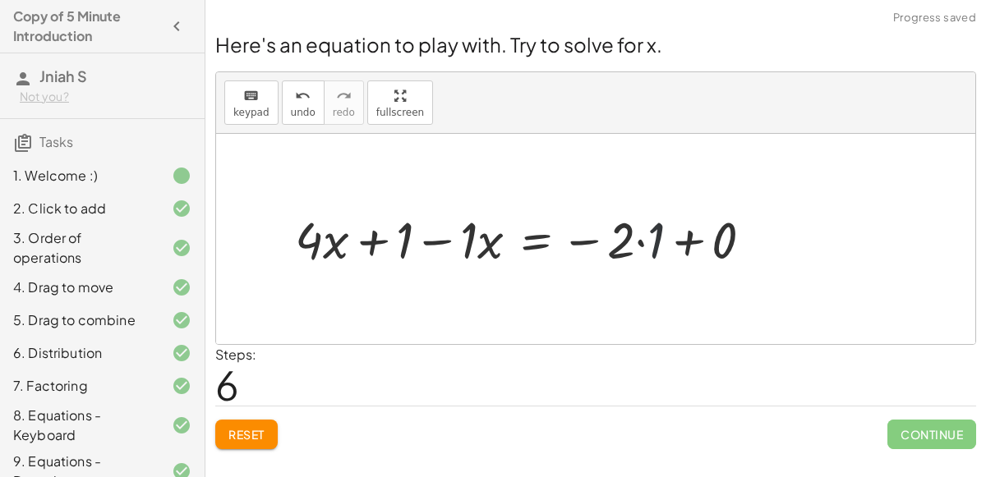
drag, startPoint x: 647, startPoint y: 240, endPoint x: 701, endPoint y: 243, distance: 53.5
click at [701, 243] on div at bounding box center [530, 238] width 487 height 67
click at [686, 239] on div at bounding box center [486, 238] width 399 height 67
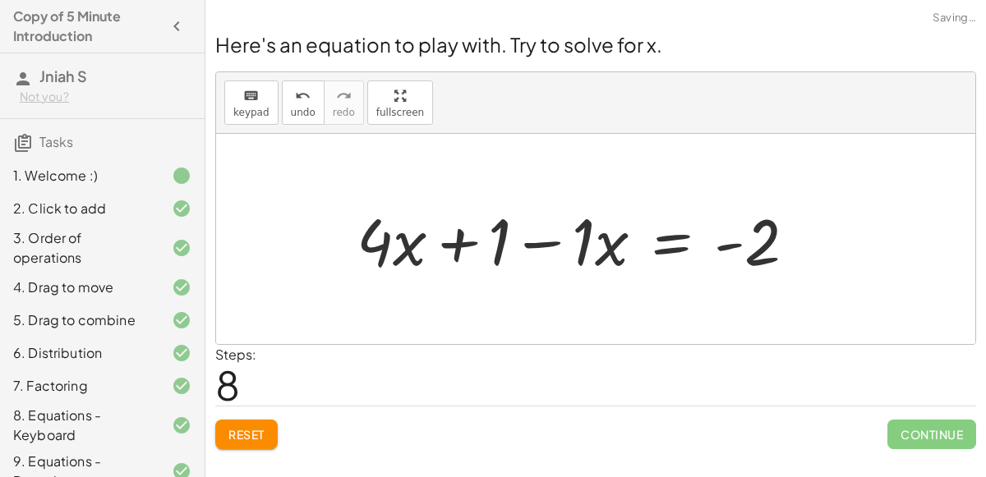
click at [553, 241] on div at bounding box center [582, 239] width 469 height 85
click at [436, 244] on div at bounding box center [582, 239] width 469 height 85
click at [462, 250] on div at bounding box center [582, 239] width 469 height 85
click at [516, 244] on div at bounding box center [582, 239] width 469 height 85
click at [537, 242] on div at bounding box center [582, 239] width 469 height 85
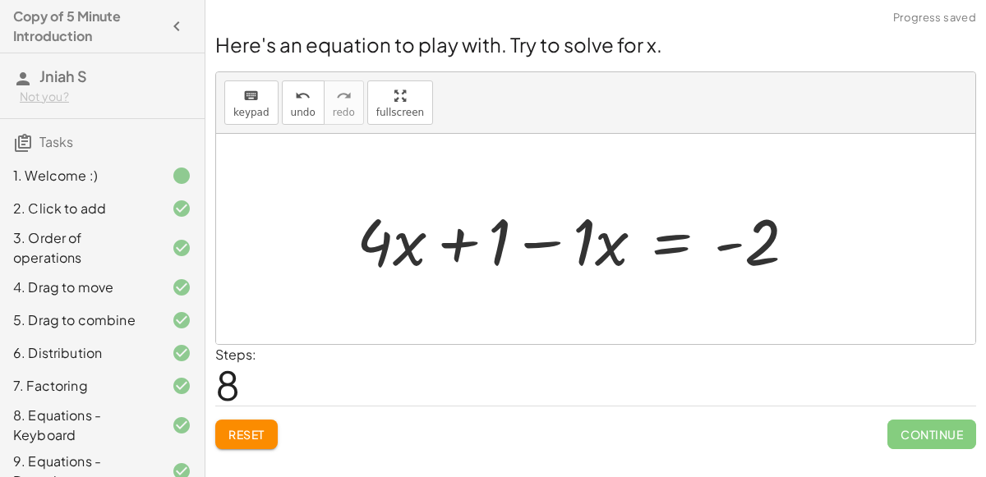
click at [537, 242] on div at bounding box center [582, 239] width 469 height 85
drag, startPoint x: 415, startPoint y: 250, endPoint x: 609, endPoint y: 251, distance: 194.7
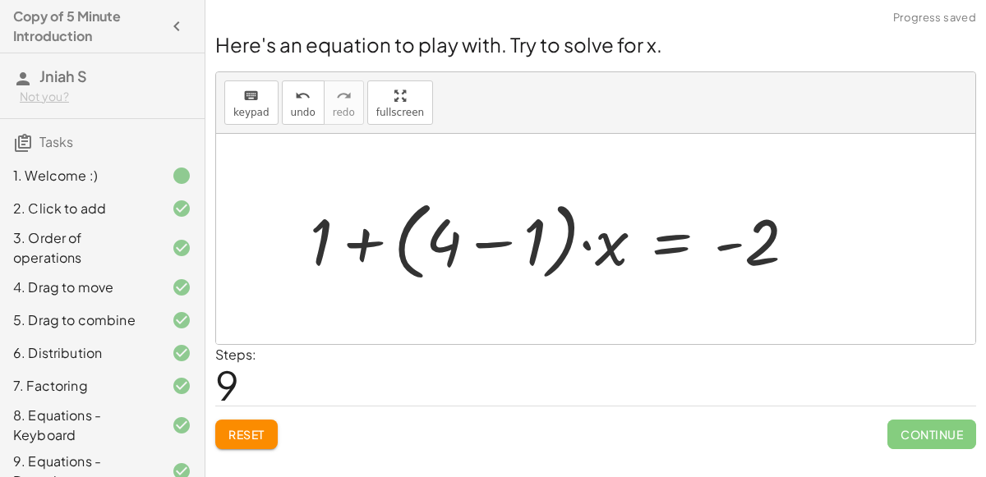
click at [526, 244] on div at bounding box center [558, 239] width 515 height 94
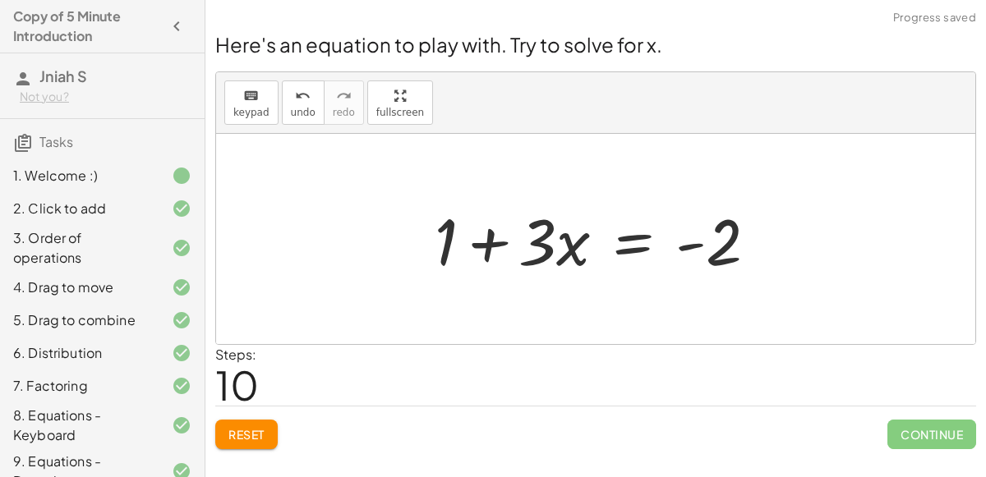
click at [490, 243] on div at bounding box center [602, 239] width 352 height 85
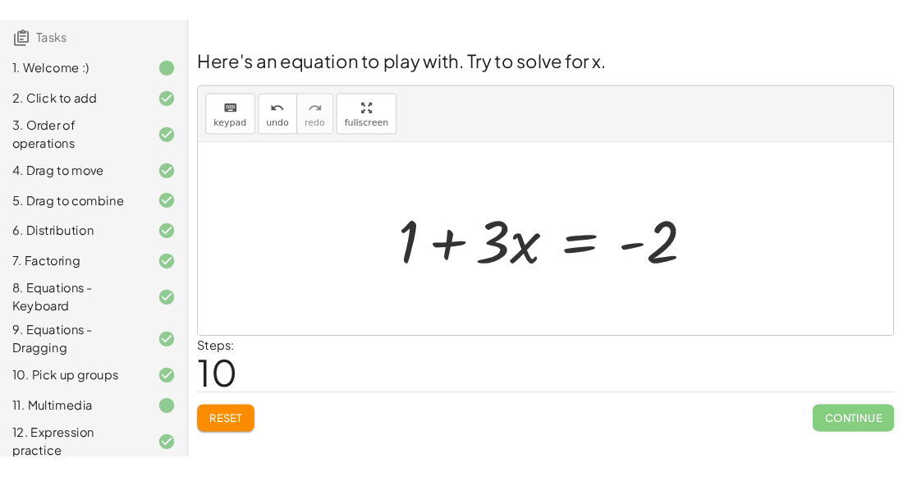
scroll to position [126, 0]
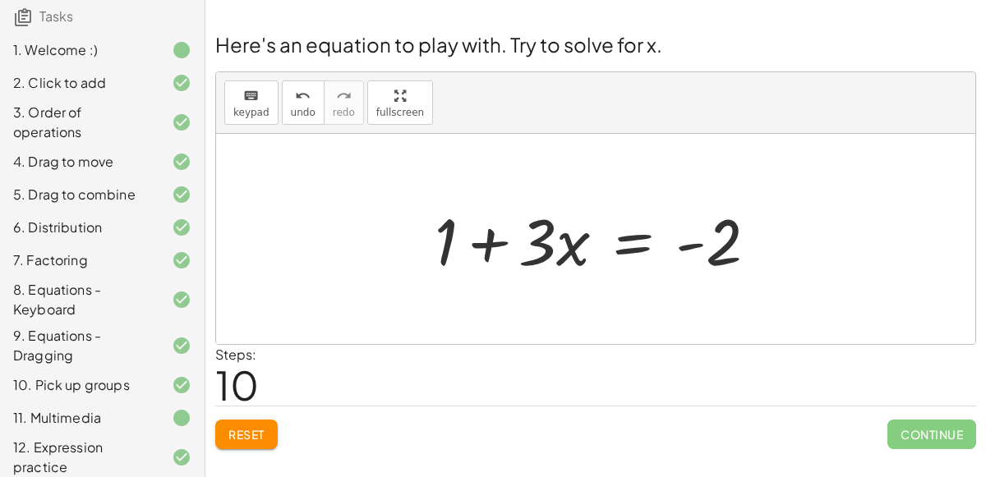
click at [916, 444] on span "Continue" at bounding box center [931, 435] width 89 height 30
click at [475, 247] on div at bounding box center [602, 239] width 352 height 85
click at [485, 246] on div at bounding box center [602, 239] width 352 height 85
drag, startPoint x: 554, startPoint y: 235, endPoint x: 538, endPoint y: 243, distance: 18.4
click at [538, 243] on div at bounding box center [602, 239] width 352 height 85
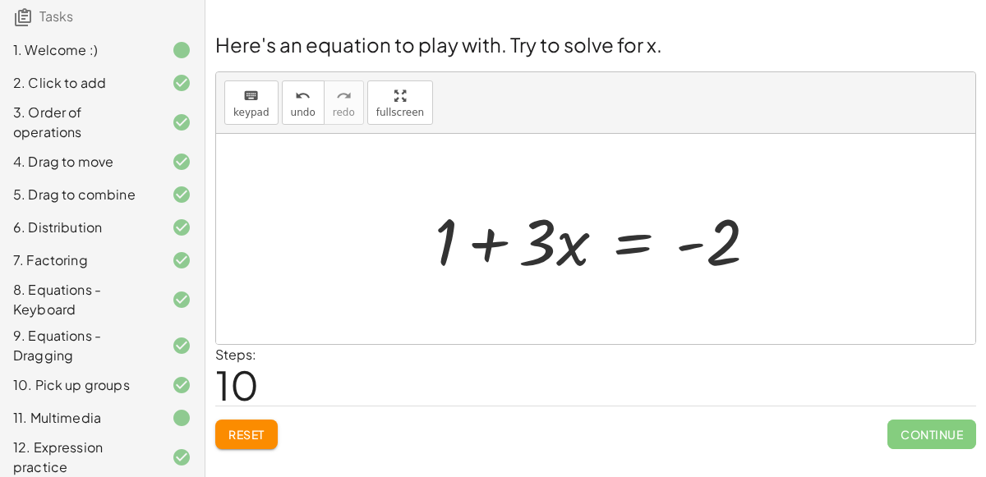
click at [622, 241] on div at bounding box center [602, 239] width 352 height 85
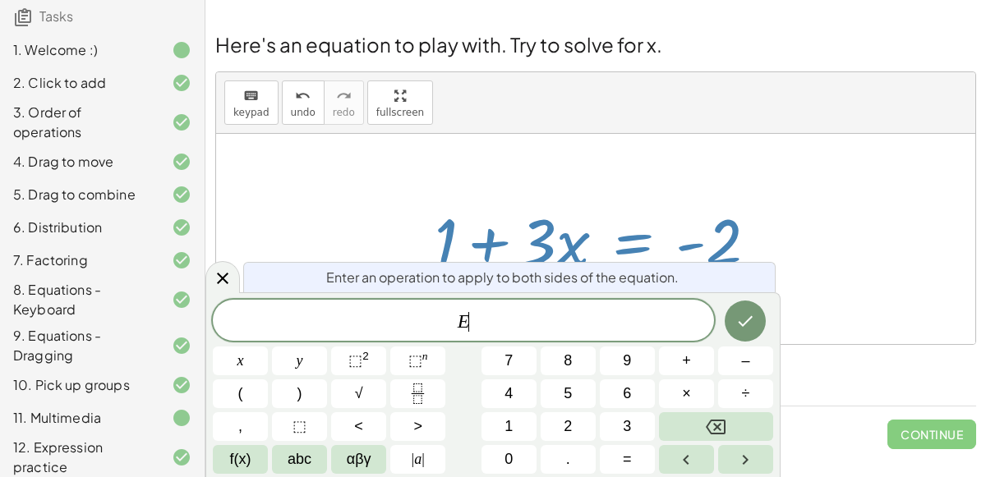
click at [448, 318] on span "E ​" at bounding box center [463, 321] width 501 height 23
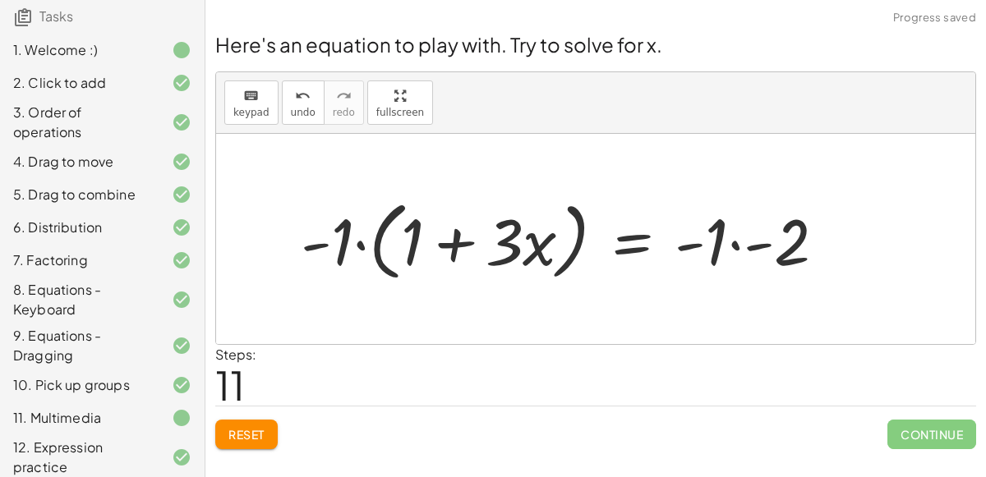
click at [458, 238] on div at bounding box center [569, 239] width 554 height 94
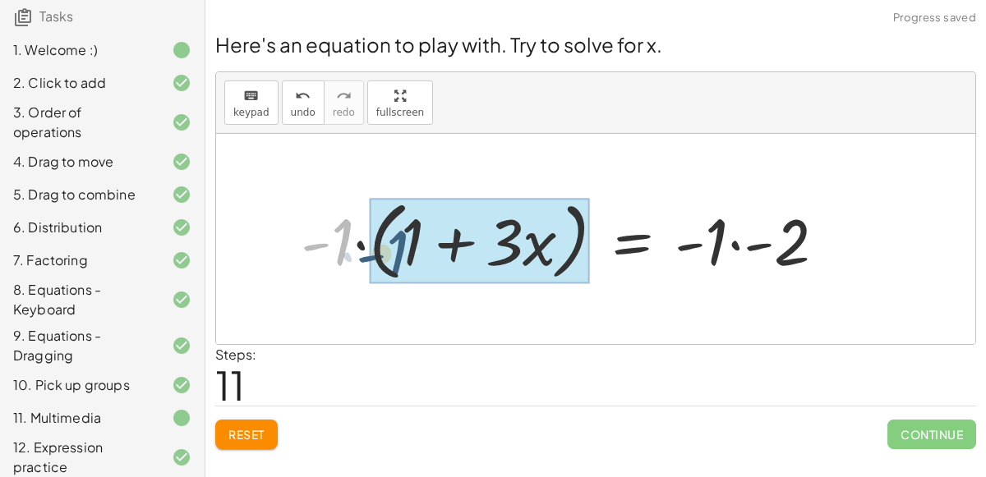
drag, startPoint x: 338, startPoint y: 241, endPoint x: 395, endPoint y: 251, distance: 58.3
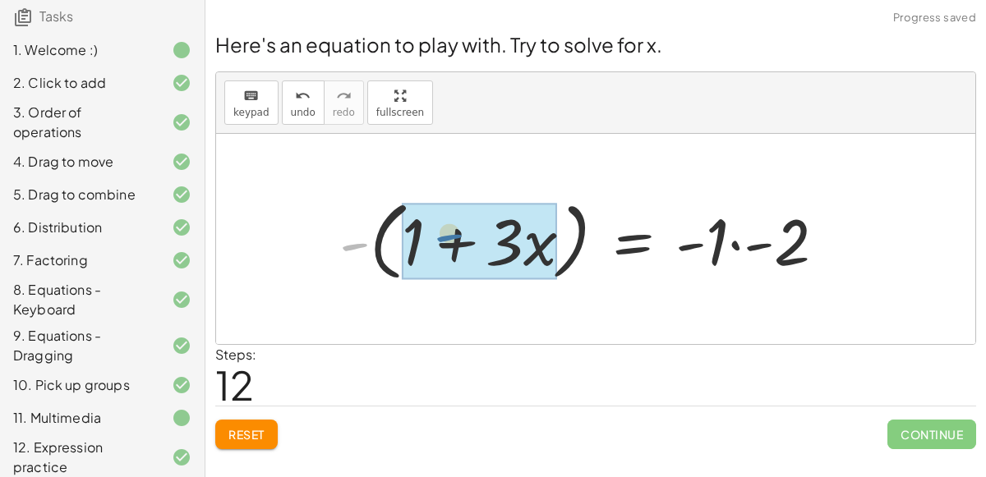
drag, startPoint x: 347, startPoint y: 250, endPoint x: 452, endPoint y: 243, distance: 104.5
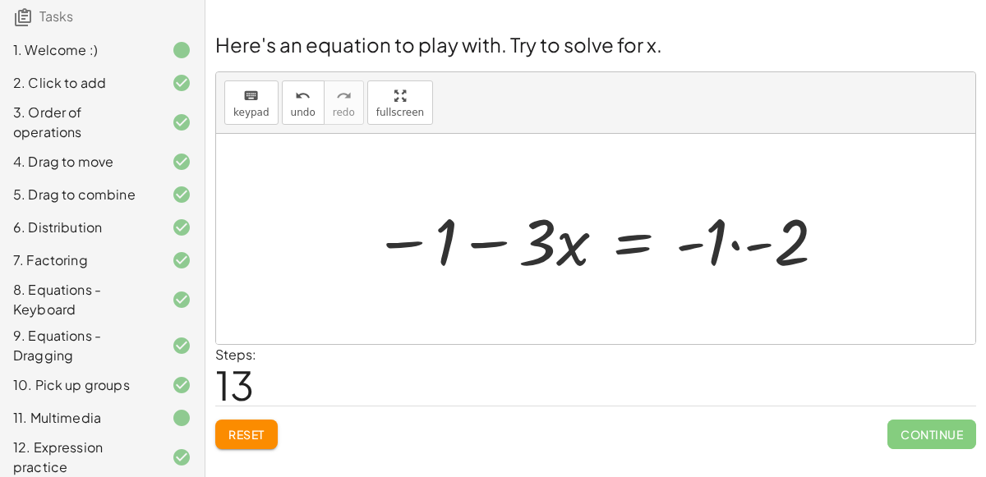
click at [750, 241] on div at bounding box center [600, 239] width 471 height 85
click at [750, 241] on div at bounding box center [595, 239] width 759 height 210
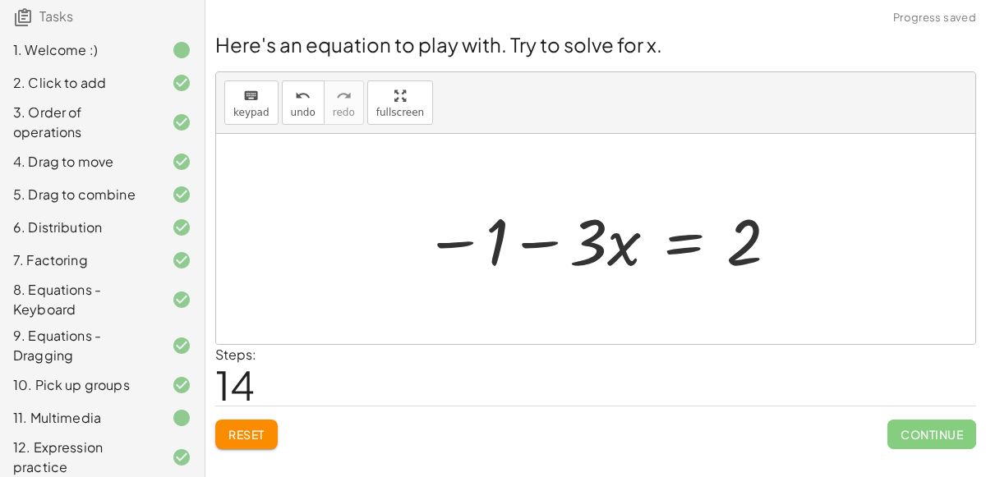
click at [531, 241] on div at bounding box center [602, 239] width 372 height 85
click at [474, 244] on div at bounding box center [602, 239] width 372 height 85
drag, startPoint x: 473, startPoint y: 244, endPoint x: 457, endPoint y: 270, distance: 30.6
click at [457, 270] on div at bounding box center [602, 239] width 372 height 85
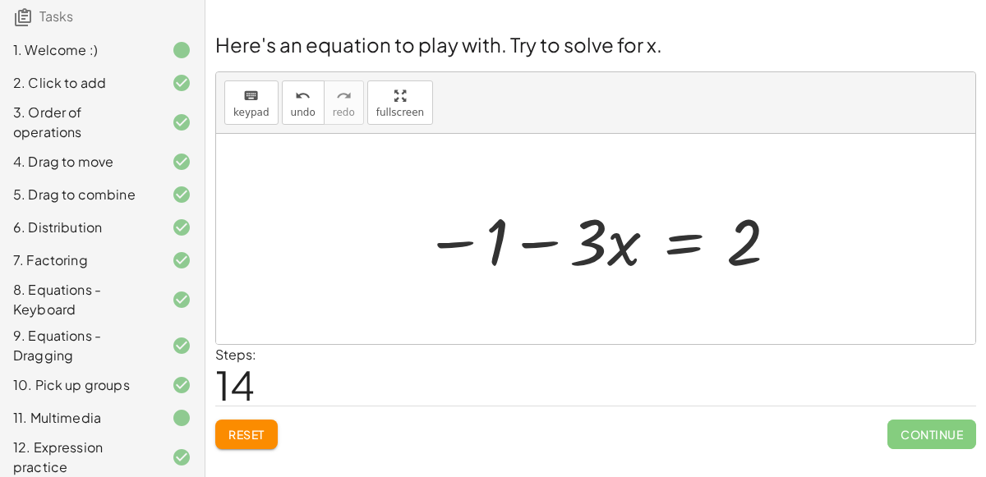
click at [260, 412] on div "Reset Continue" at bounding box center [595, 428] width 761 height 44
click at [247, 440] on button "Reset" at bounding box center [246, 435] width 62 height 30
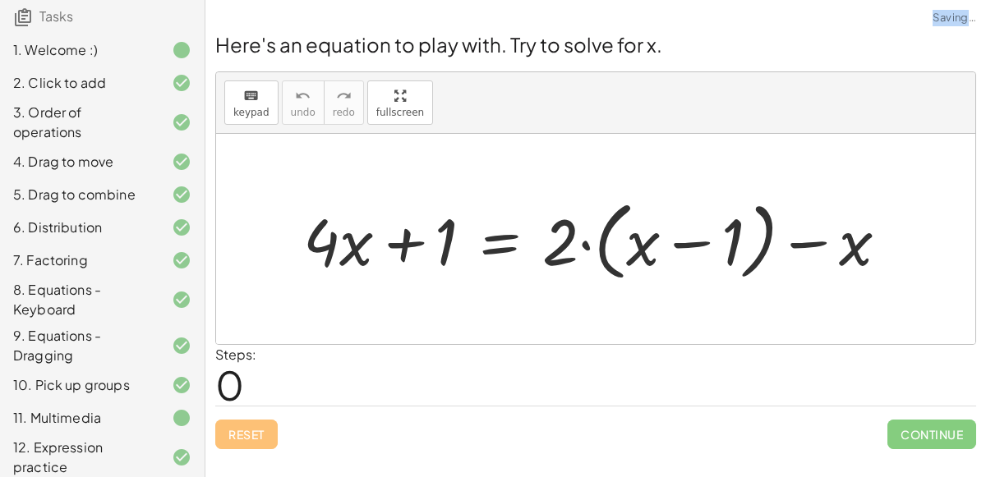
click at [247, 440] on div "Reset Continue" at bounding box center [595, 428] width 761 height 44
drag, startPoint x: 568, startPoint y: 246, endPoint x: 633, endPoint y: 243, distance: 65.8
click at [633, 243] on div at bounding box center [602, 239] width 614 height 94
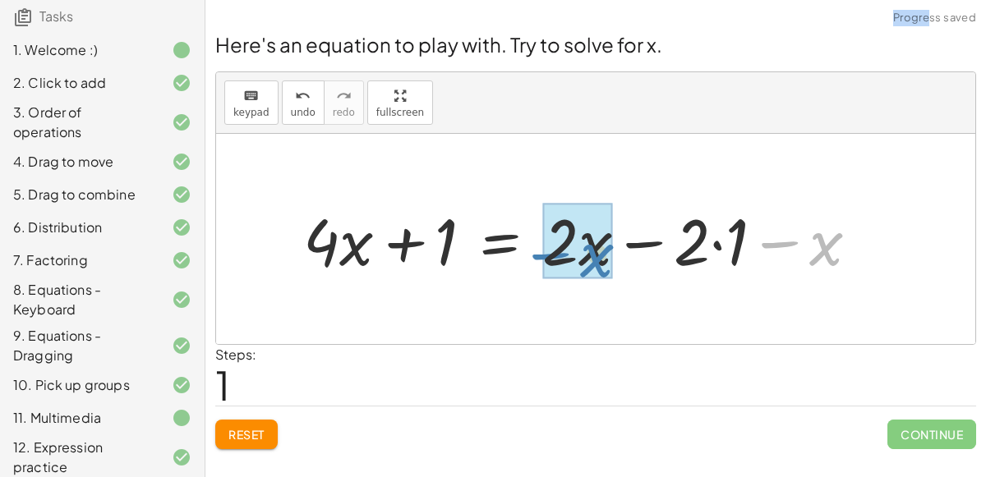
drag, startPoint x: 842, startPoint y: 246, endPoint x: 612, endPoint y: 258, distance: 230.3
click at [612, 258] on div at bounding box center [587, 239] width 585 height 85
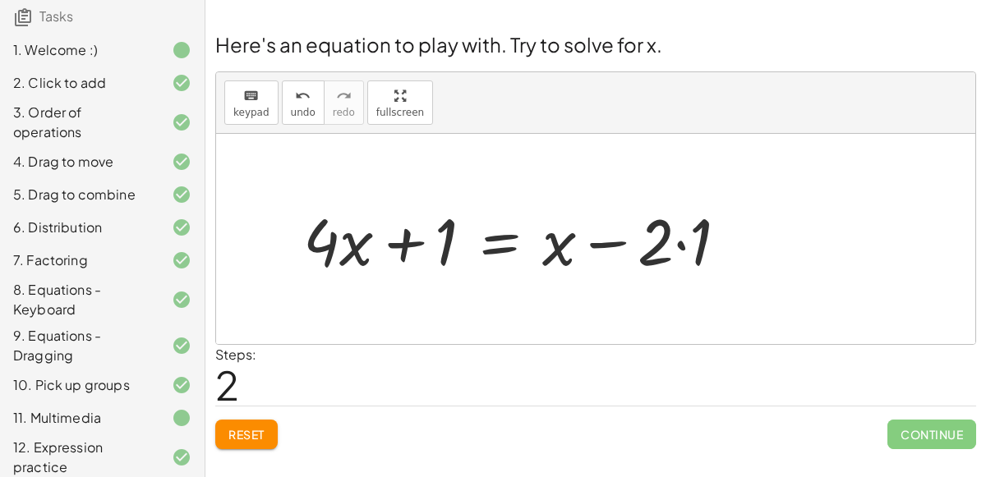
click at [501, 237] on div at bounding box center [522, 239] width 454 height 85
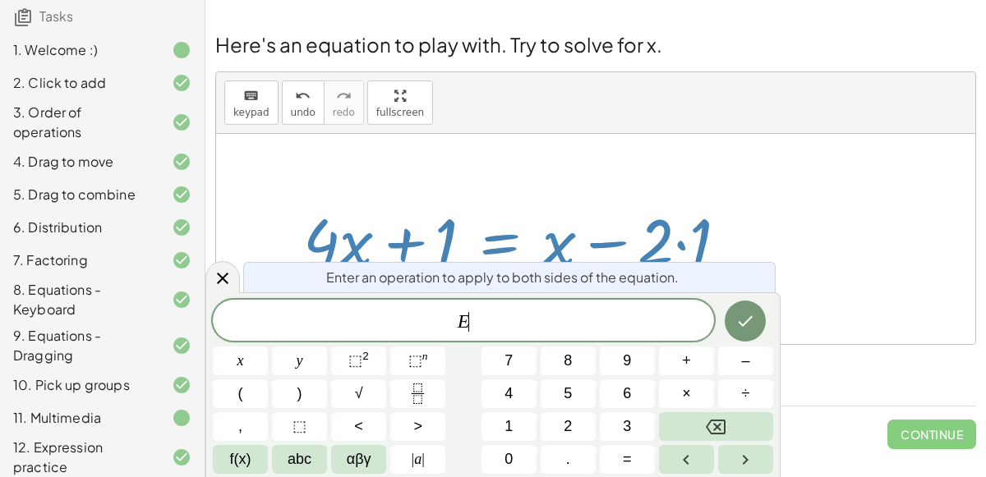
click at [519, 202] on div at bounding box center [522, 239] width 454 height 85
click at [268, 347] on div at bounding box center [240, 361] width 55 height 29
click at [752, 327] on icon "Done" at bounding box center [745, 321] width 20 height 20
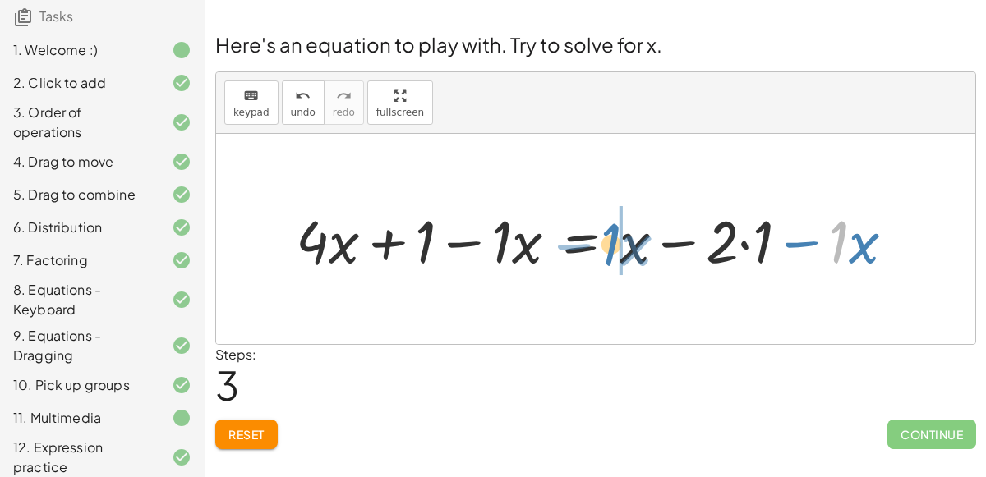
drag, startPoint x: 828, startPoint y: 243, endPoint x: 590, endPoint y: 246, distance: 238.2
click at [590, 246] on div at bounding box center [601, 238] width 629 height 77
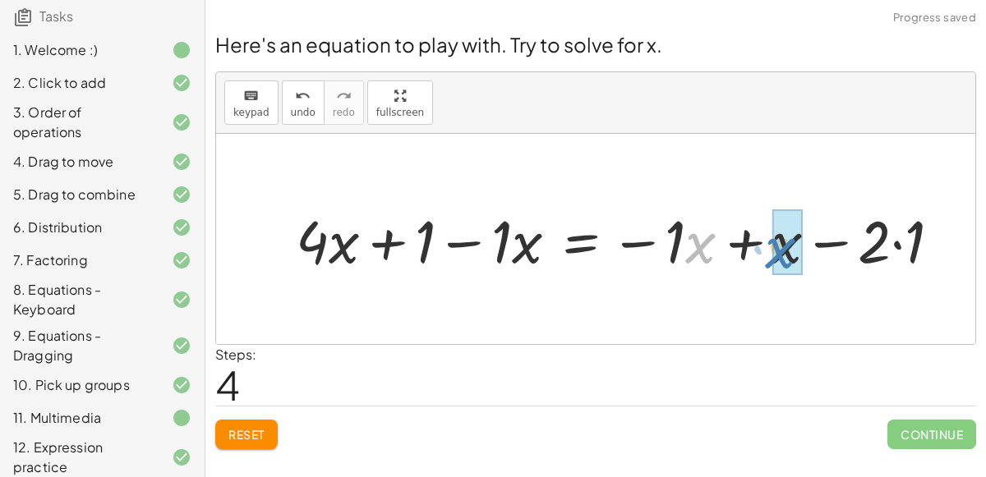
drag, startPoint x: 688, startPoint y: 226, endPoint x: 807, endPoint y: 238, distance: 118.9
click at [807, 238] on div at bounding box center [624, 238] width 674 height 77
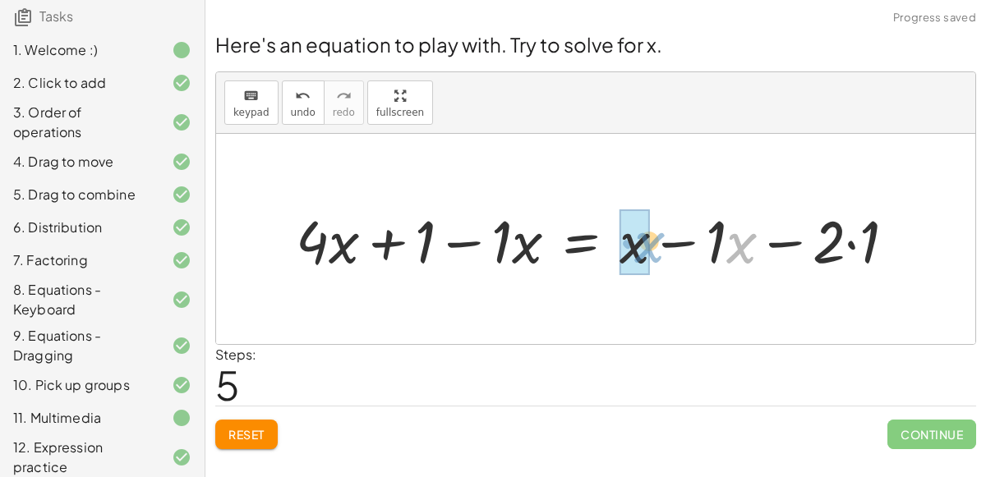
drag, startPoint x: 739, startPoint y: 250, endPoint x: 640, endPoint y: 245, distance: 99.5
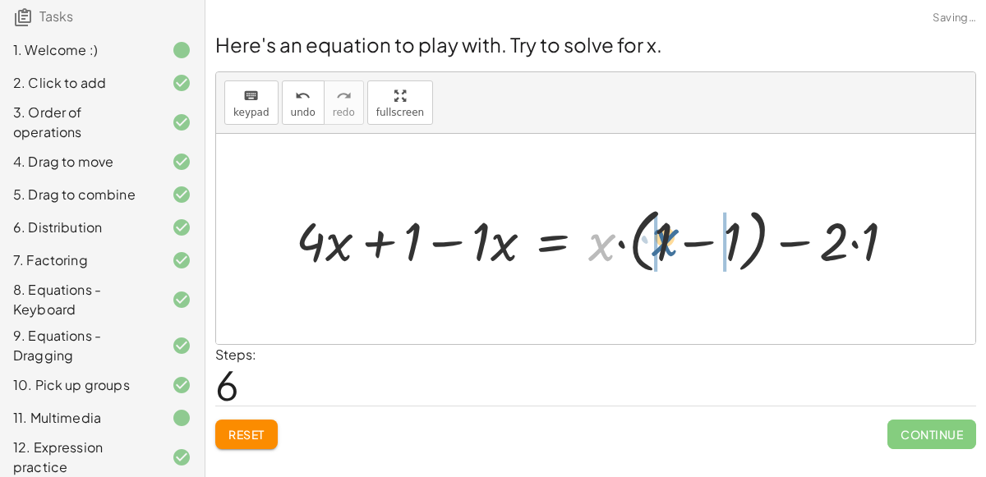
drag, startPoint x: 597, startPoint y: 241, endPoint x: 662, endPoint y: 236, distance: 65.1
click at [662, 236] on div at bounding box center [601, 239] width 629 height 79
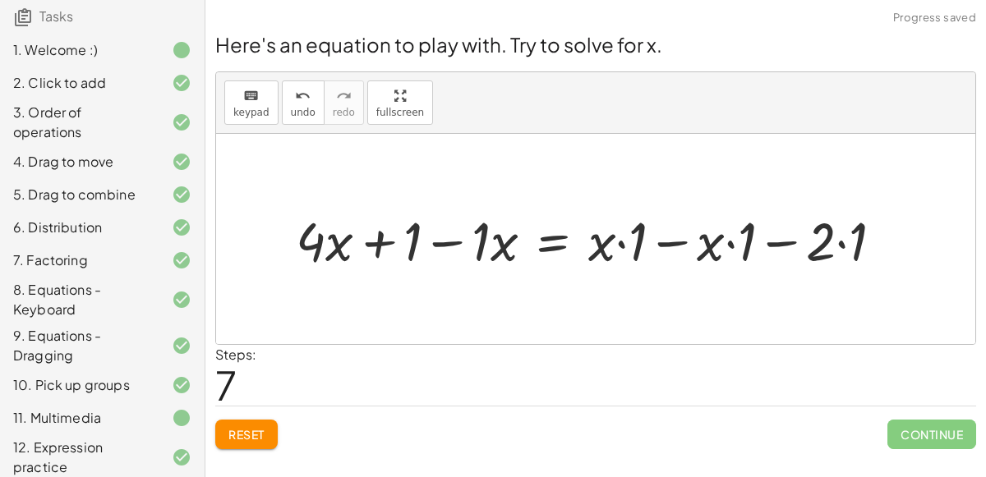
click at [677, 242] on div at bounding box center [595, 239] width 616 height 71
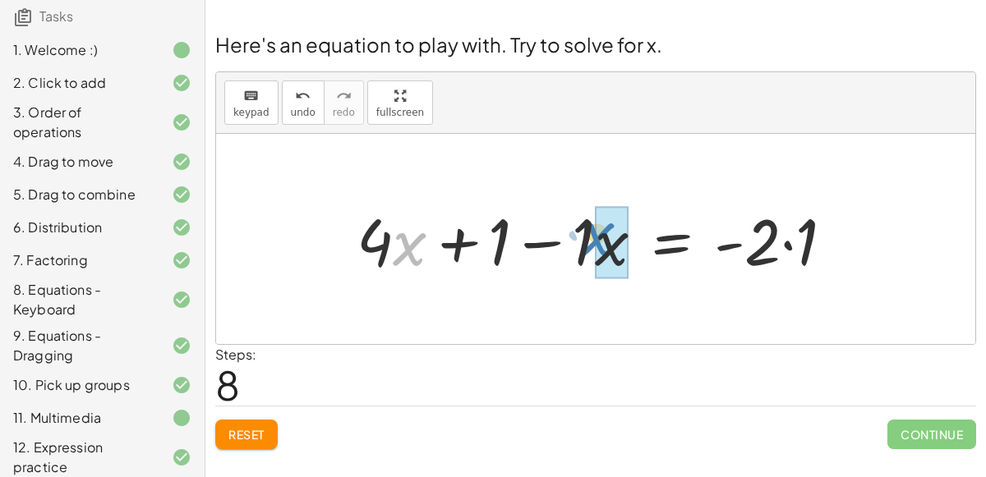
drag, startPoint x: 412, startPoint y: 246, endPoint x: 615, endPoint y: 243, distance: 202.9
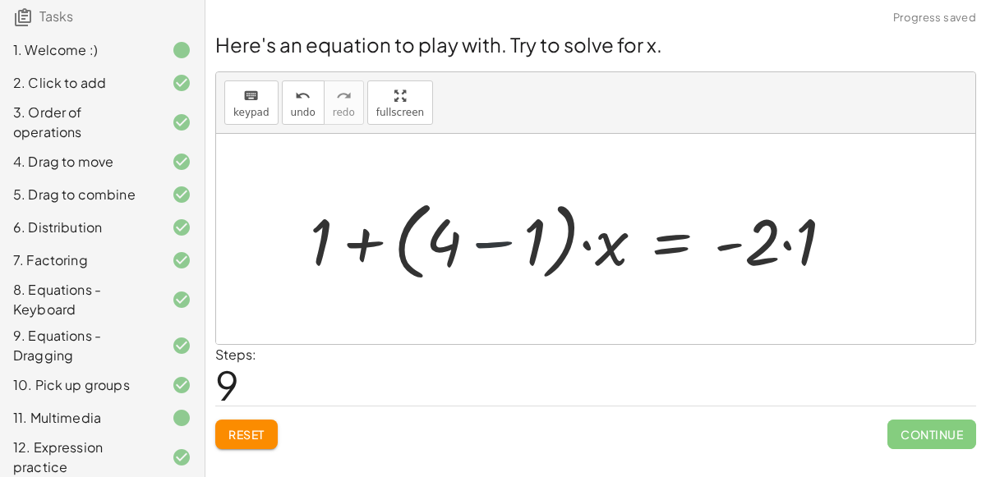
click at [471, 247] on div at bounding box center [578, 239] width 554 height 94
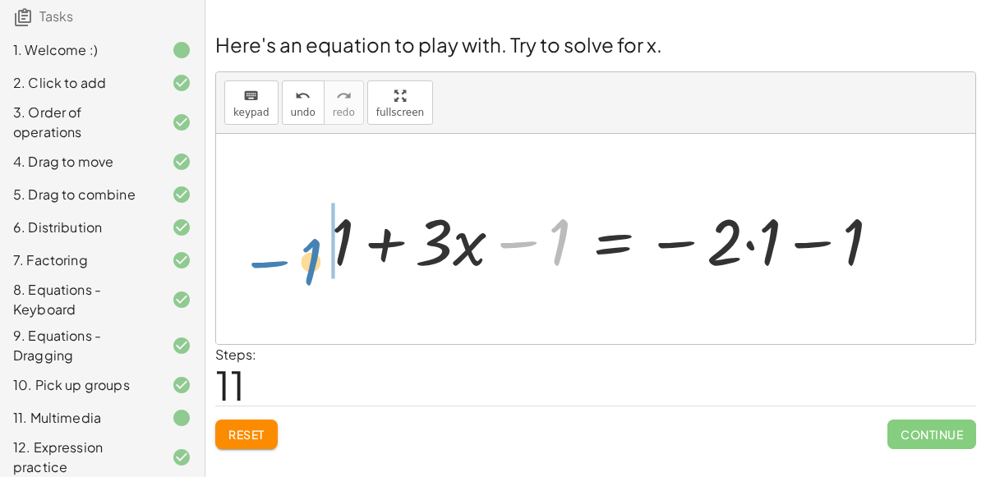
drag, startPoint x: 546, startPoint y: 238, endPoint x: 324, endPoint y: 251, distance: 222.1
click at [324, 251] on div at bounding box center [612, 239] width 579 height 85
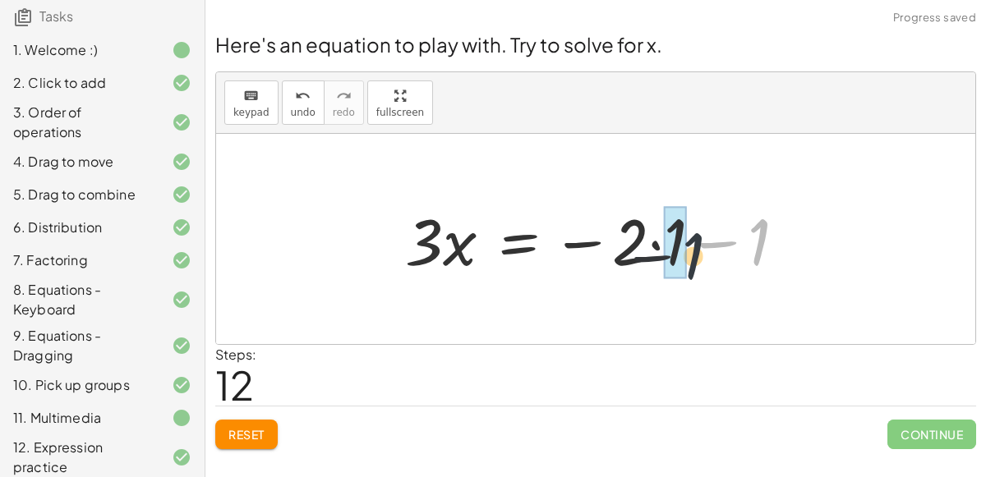
drag, startPoint x: 765, startPoint y: 224, endPoint x: 657, endPoint y: 241, distance: 109.0
click at [657, 241] on div at bounding box center [602, 239] width 411 height 85
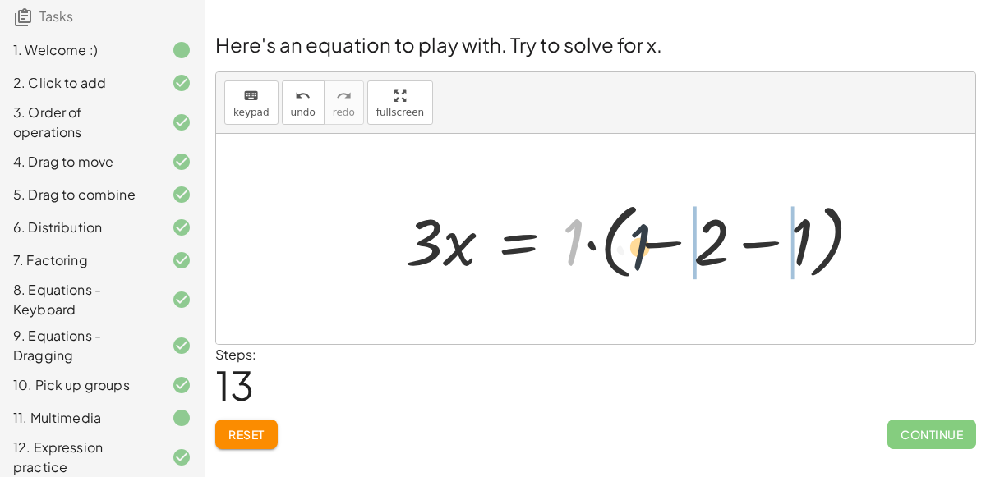
drag, startPoint x: 571, startPoint y: 246, endPoint x: 639, endPoint y: 251, distance: 68.3
click at [639, 251] on div at bounding box center [640, 239] width 486 height 91
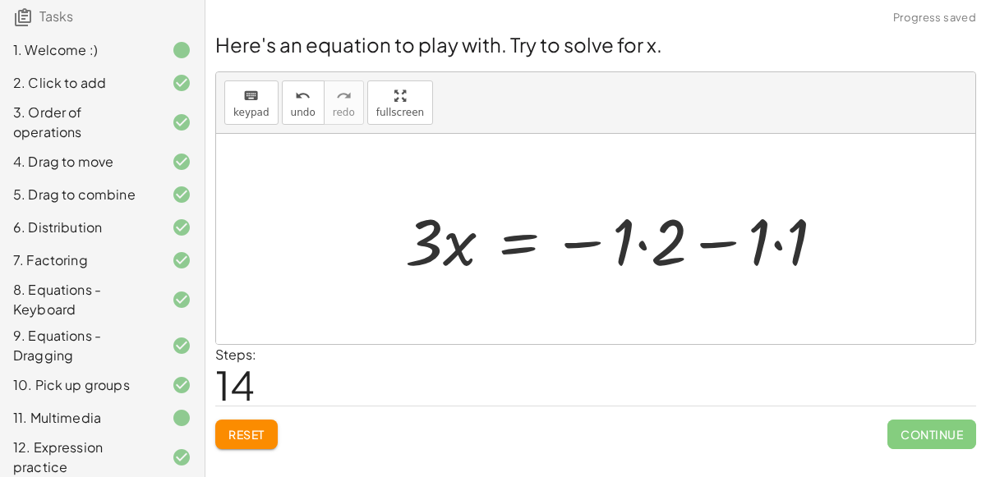
click at [775, 236] on div at bounding box center [621, 239] width 449 height 85
click at [740, 241] on div at bounding box center [602, 239] width 411 height 85
click at [726, 241] on div at bounding box center [602, 239] width 411 height 85
click at [652, 241] on div at bounding box center [602, 239] width 411 height 85
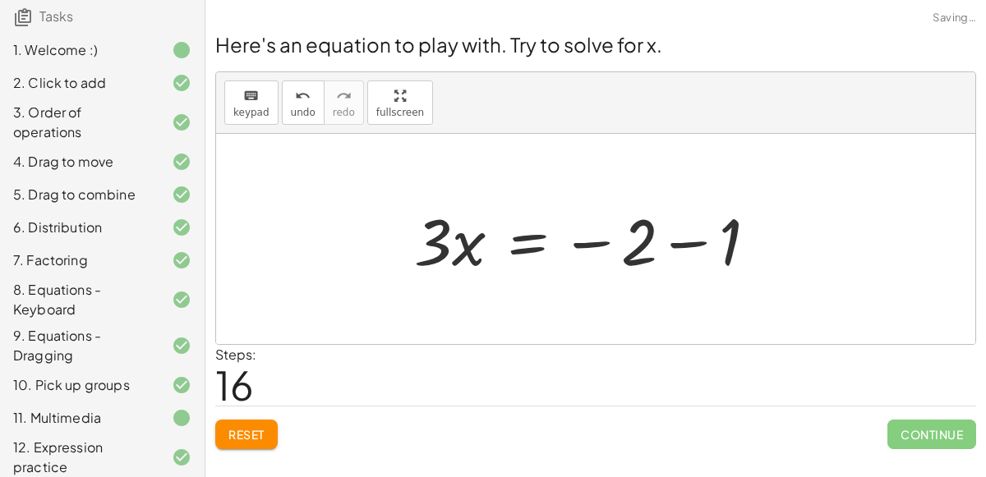
click at [667, 244] on div at bounding box center [592, 239] width 372 height 85
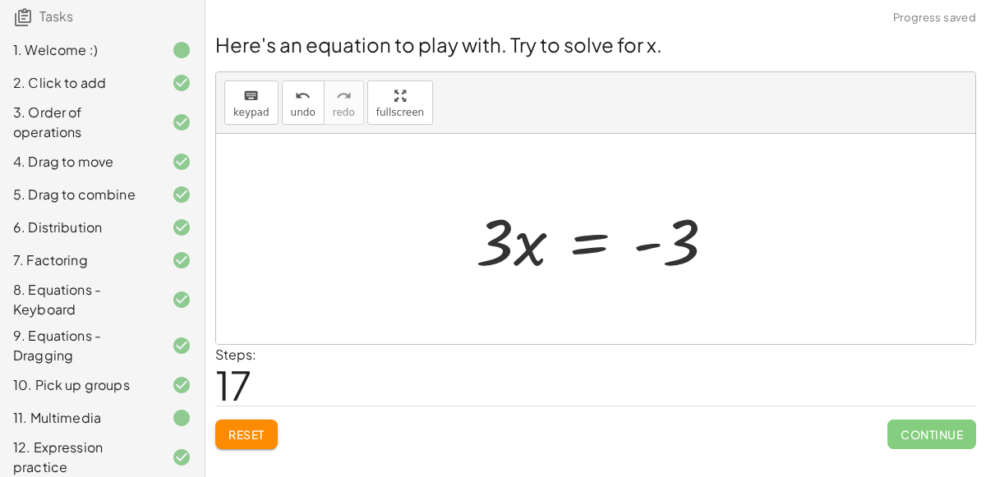
click at [598, 244] on div at bounding box center [601, 239] width 269 height 85
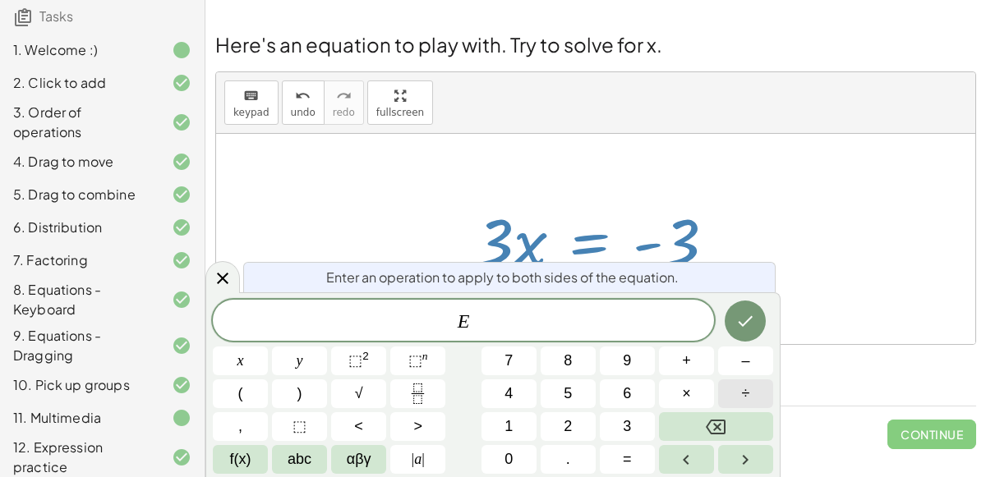
click at [748, 384] on span "÷" at bounding box center [746, 394] width 8 height 22
click at [611, 425] on button "3" at bounding box center [627, 426] width 55 height 29
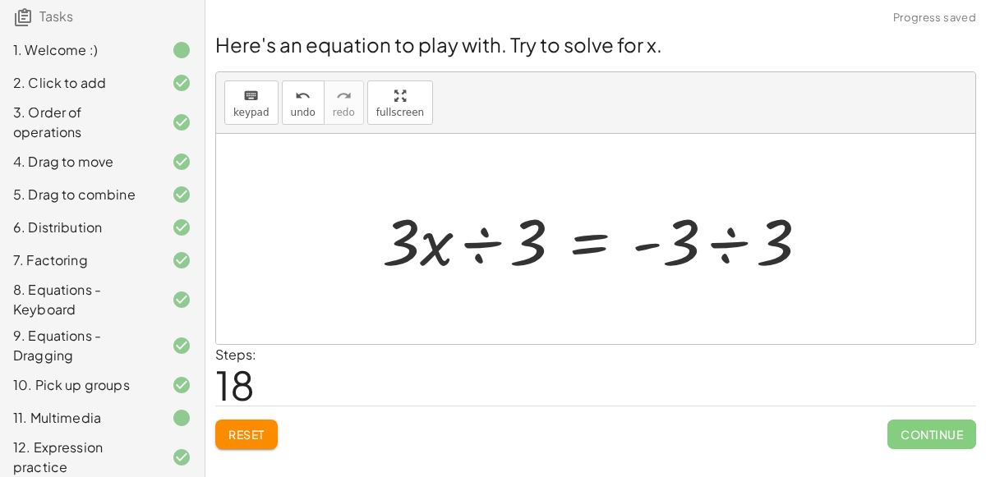
click at [488, 251] on div at bounding box center [602, 239] width 456 height 85
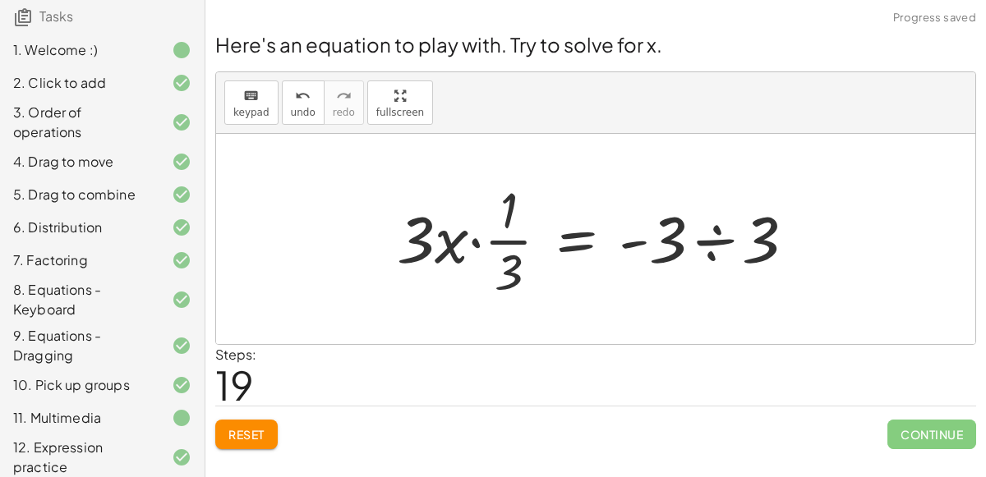
click at [704, 241] on div at bounding box center [602, 239] width 428 height 126
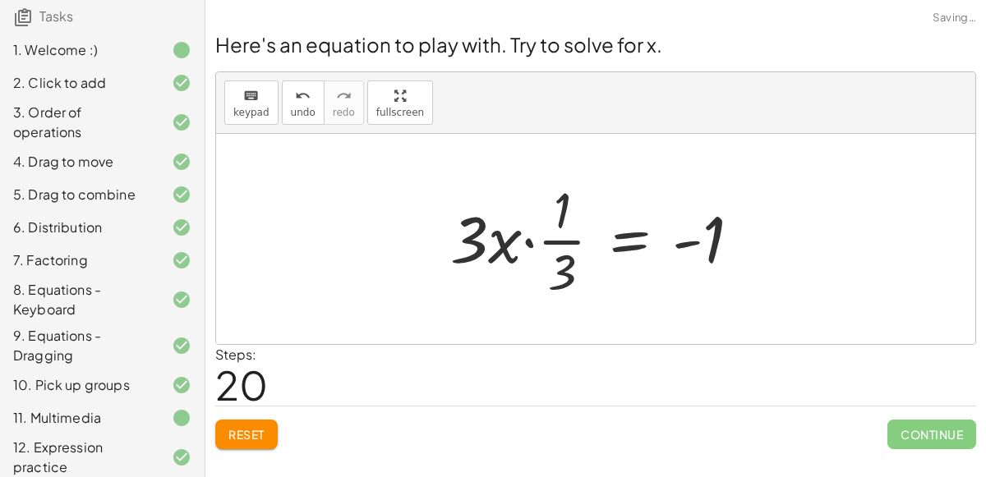
click at [519, 242] on div at bounding box center [602, 239] width 320 height 126
click at [527, 240] on div at bounding box center [602, 239] width 320 height 126
click at [527, 240] on div at bounding box center [619, 239] width 286 height 126
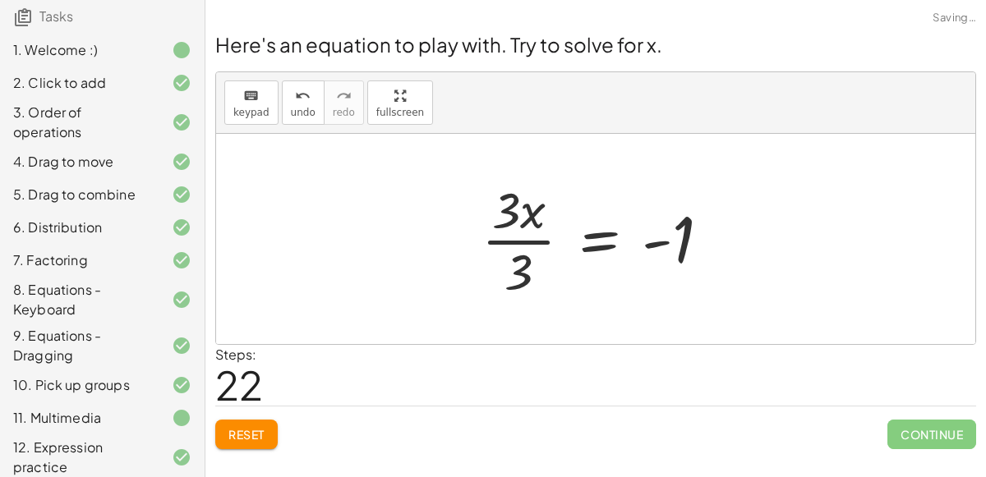
click at [525, 238] on div at bounding box center [602, 239] width 258 height 126
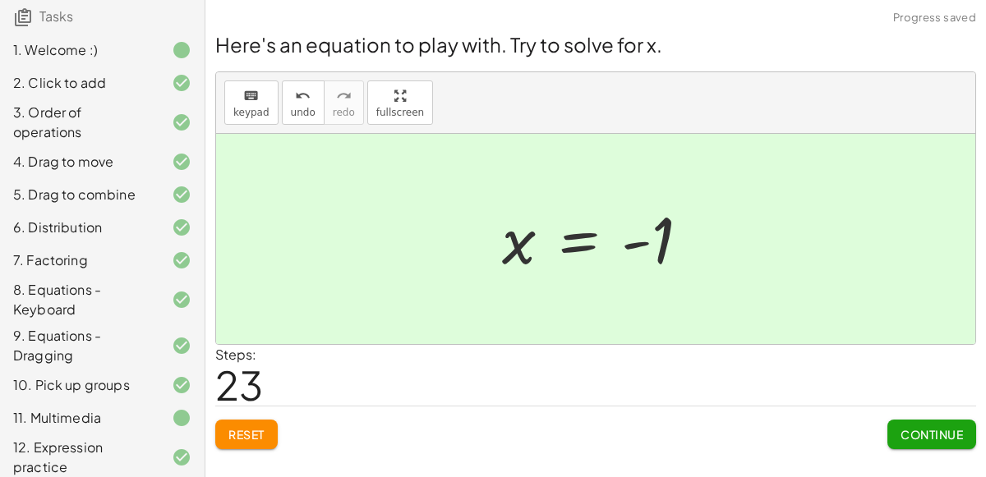
click at [913, 427] on span "Continue" at bounding box center [931, 434] width 62 height 15
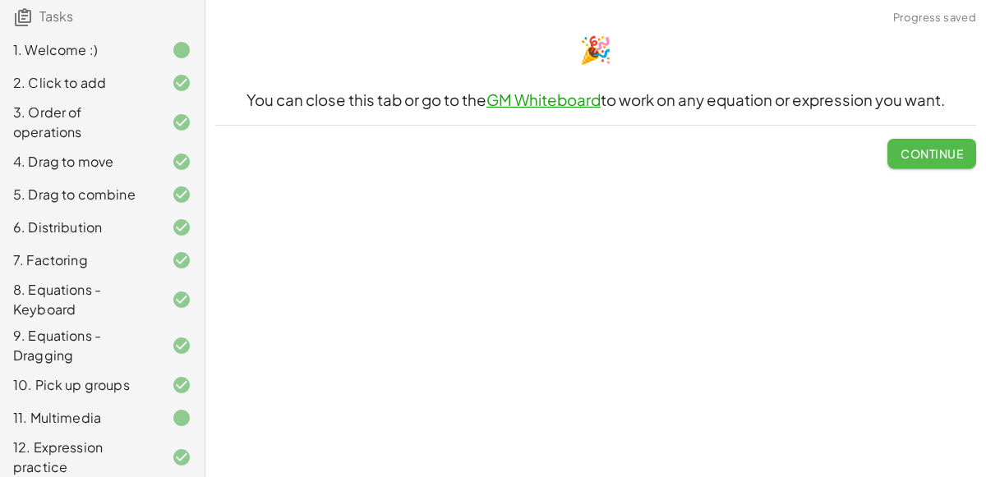
click at [921, 156] on span "Continue" at bounding box center [931, 153] width 62 height 15
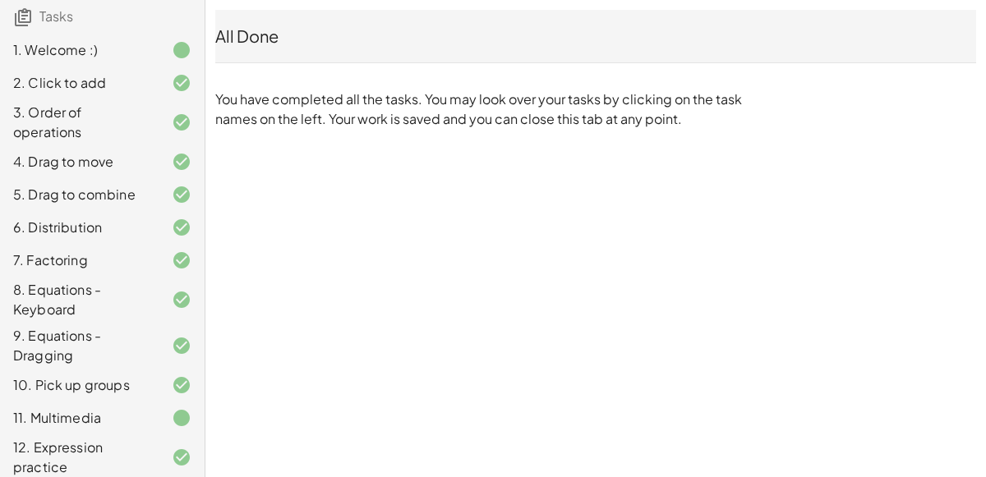
click at [0, 0] on div "Copy of 5 Minute Introduction Jniah S Not you? Tasks 1. Welcome :) 2. Click to …" at bounding box center [0, 0] width 0 height 0
